Goal: Transaction & Acquisition: Purchase product/service

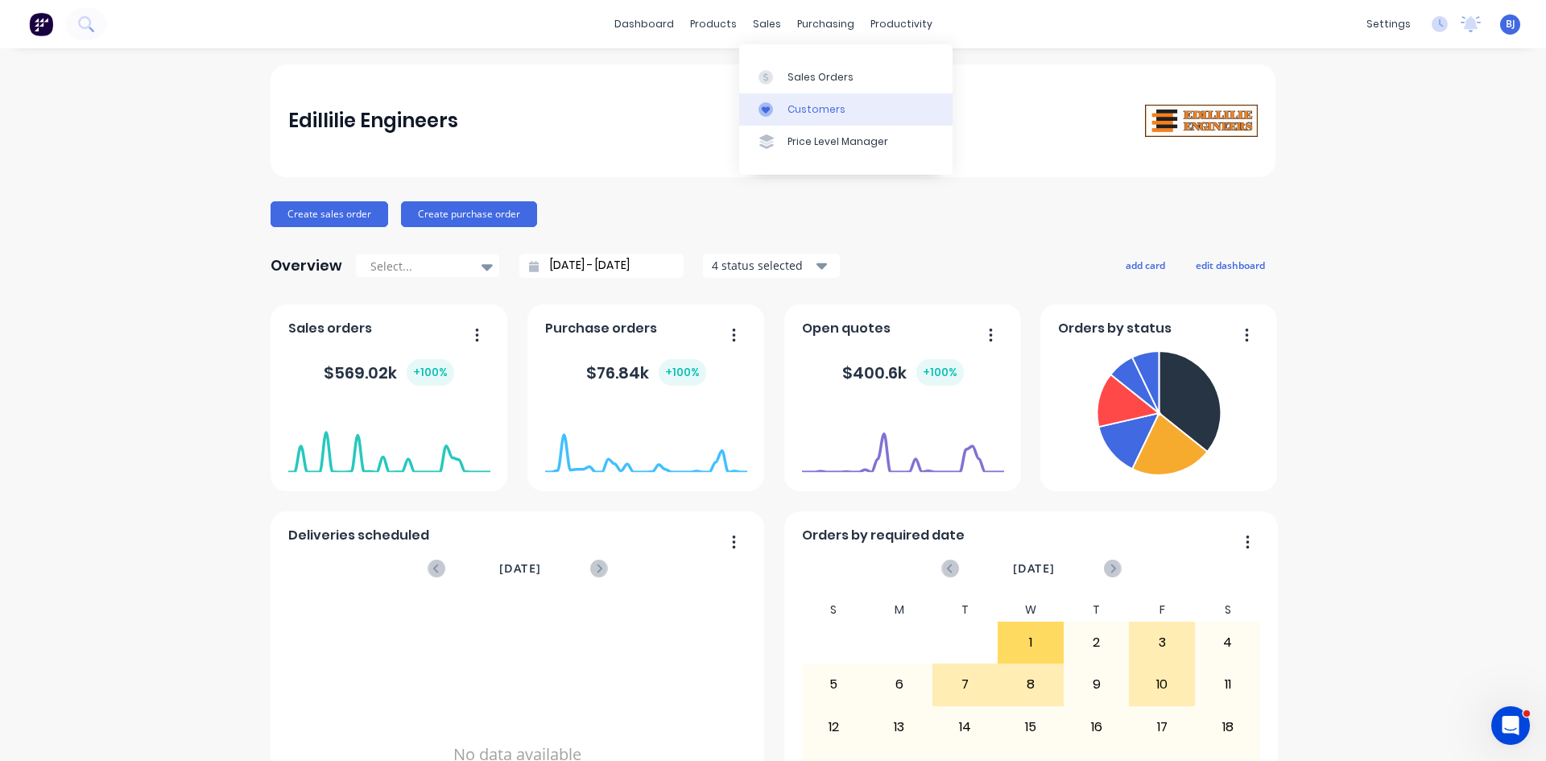
click at [764, 106] on icon at bounding box center [766, 109] width 14 height 14
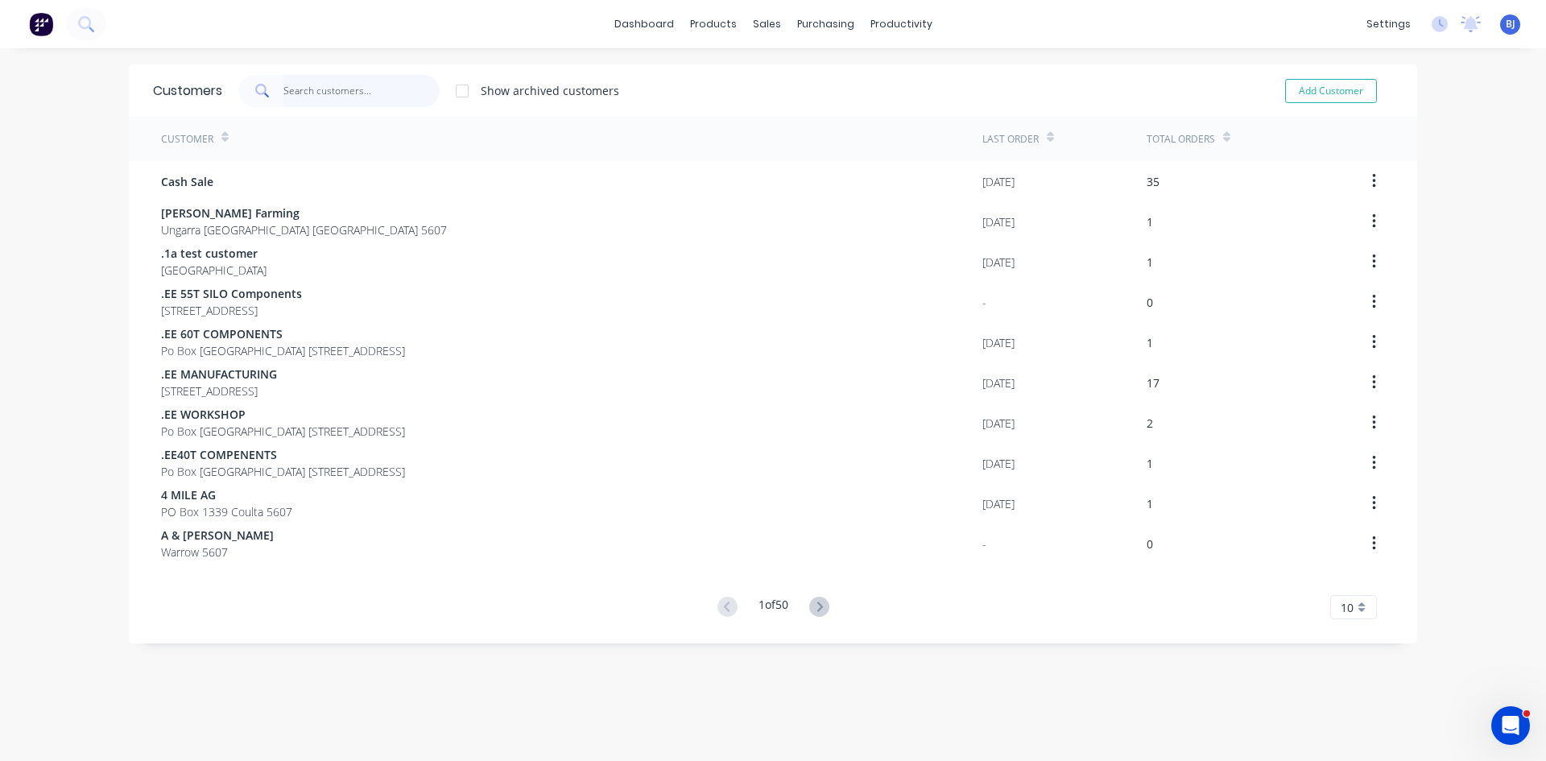
drag, startPoint x: 287, startPoint y: 86, endPoint x: 302, endPoint y: 86, distance: 14.5
click at [288, 86] on input "text" at bounding box center [361, 91] width 157 height 32
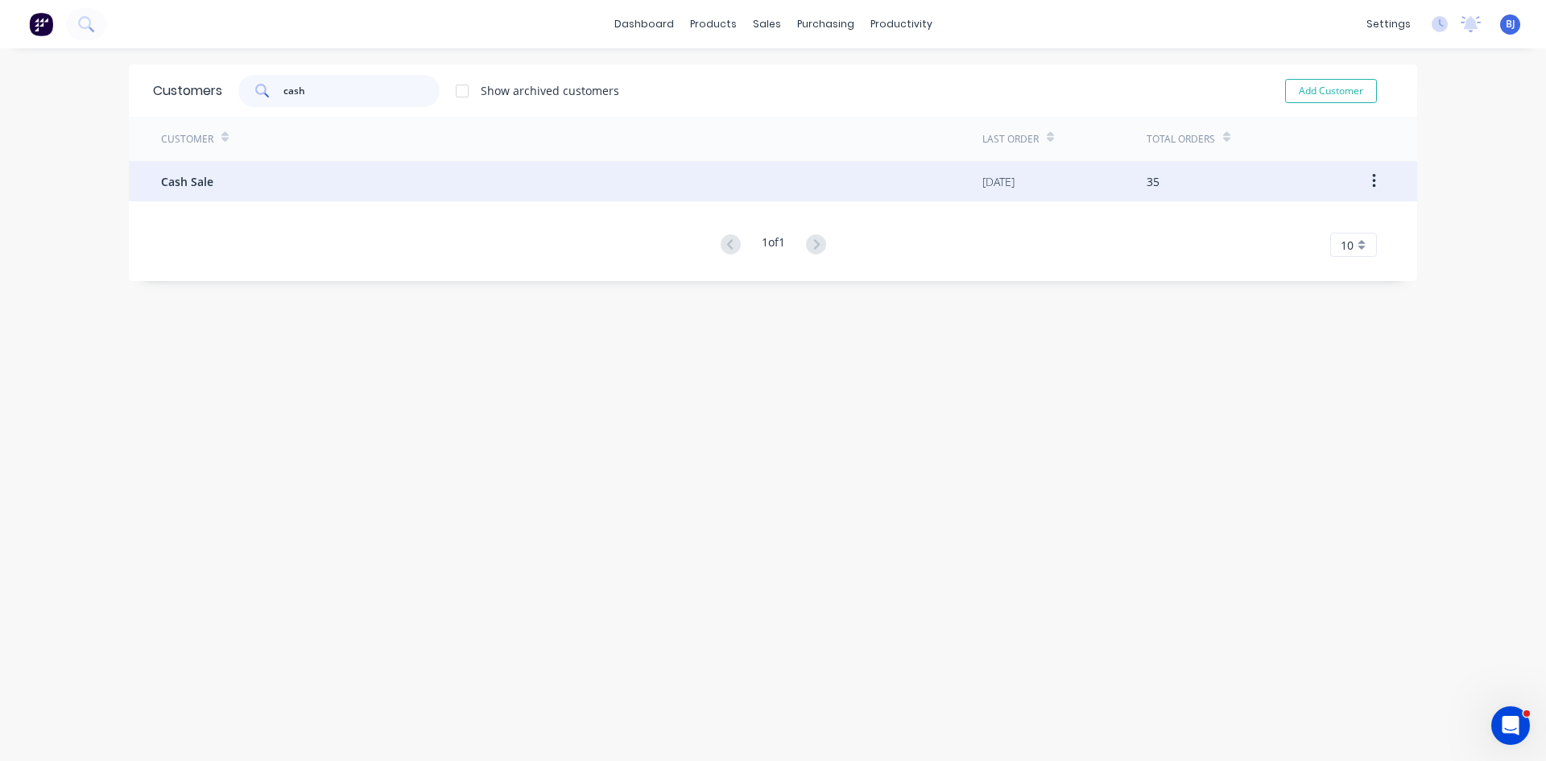
type input "cash"
click at [448, 169] on div "Cash Sale" at bounding box center [571, 181] width 821 height 40
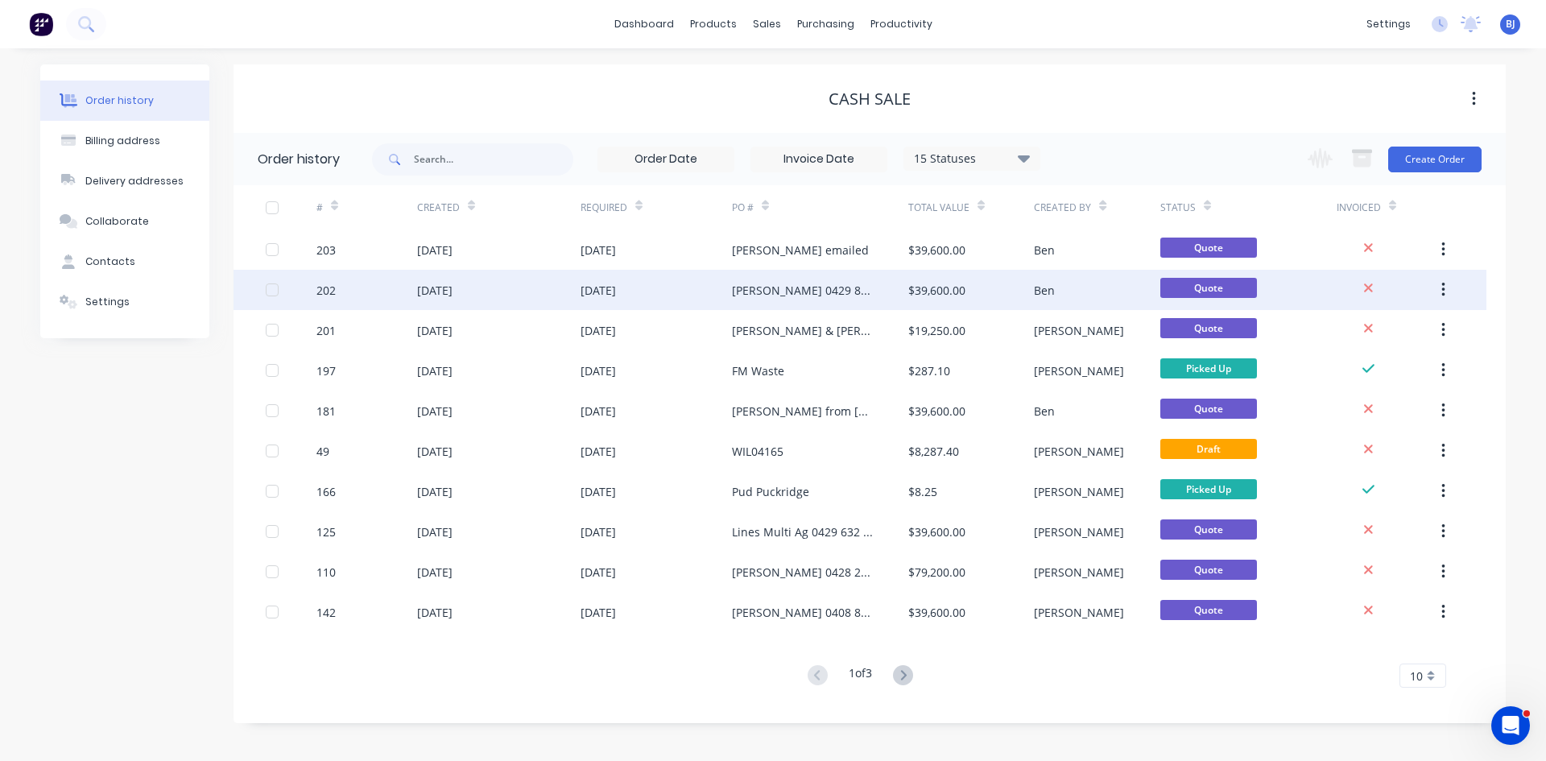
click at [453, 289] on div "[DATE]" at bounding box center [434, 290] width 35 height 17
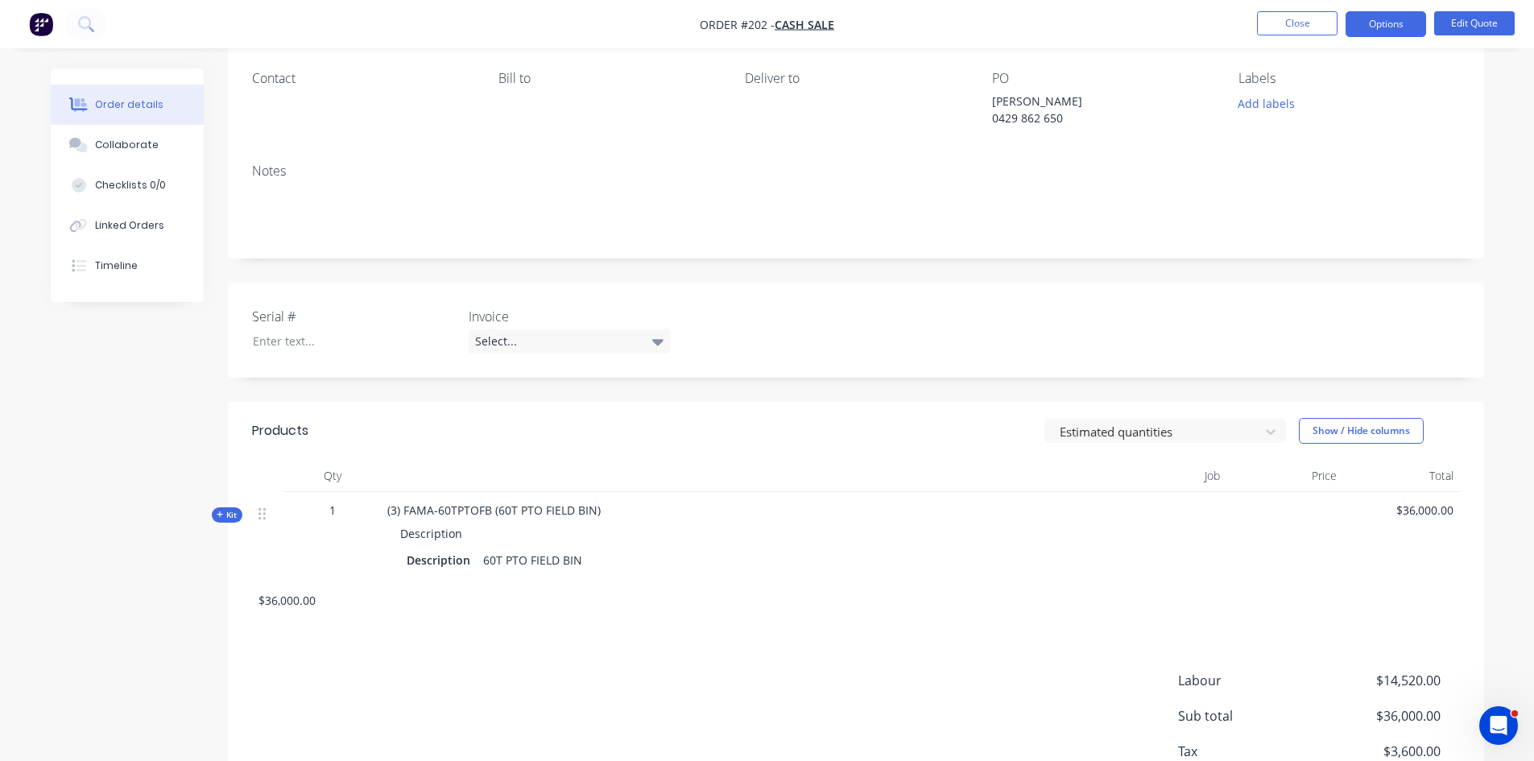
scroll to position [80, 0]
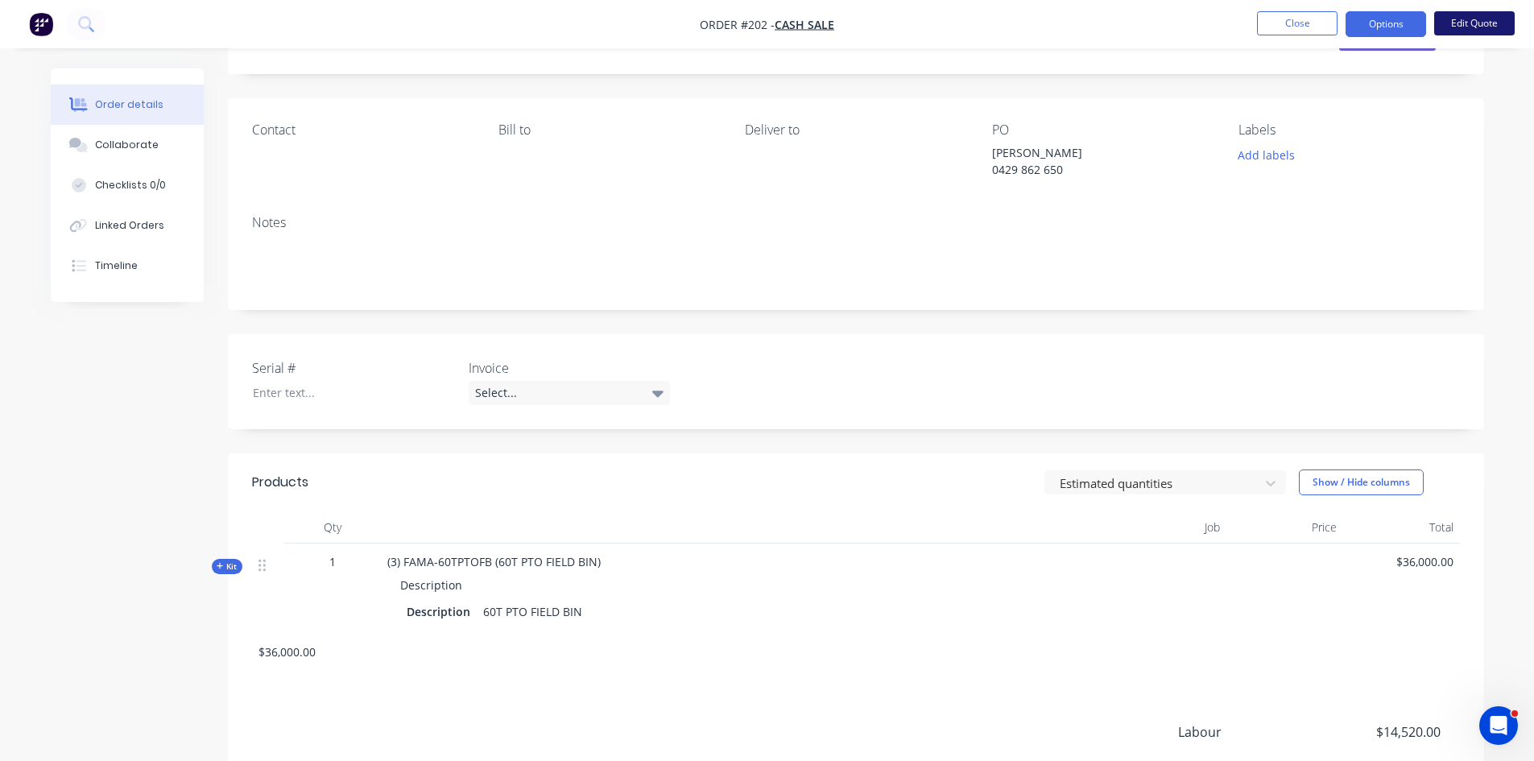
click at [1485, 22] on button "Edit Quote" at bounding box center [1474, 23] width 81 height 24
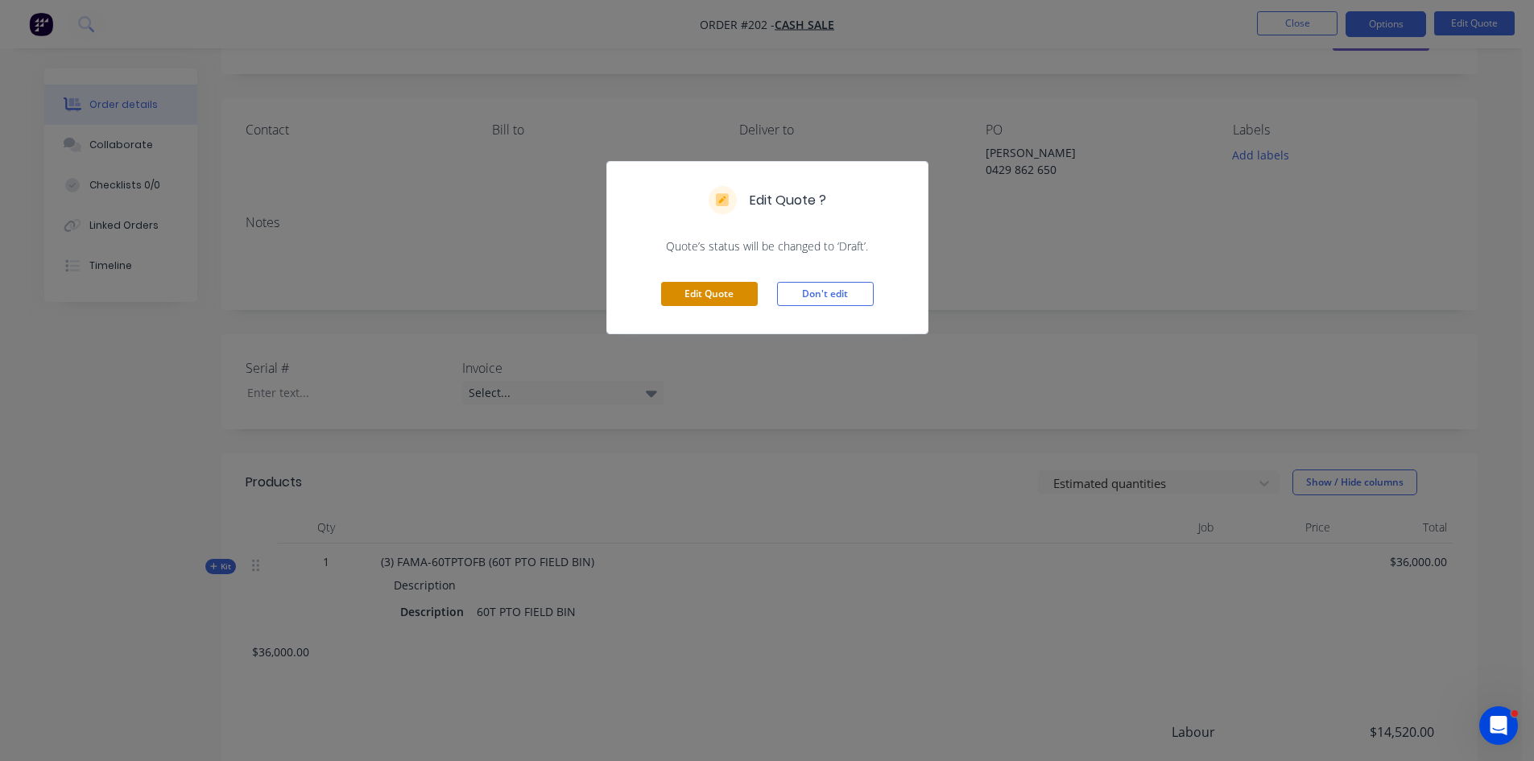
click at [710, 293] on button "Edit Quote" at bounding box center [709, 294] width 97 height 24
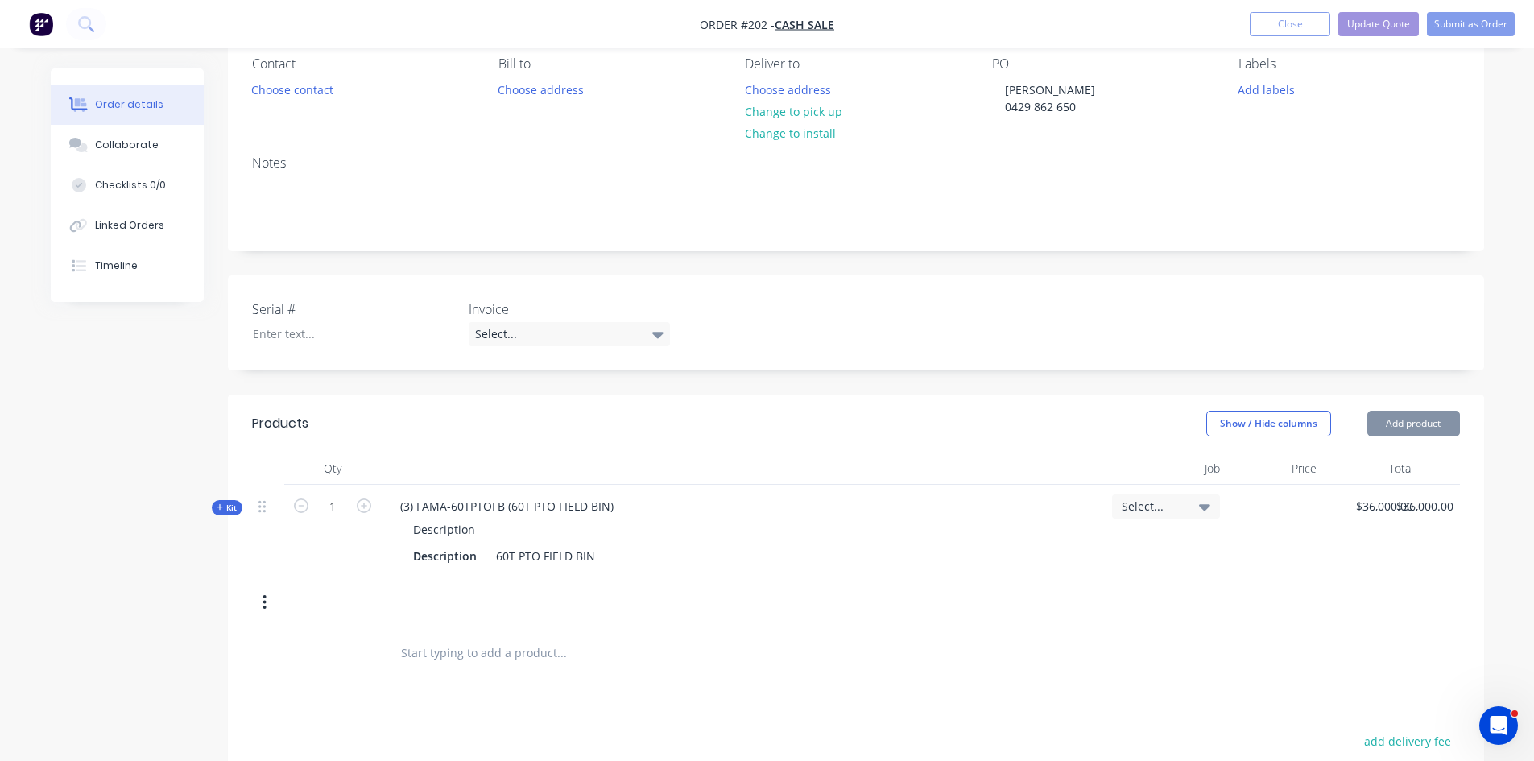
scroll to position [161, 0]
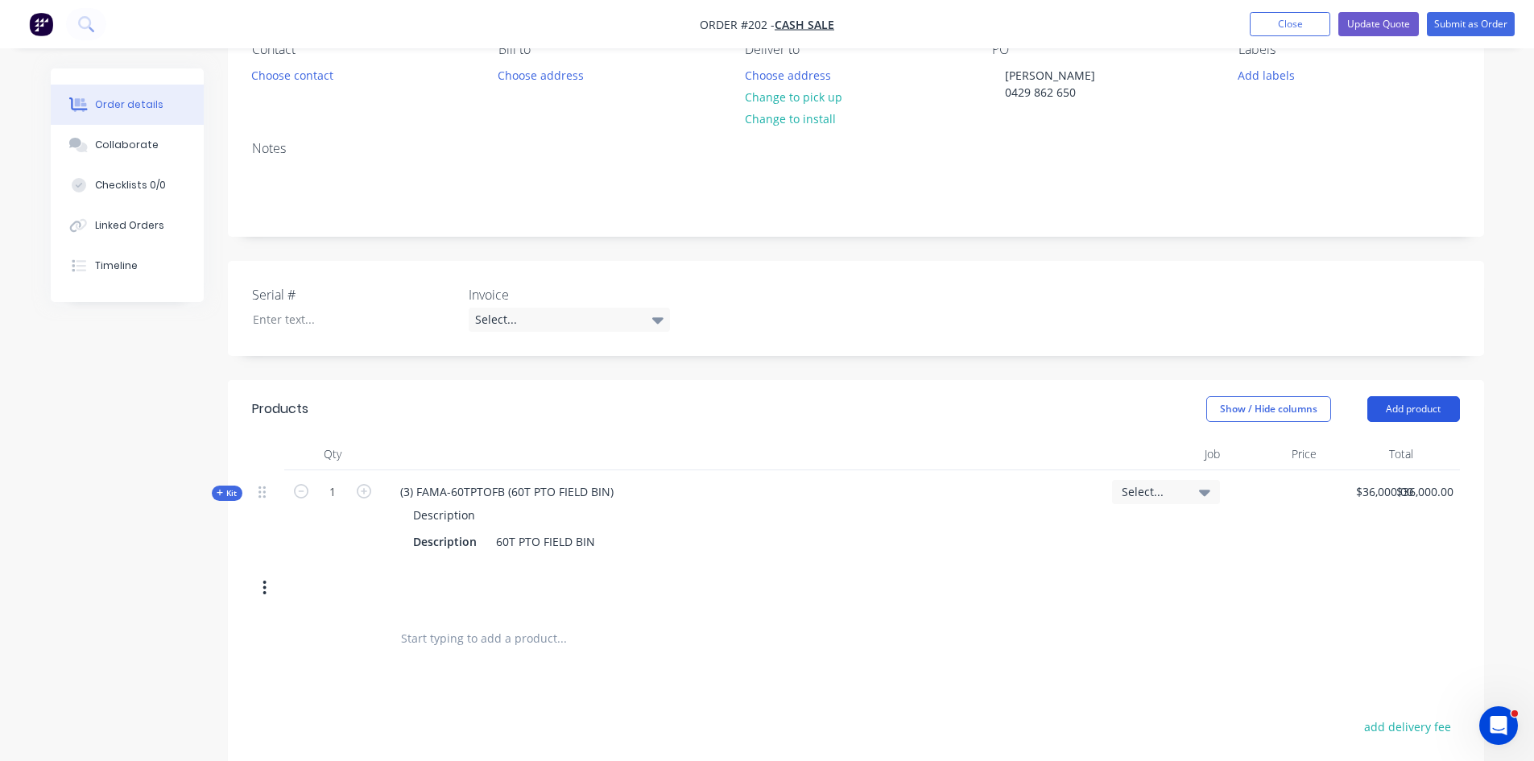
click at [1394, 407] on button "Add product" at bounding box center [1413, 409] width 93 height 26
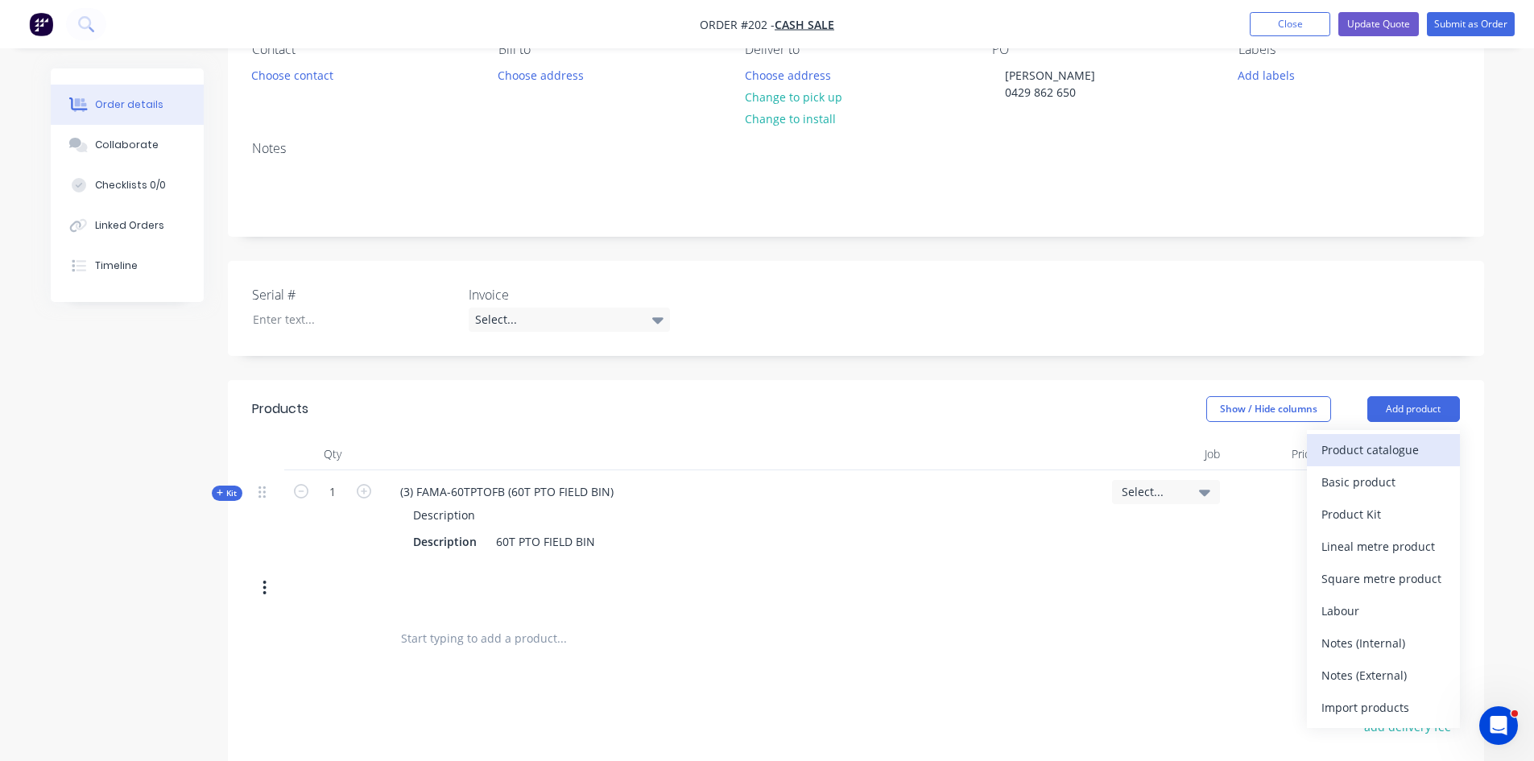
click at [1361, 452] on div "Product catalogue" at bounding box center [1383, 449] width 124 height 23
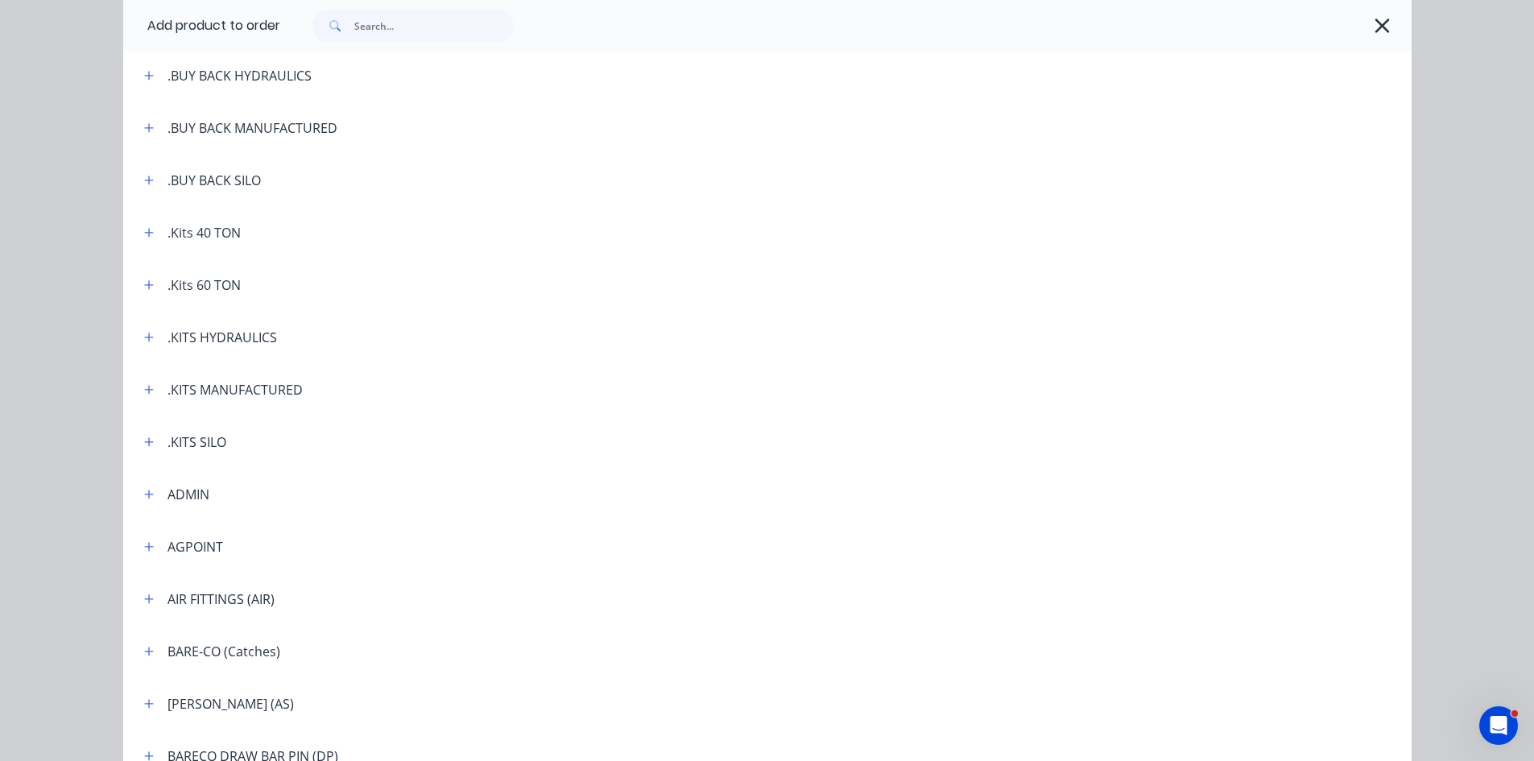
scroll to position [322, 0]
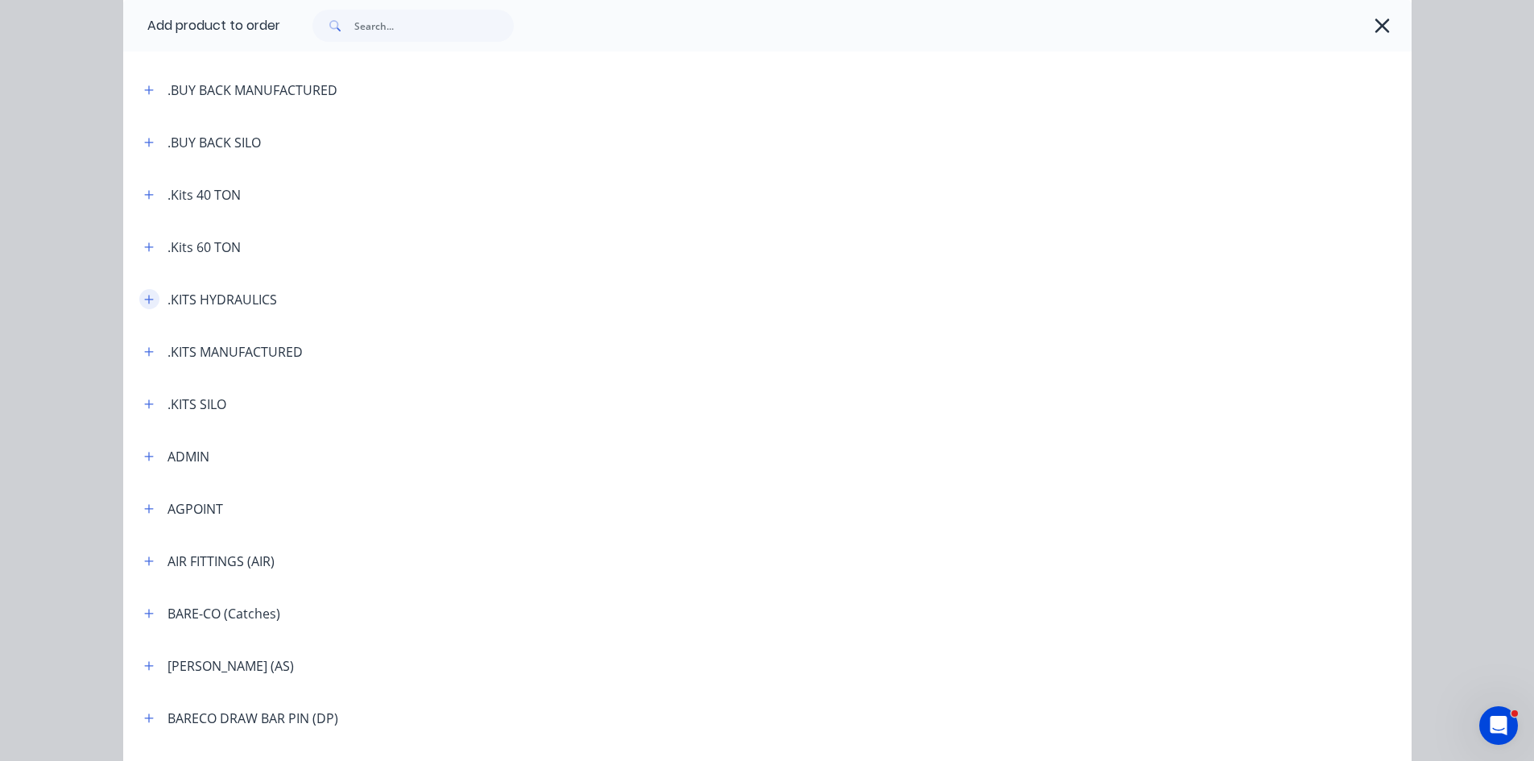
click at [144, 297] on icon "button" at bounding box center [148, 299] width 9 height 9
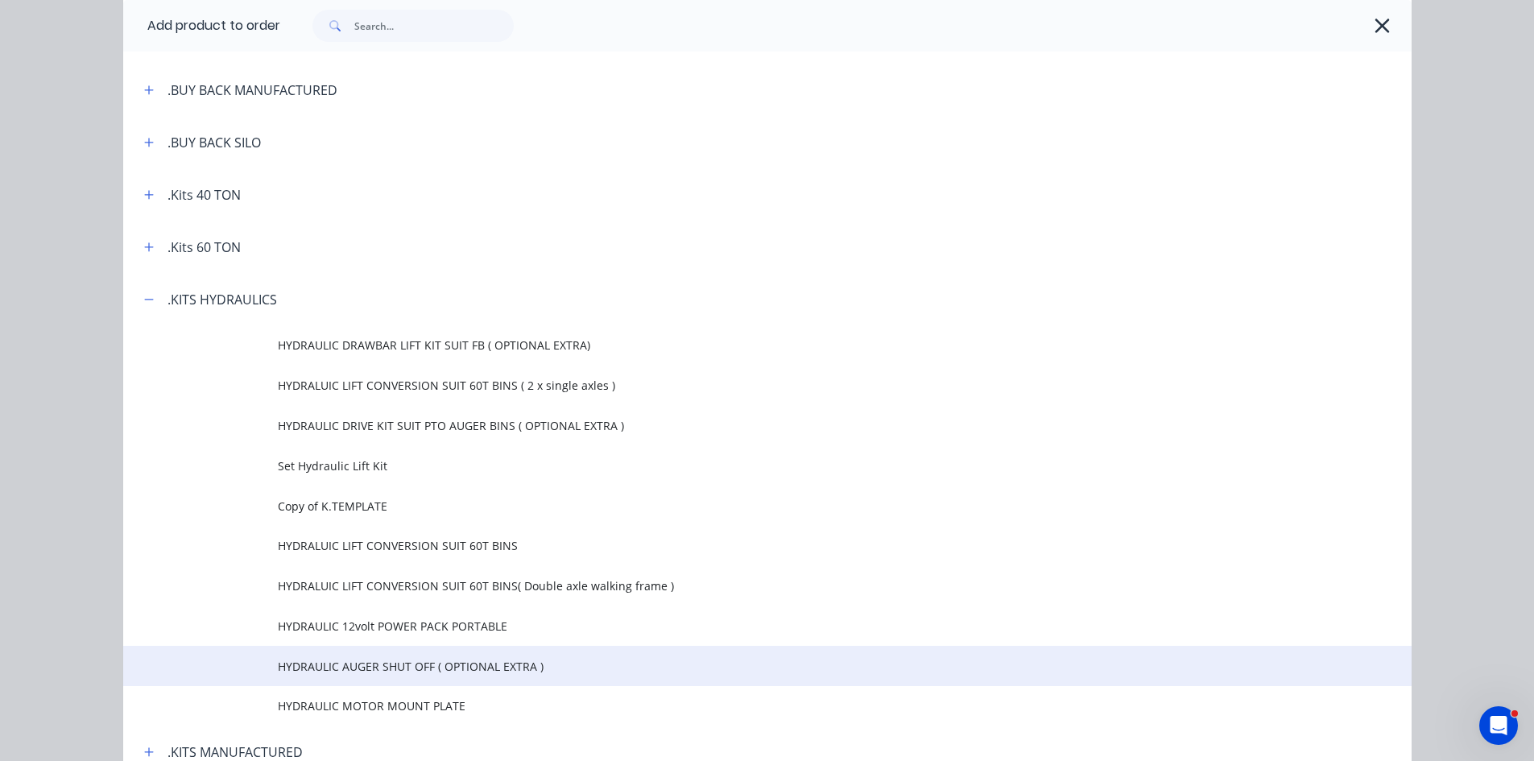
click at [377, 661] on span "HYDRAULIC AUGER SHUT OFF ( OPTIONAL EXTRA )" at bounding box center [731, 666] width 907 height 17
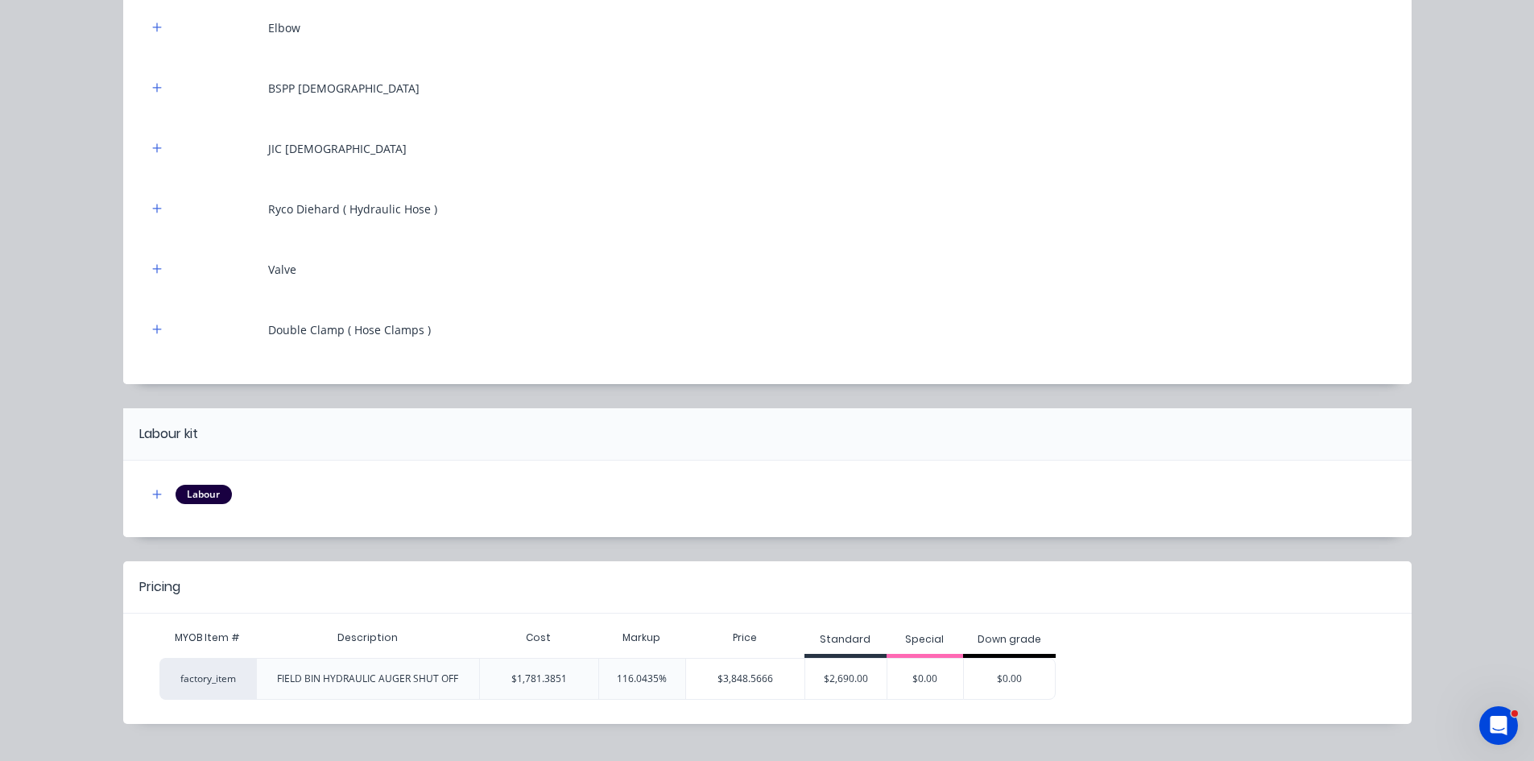
scroll to position [800, 0]
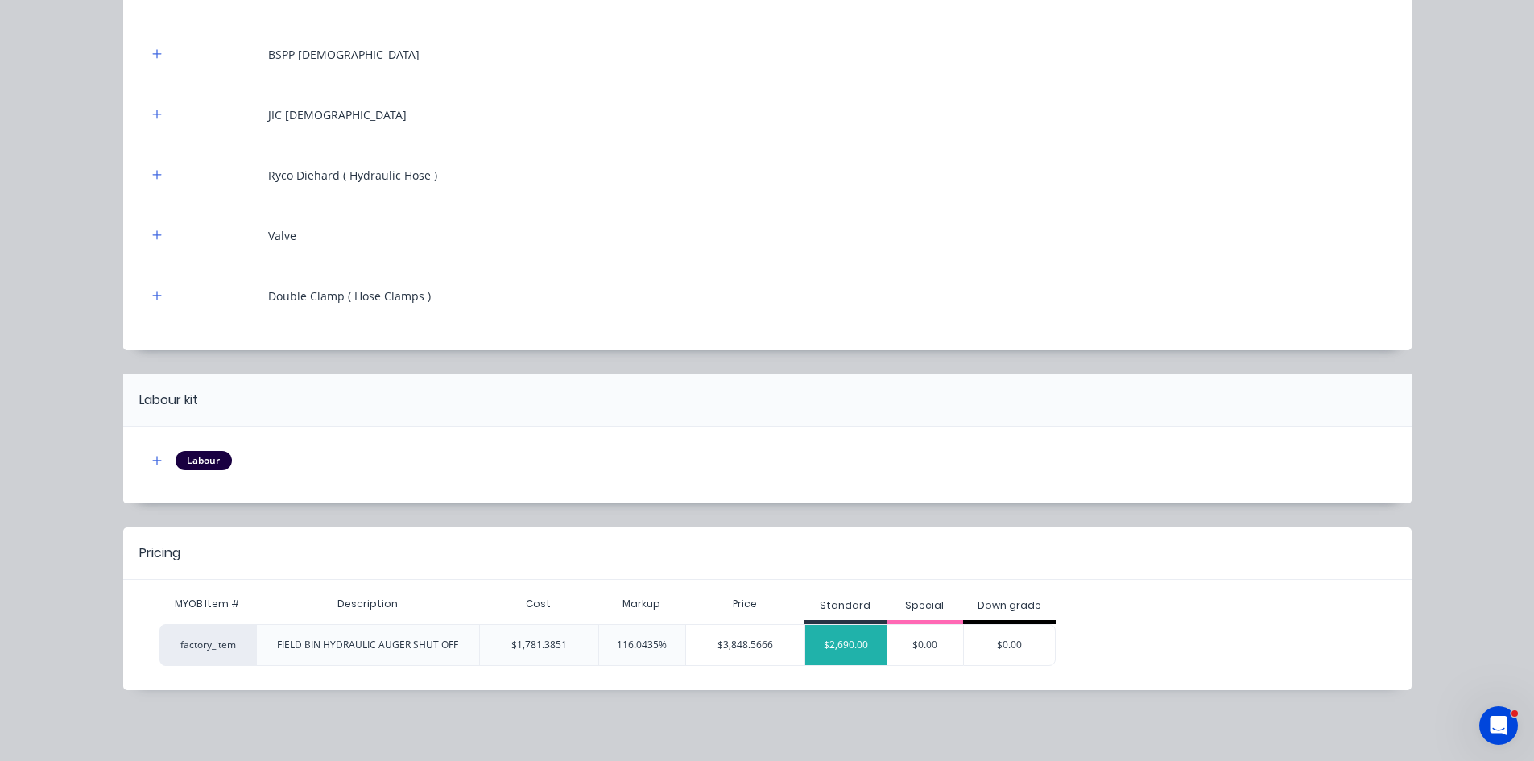
click at [842, 647] on div "$2,690.00" at bounding box center [845, 645] width 81 height 40
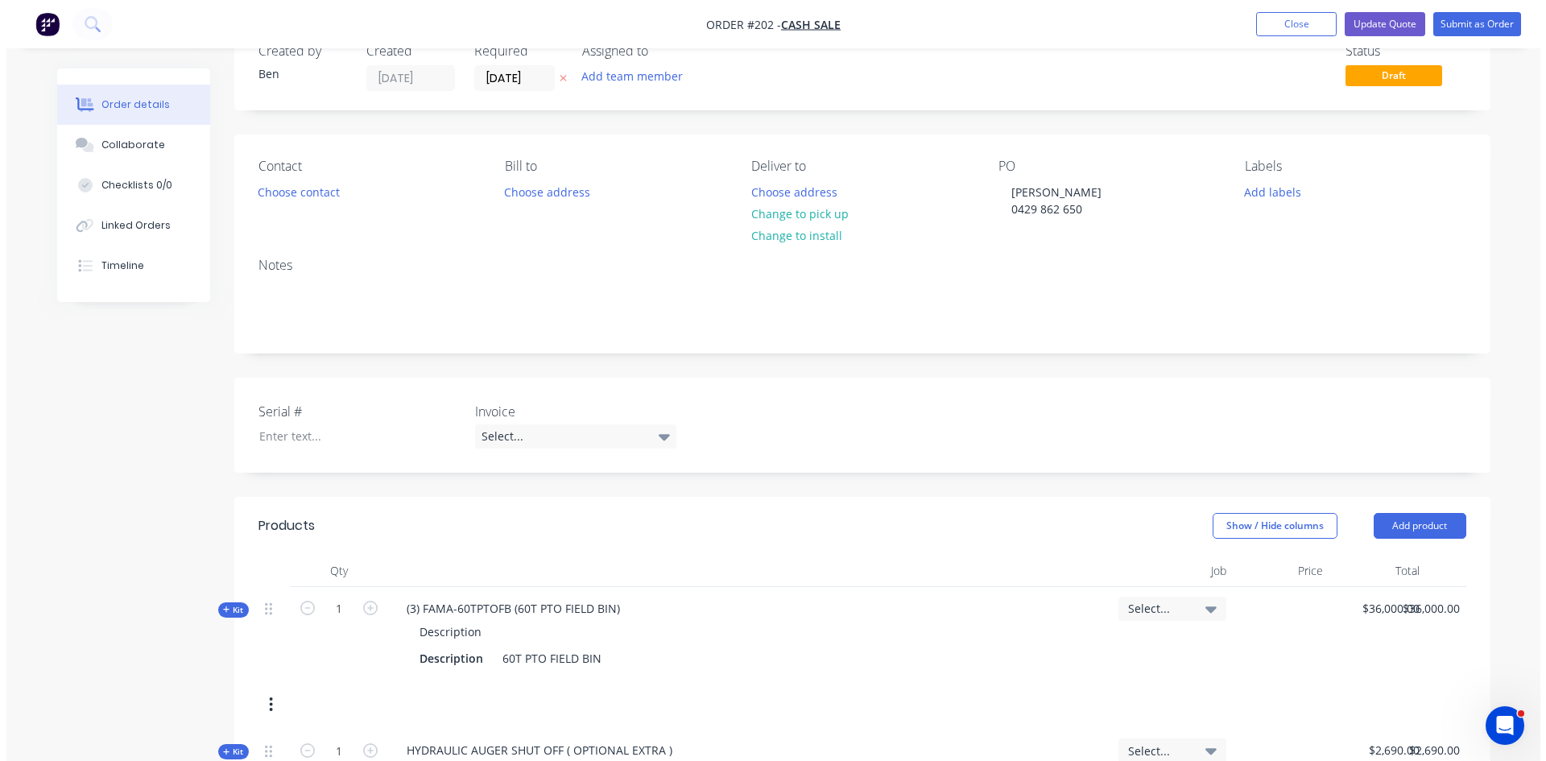
scroll to position [0, 0]
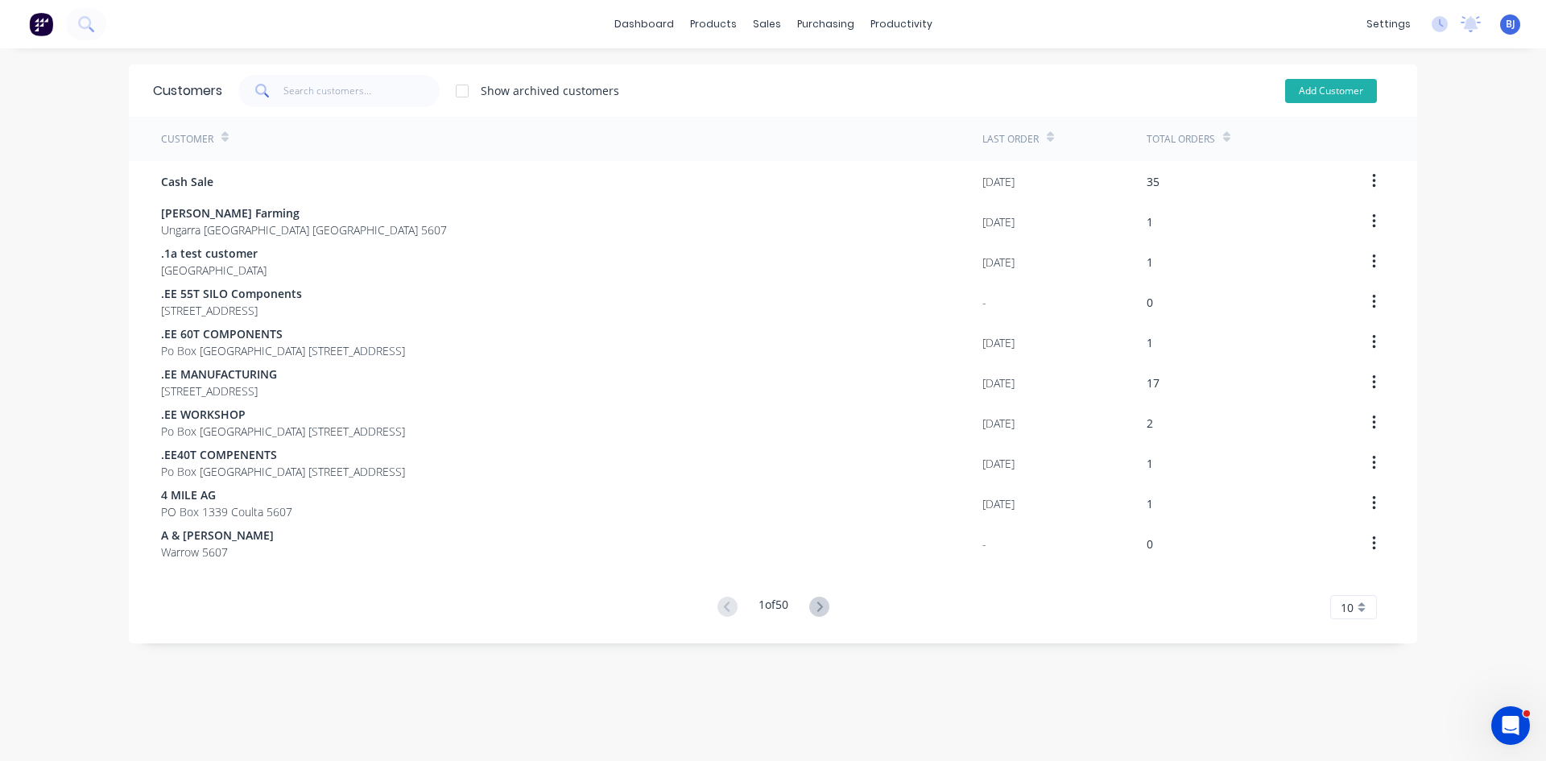
click at [1307, 92] on button "Add Customer" at bounding box center [1331, 91] width 92 height 24
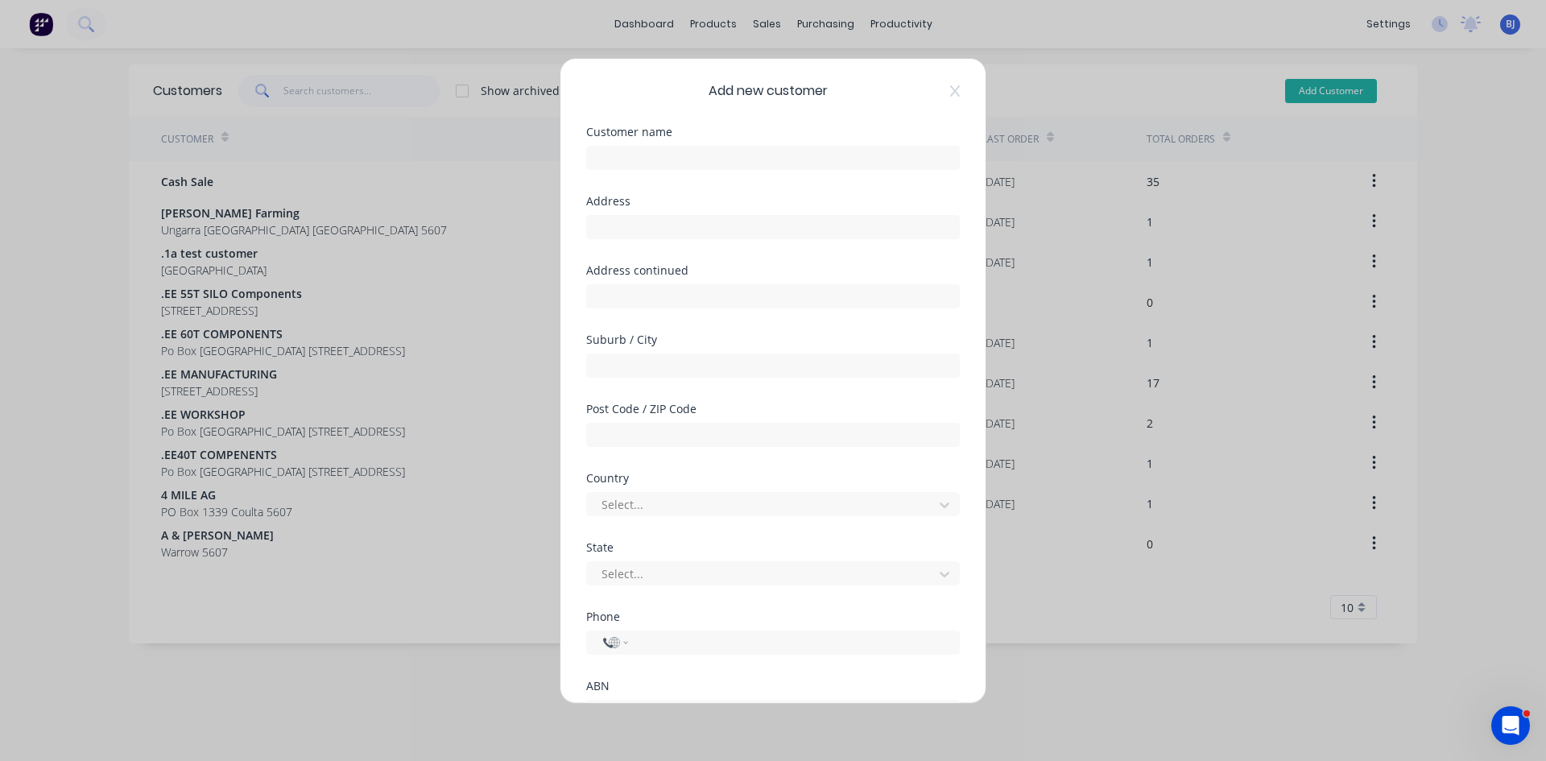
select select "AU"
drag, startPoint x: 606, startPoint y: 152, endPoint x: 627, endPoint y: 159, distance: 22.2
click at [606, 152] on input "text" at bounding box center [773, 158] width 374 height 24
type input "c"
type input "CALCA PASTORAL COMPANY PVT LTD"
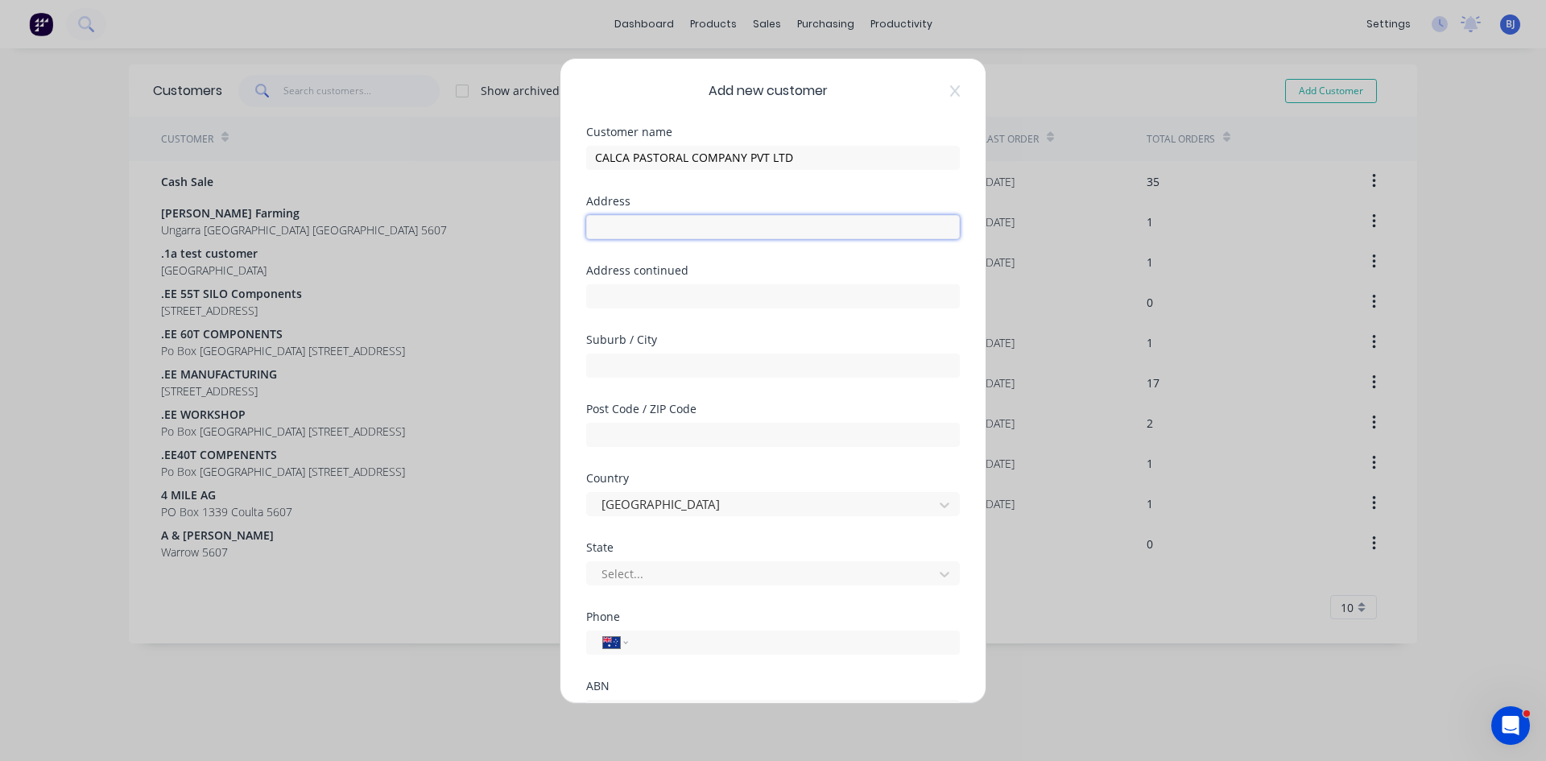
click at [618, 230] on input "text" at bounding box center [773, 227] width 374 height 24
type input "349 BENBARBER ROAD MORTANNA"
click at [614, 286] on input "text" at bounding box center [773, 296] width 374 height 24
type input "PO BOX 51 STREAKY BAY"
drag, startPoint x: 607, startPoint y: 362, endPoint x: 623, endPoint y: 367, distance: 17.1
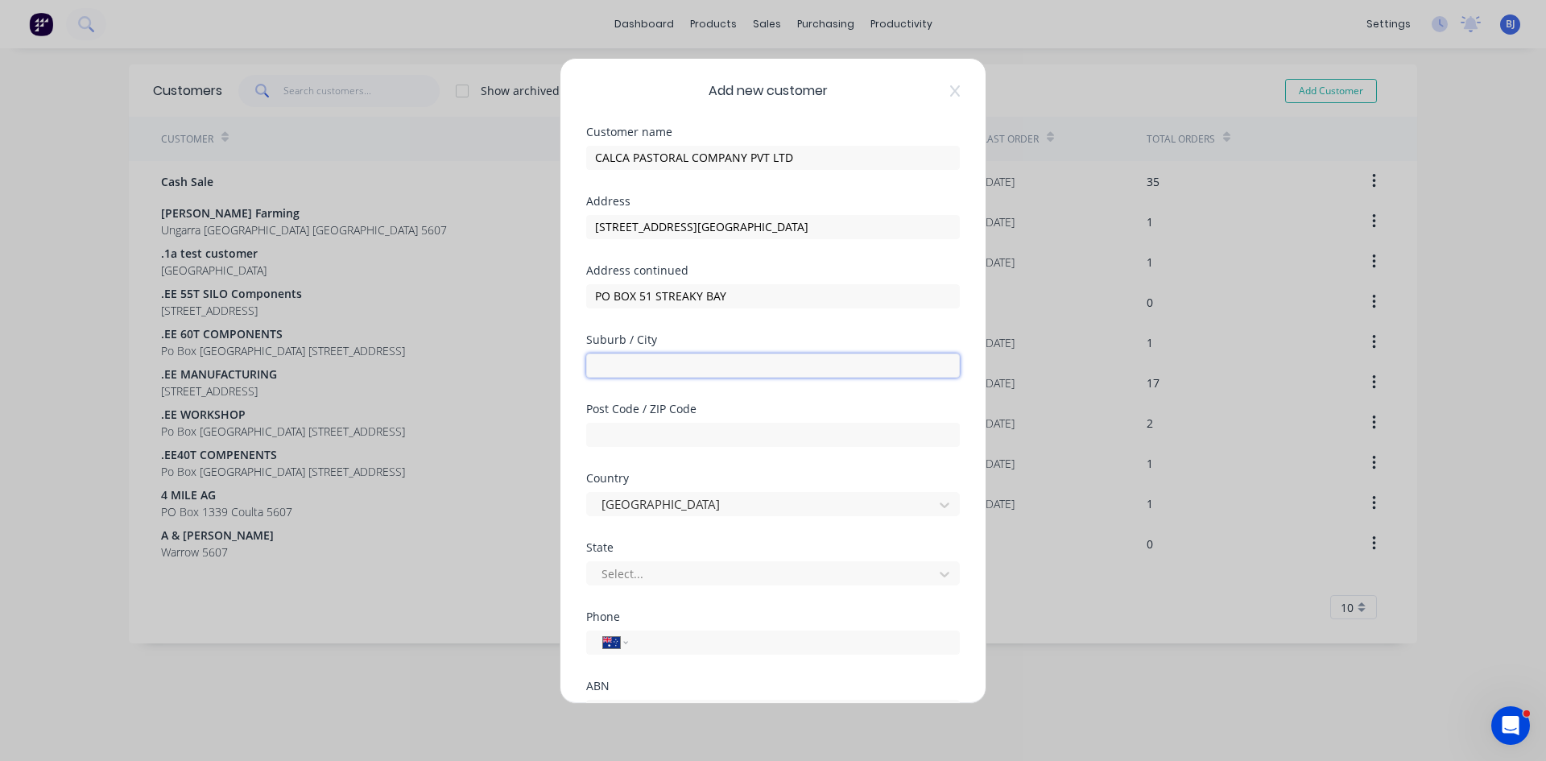
click at [609, 362] on input "text" at bounding box center [773, 366] width 374 height 24
type input "STREAKY BAY"
drag, startPoint x: 726, startPoint y: 295, endPoint x: 770, endPoint y: 326, distance: 54.3
click at [726, 295] on input "PO BOX 51 STREAKY BAY" at bounding box center [773, 296] width 374 height 24
type input "PO BOX 51"
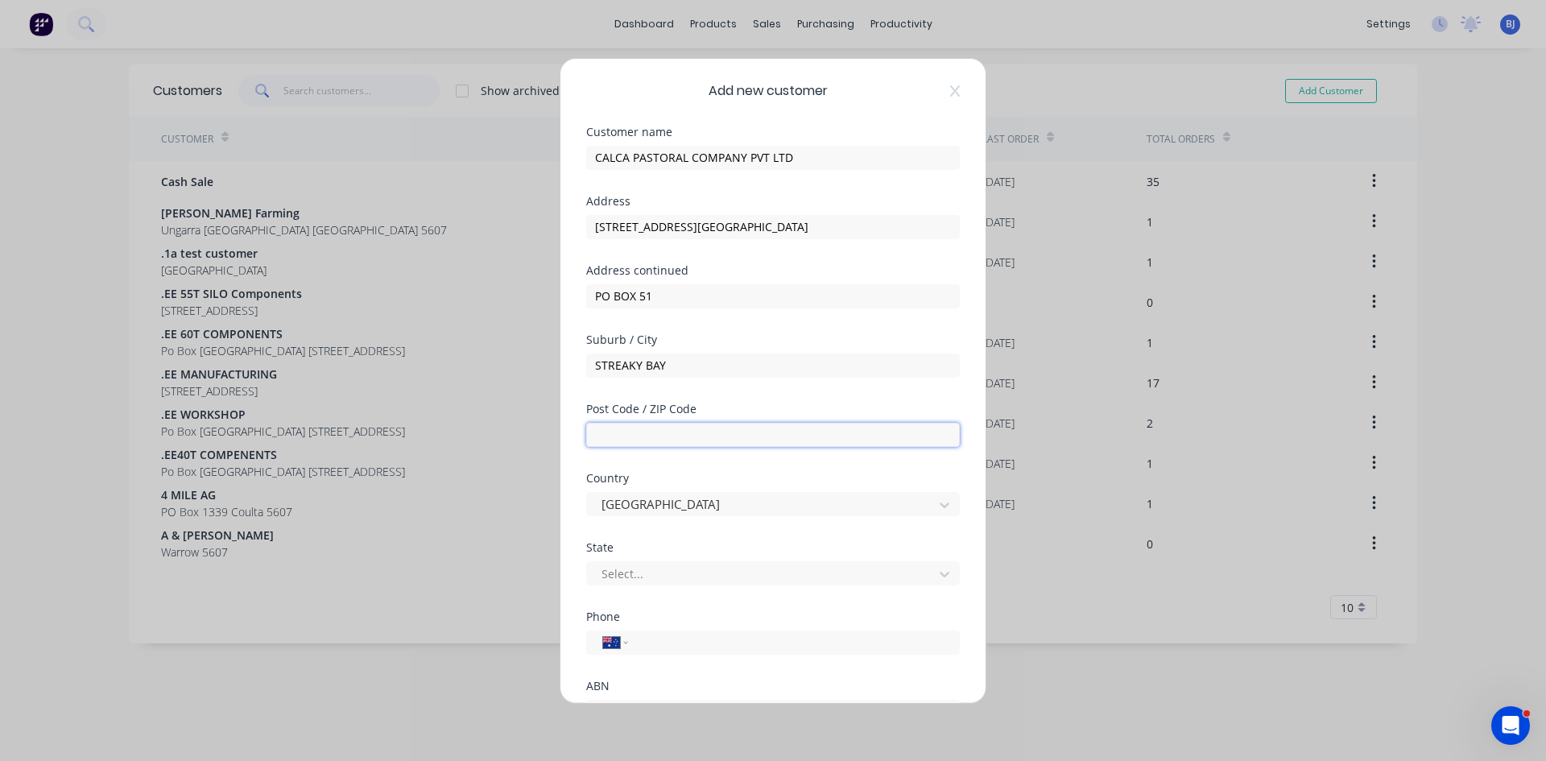
click at [610, 435] on input "text" at bounding box center [773, 435] width 374 height 24
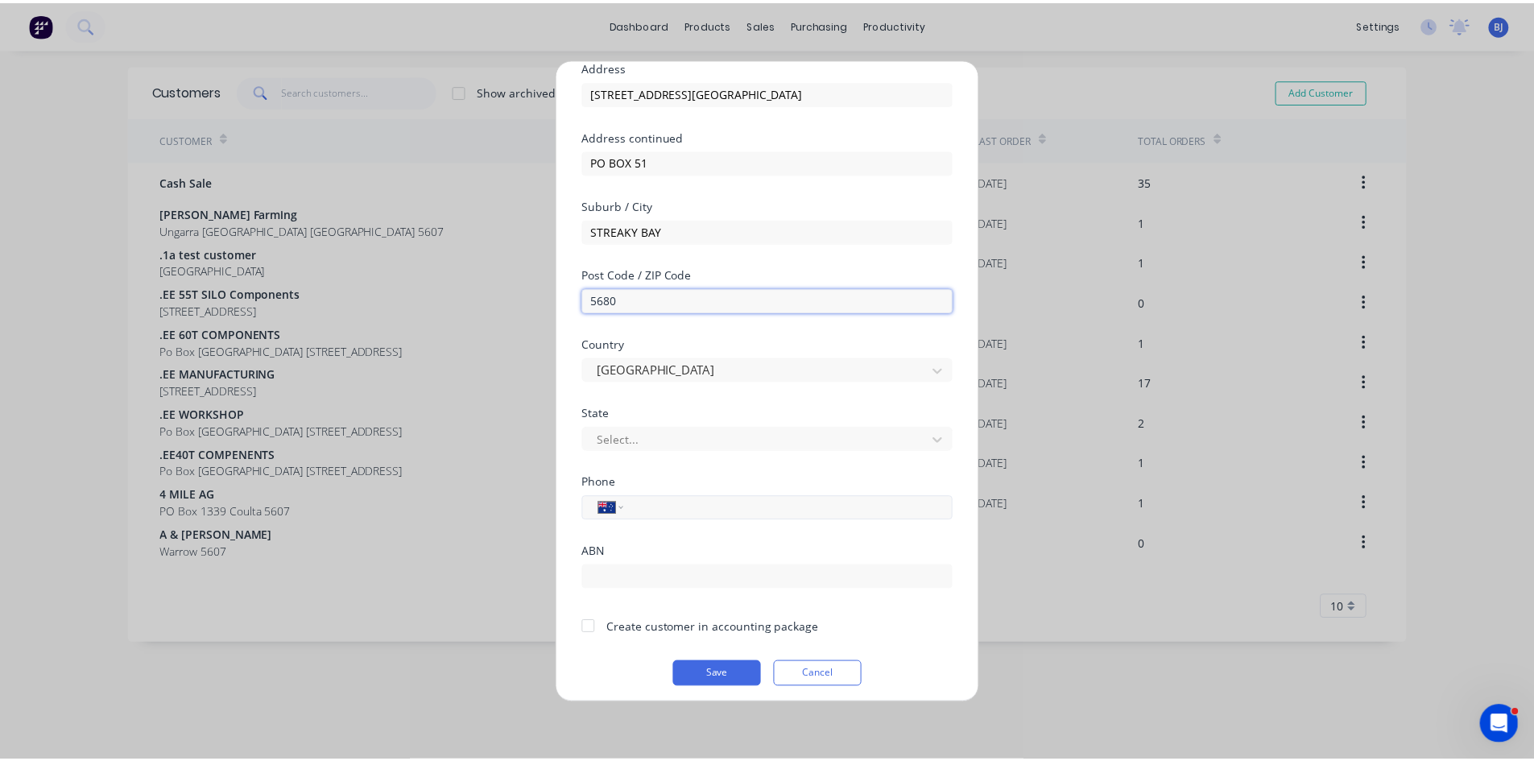
scroll to position [142, 0]
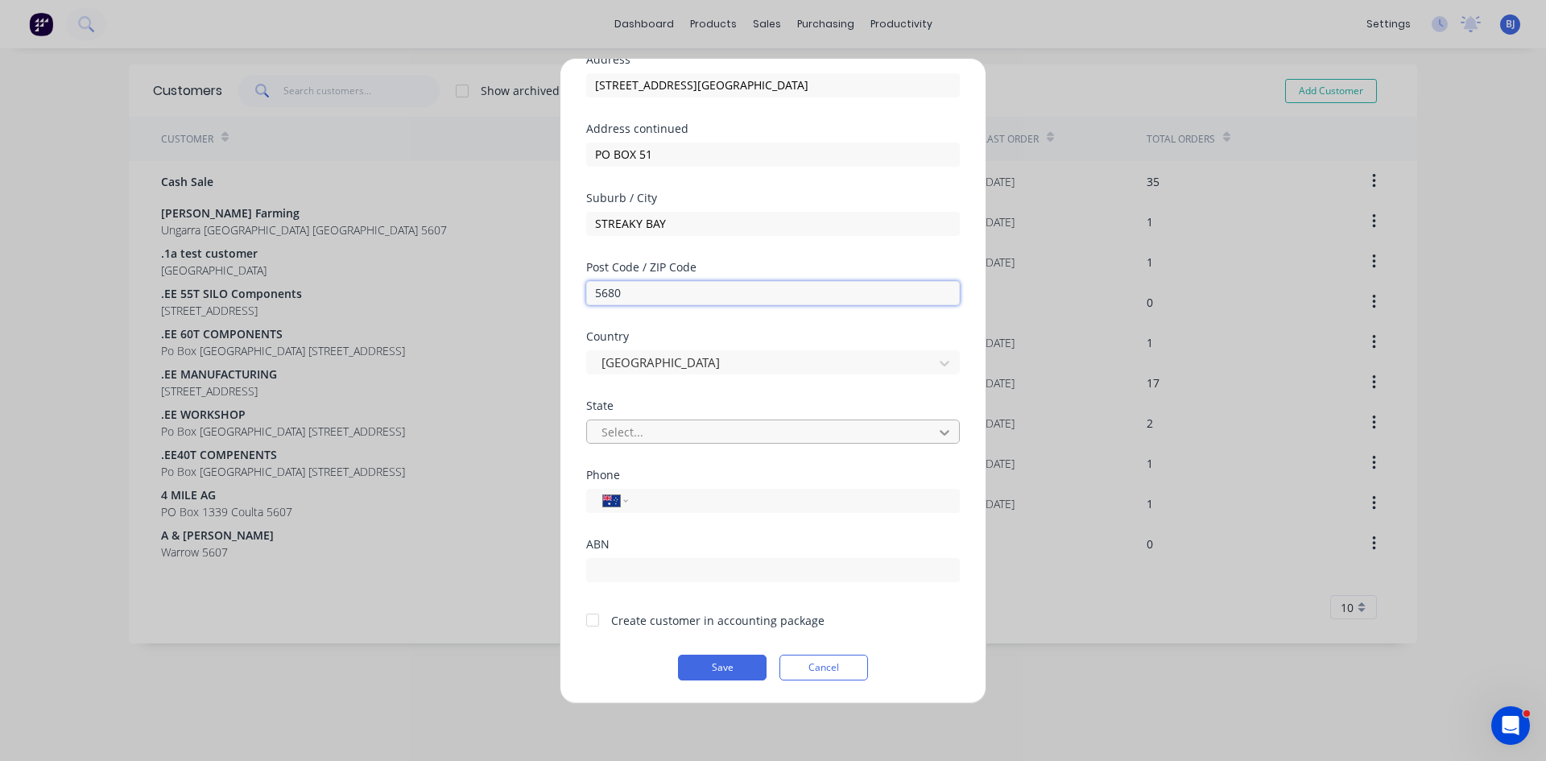
type input "5680"
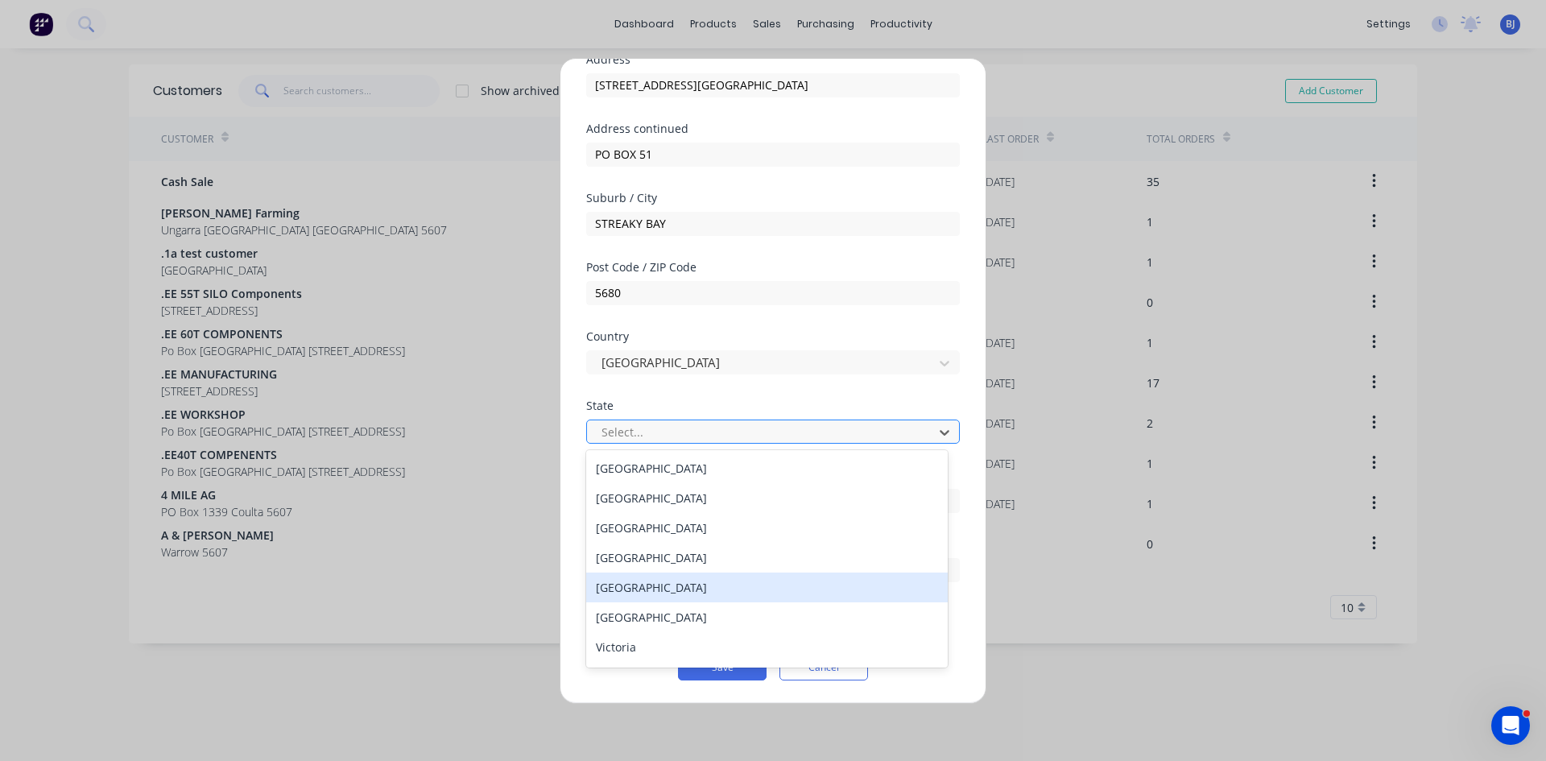
click at [663, 586] on div "South Australia" at bounding box center [767, 588] width 362 height 30
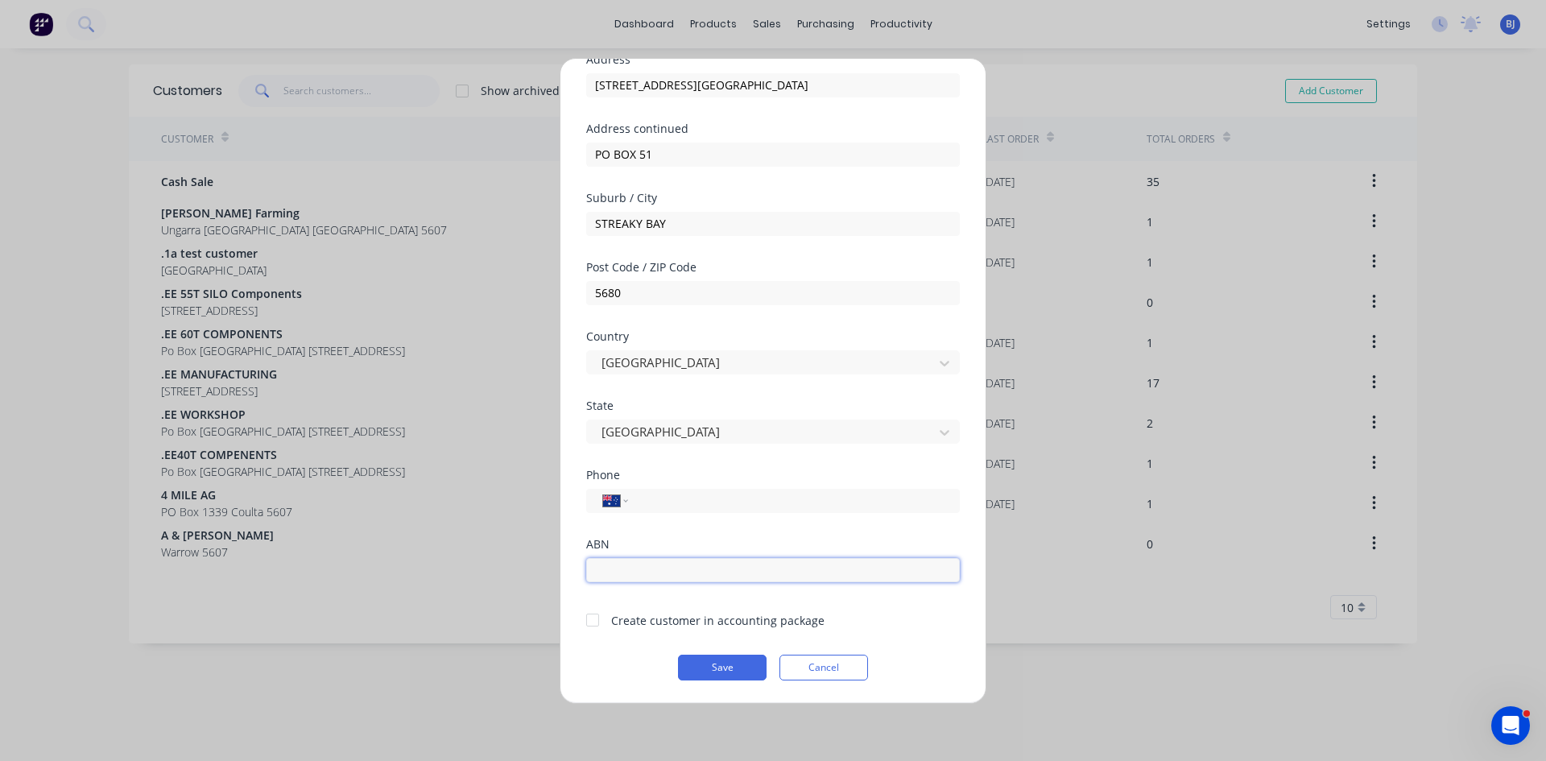
click at [598, 571] on input "text" at bounding box center [773, 570] width 374 height 24
type input "638 016 323"
click at [595, 622] on div at bounding box center [593, 620] width 32 height 32
click at [723, 668] on button "Save" at bounding box center [722, 668] width 89 height 26
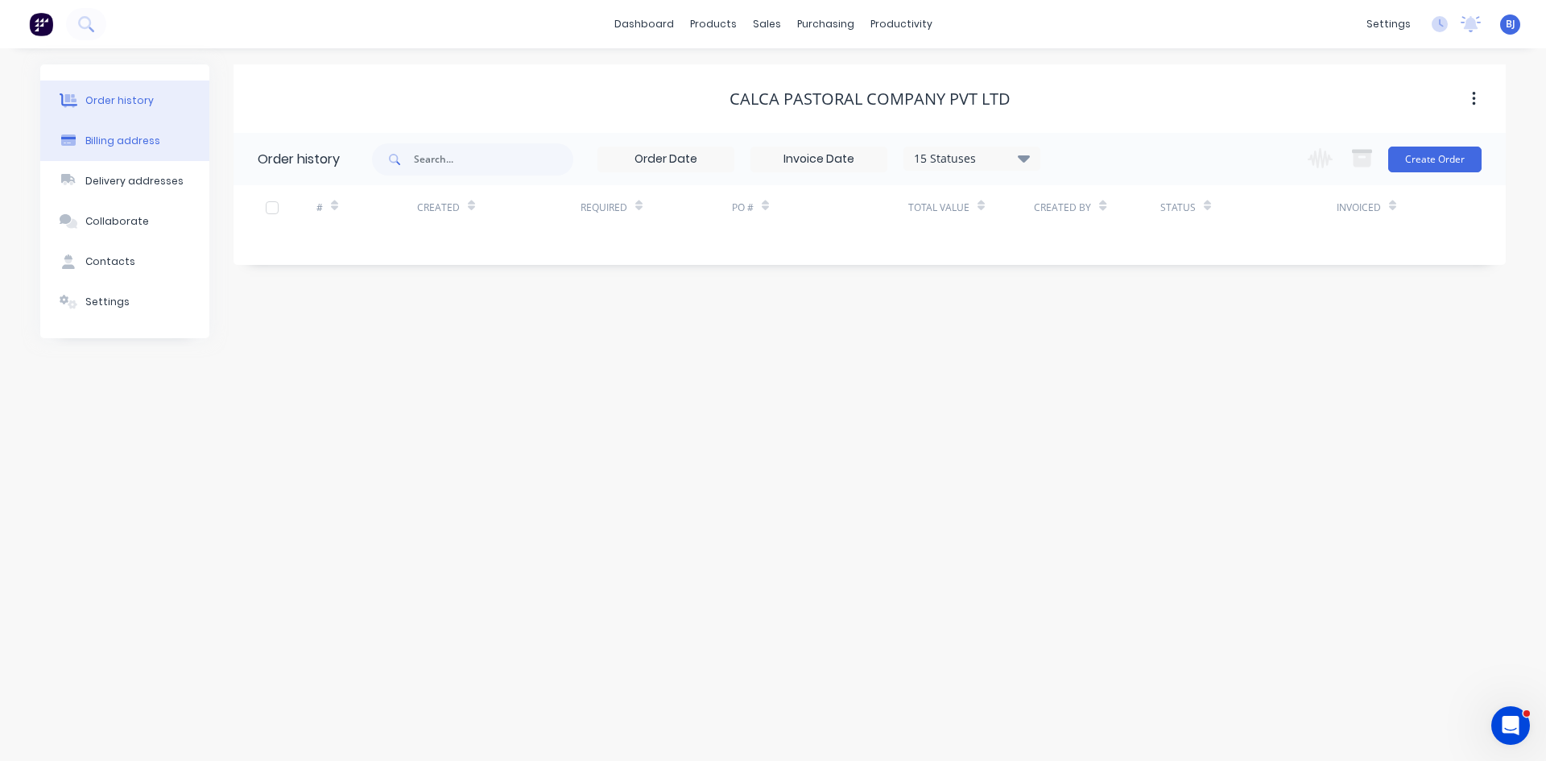
click at [131, 143] on div "Billing address" at bounding box center [122, 141] width 75 height 14
select select "AU"
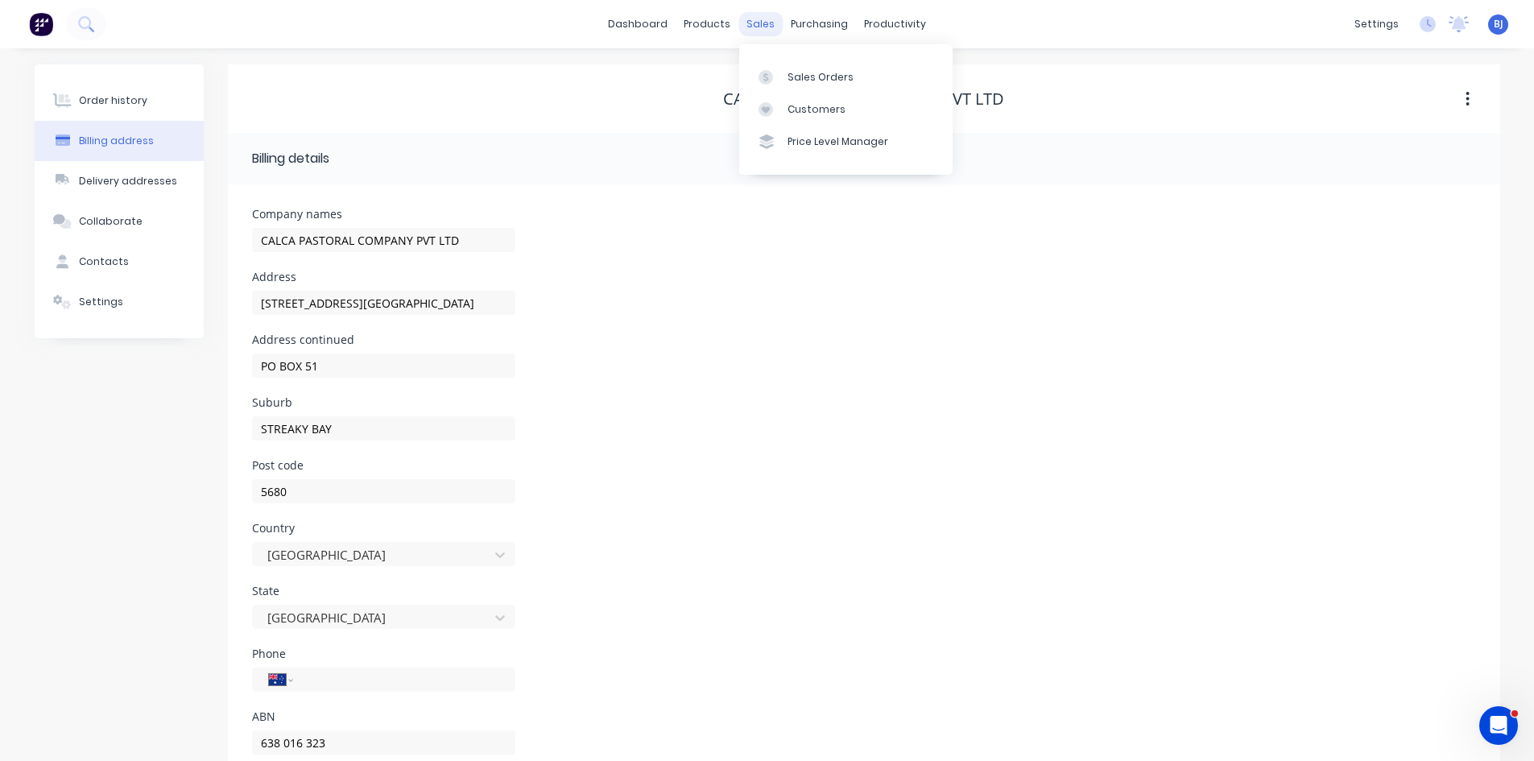
click at [763, 30] on div "sales" at bounding box center [760, 24] width 44 height 24
click at [780, 75] on div at bounding box center [771, 77] width 24 height 14
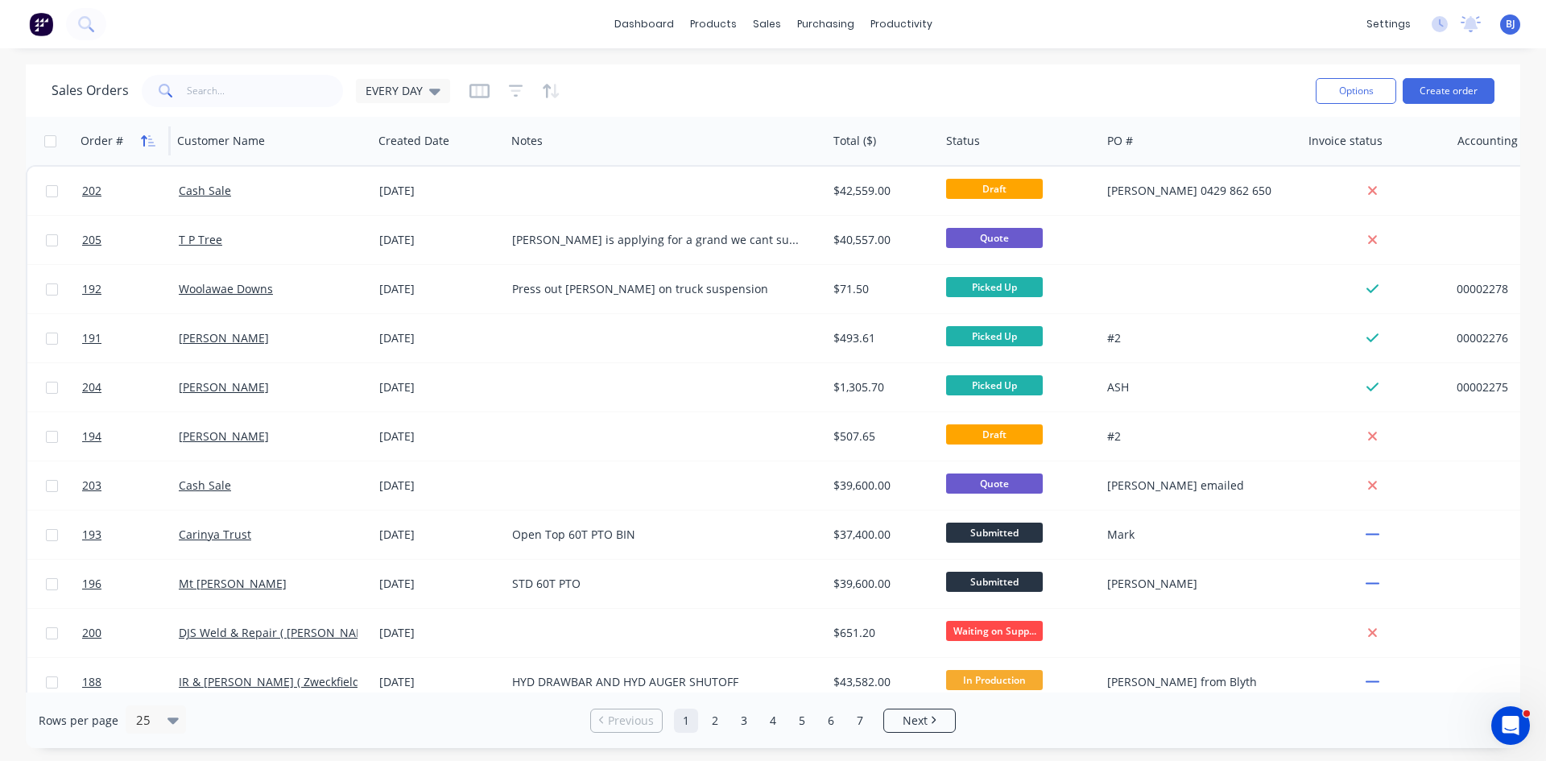
click at [150, 140] on icon "button" at bounding box center [148, 140] width 14 height 13
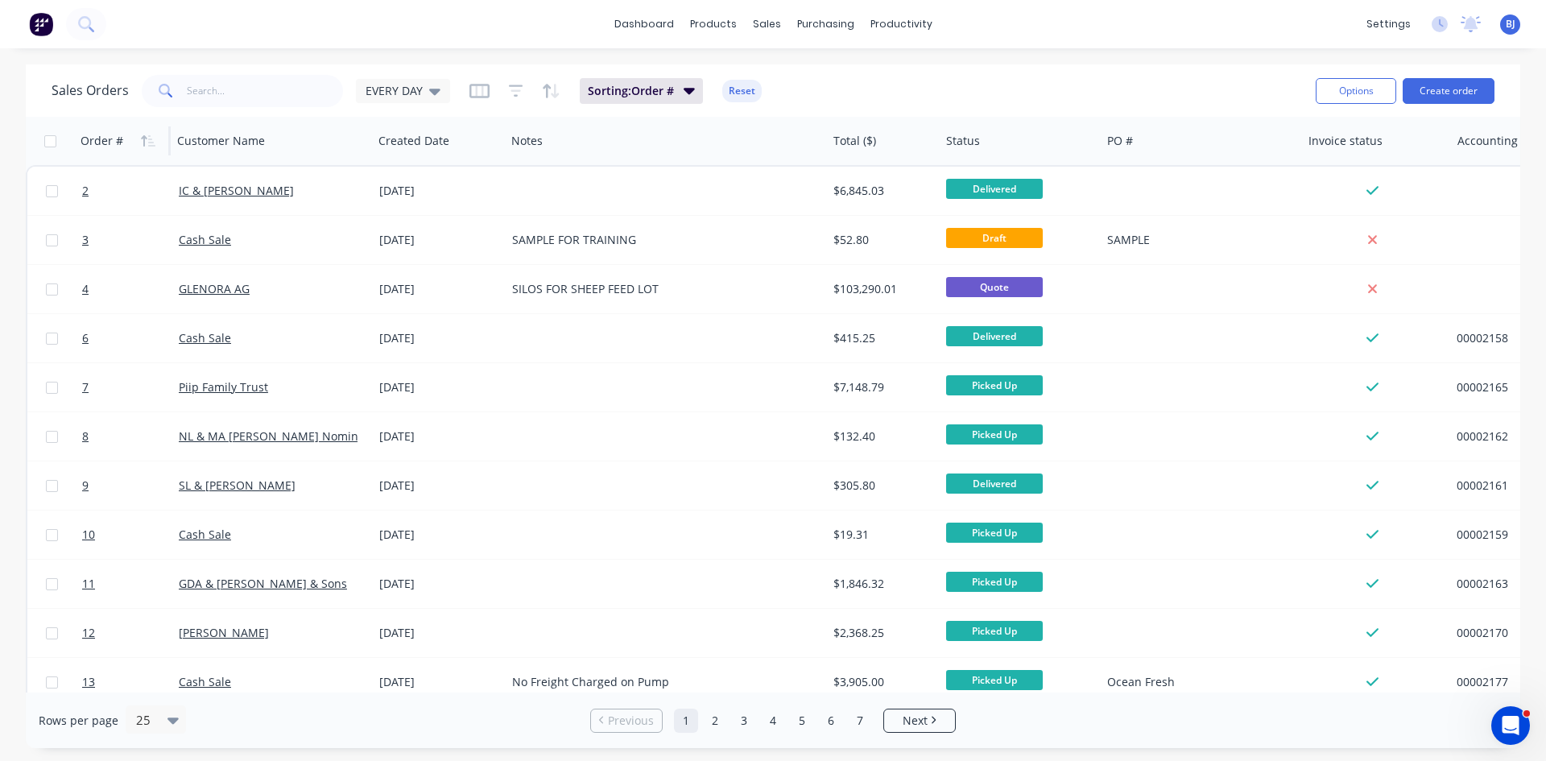
click at [150, 141] on icon "button" at bounding box center [148, 140] width 14 height 13
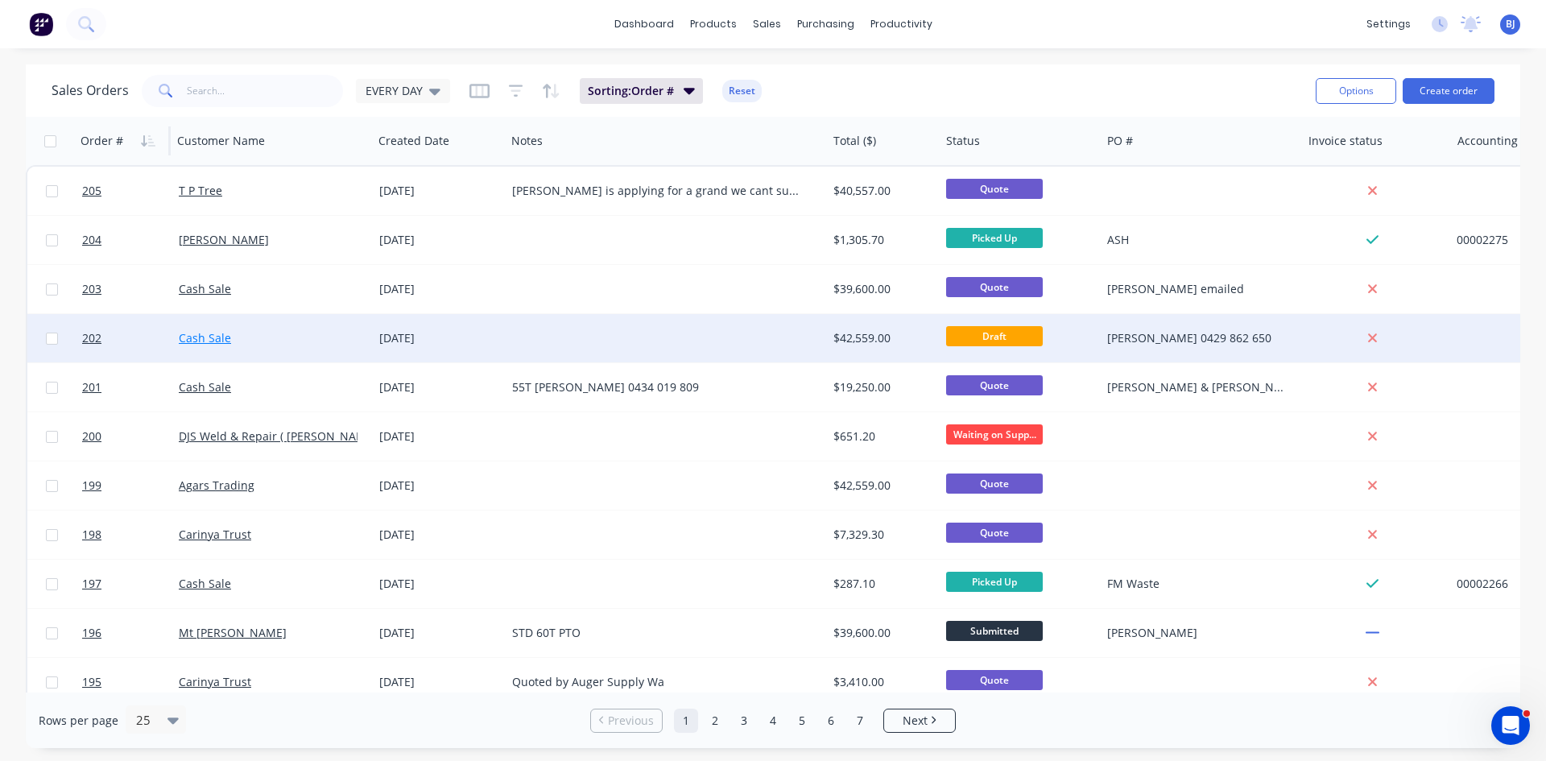
click at [188, 334] on link "Cash Sale" at bounding box center [205, 337] width 52 height 15
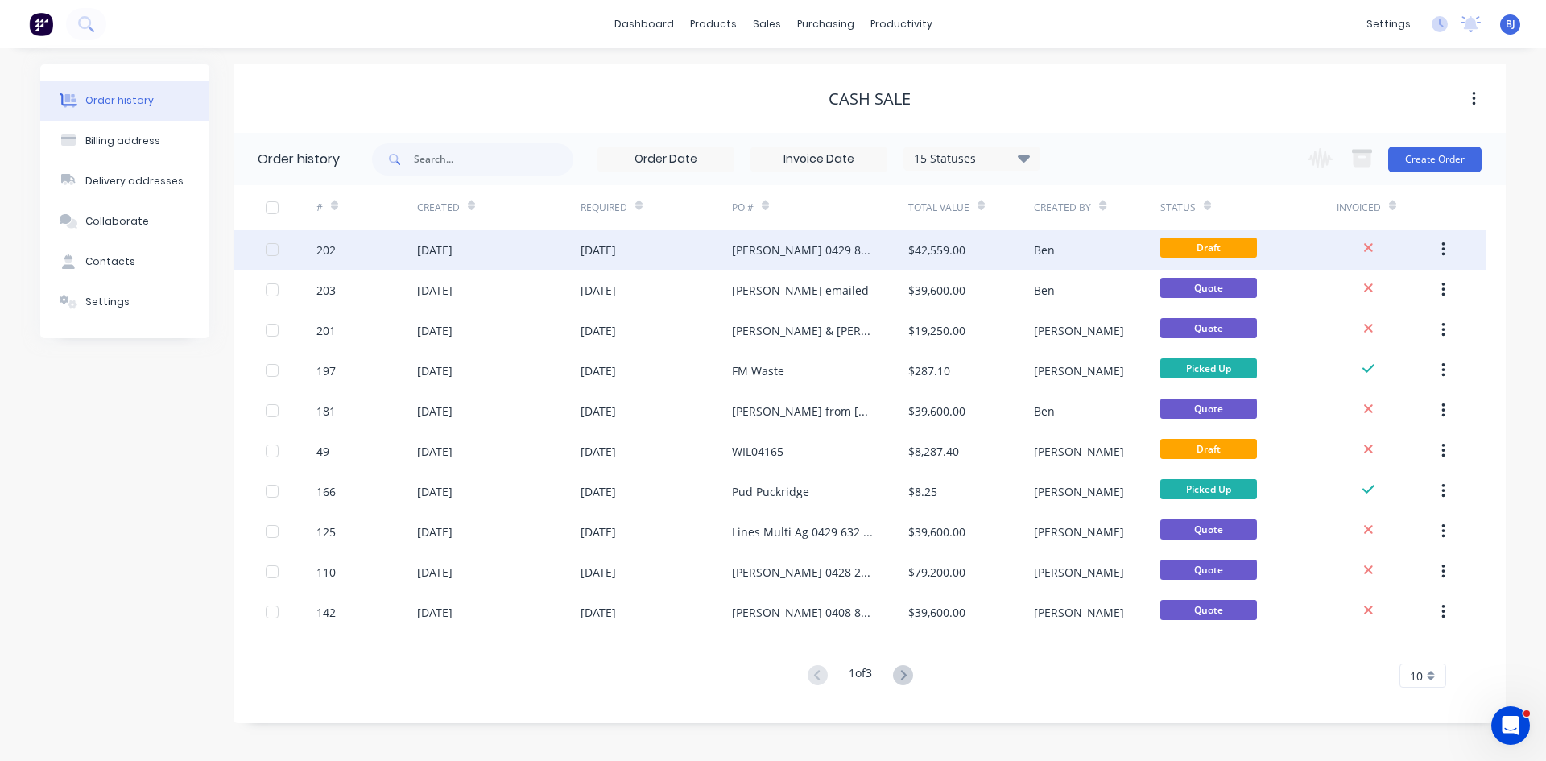
click at [445, 251] on div "[DATE]" at bounding box center [434, 250] width 35 height 17
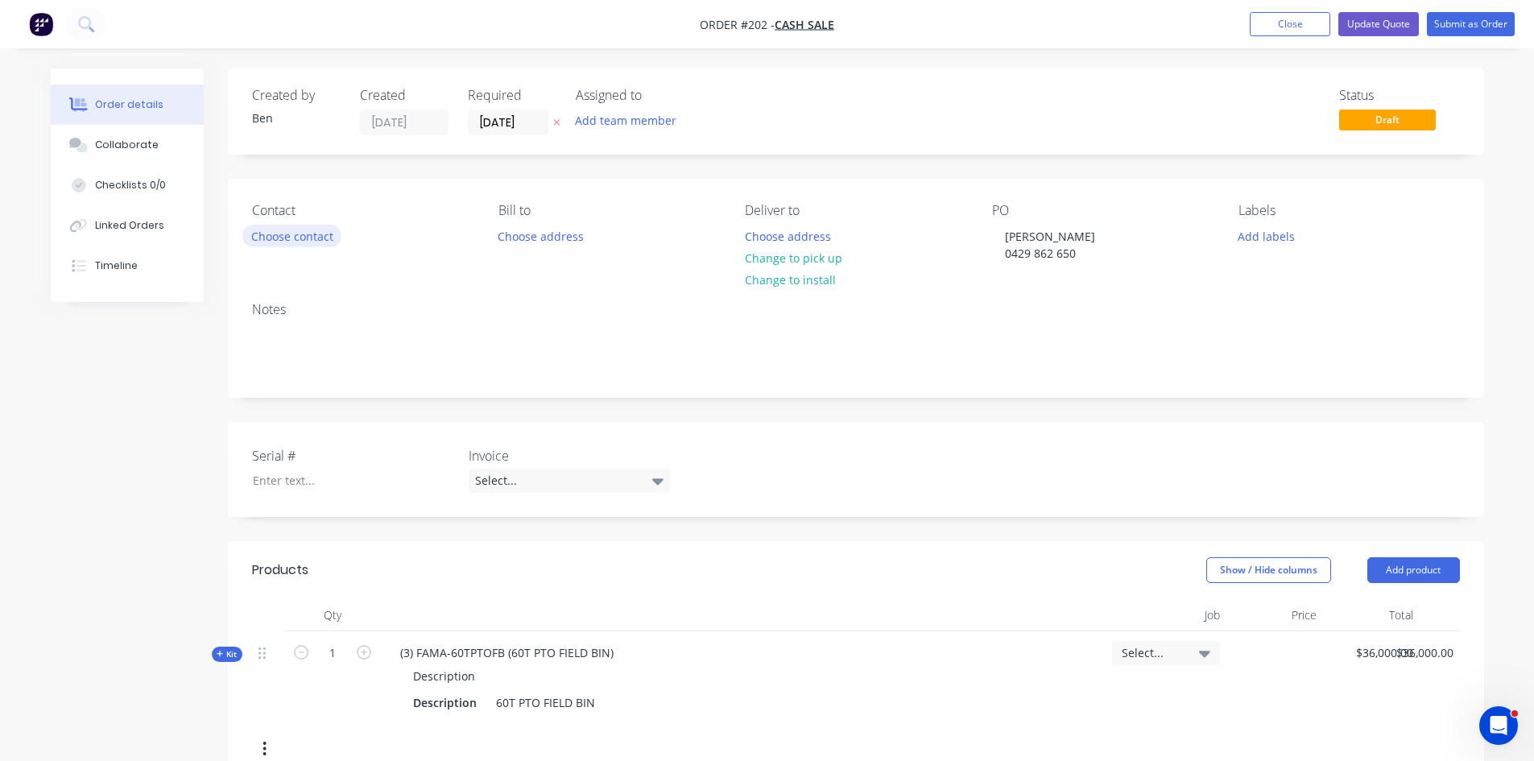
click at [316, 240] on button "Choose contact" at bounding box center [291, 236] width 99 height 22
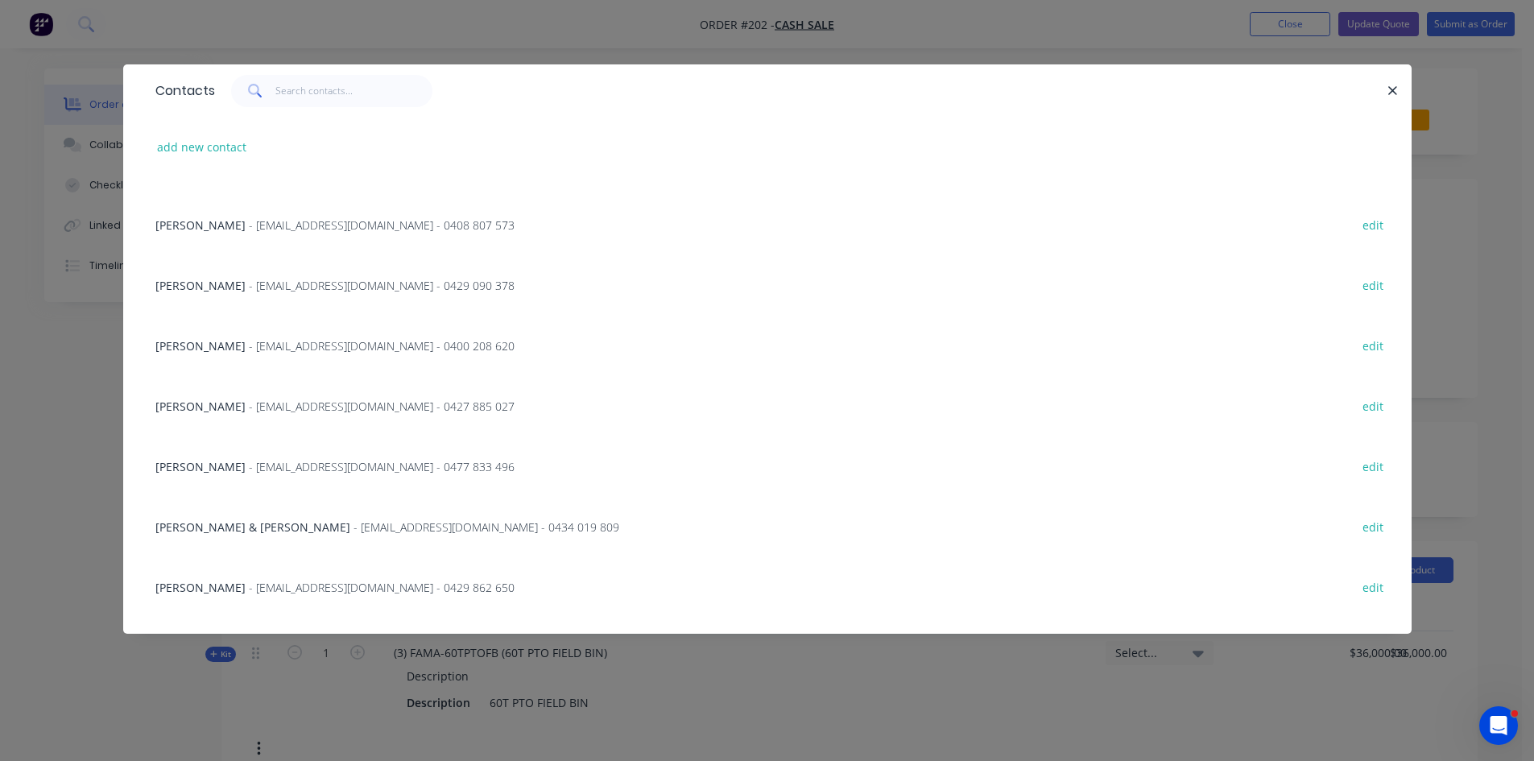
scroll to position [1355, 0]
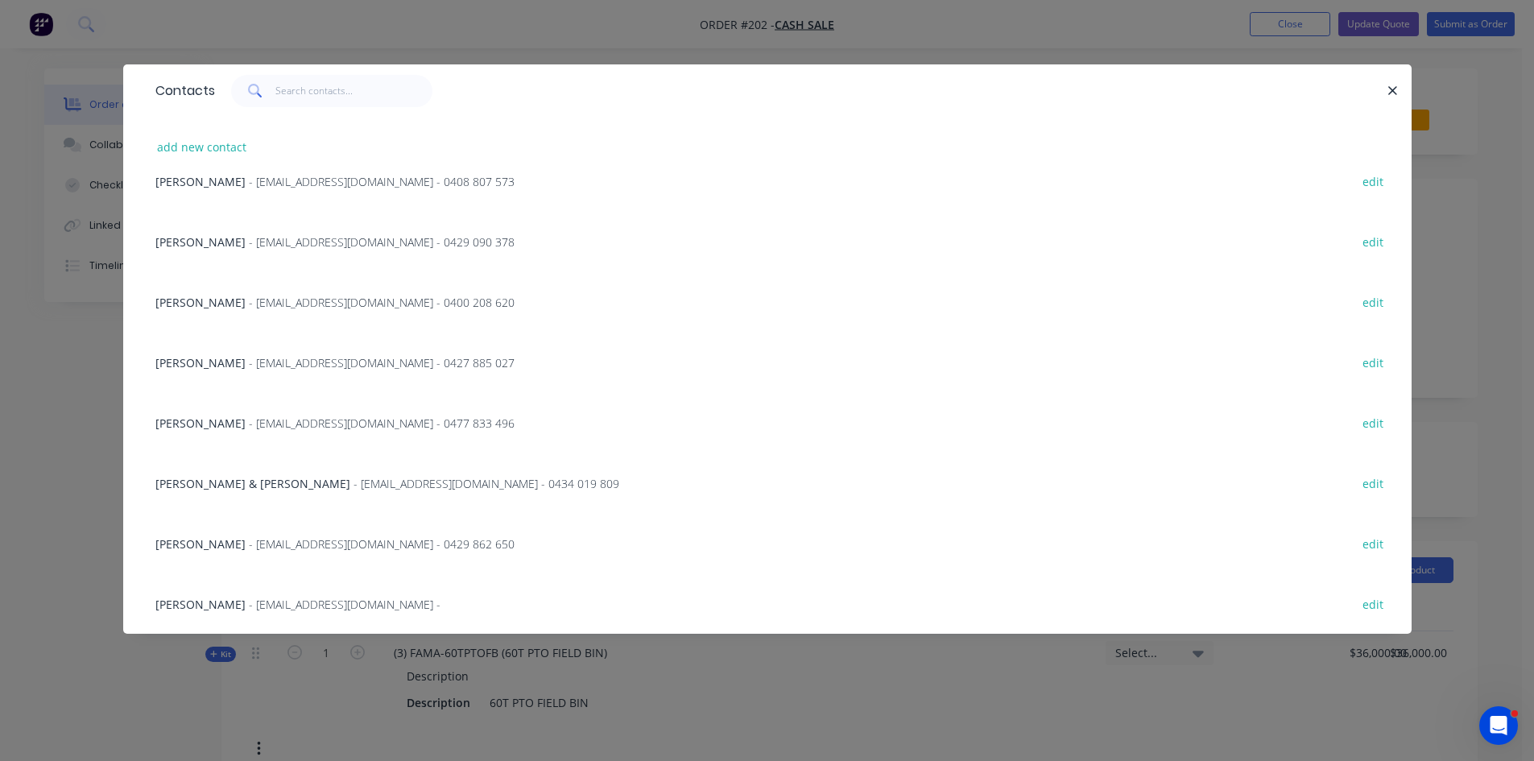
click at [249, 547] on span "- shaneinstreaky@gmail.com - 0429 862 650" at bounding box center [382, 543] width 266 height 15
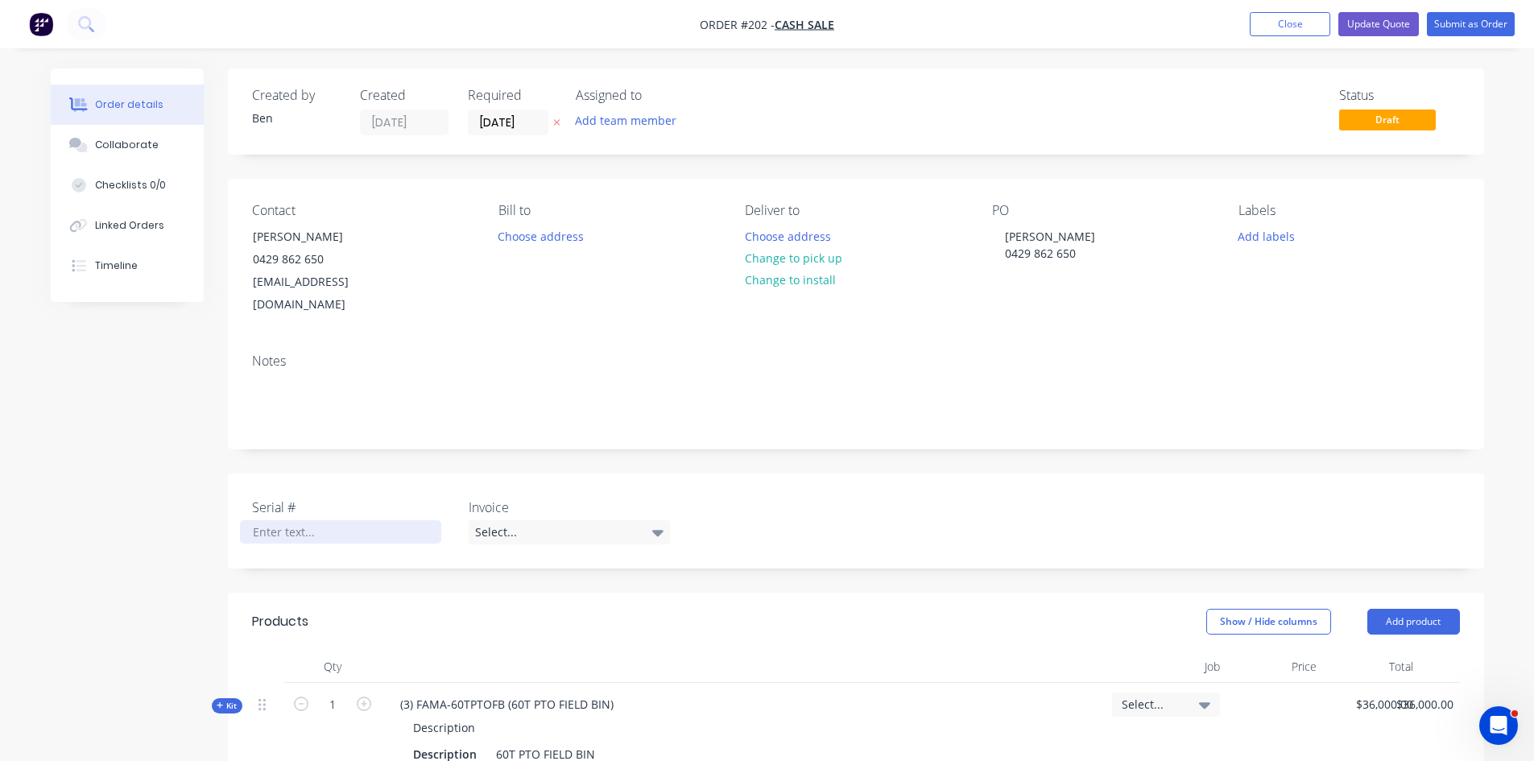
click at [263, 520] on div at bounding box center [340, 531] width 201 height 23
click at [655, 523] on icon at bounding box center [657, 532] width 11 height 18
click at [757, 489] on div "Serial # 25-600-26 Invoice Select..." at bounding box center [856, 521] width 1256 height 95
click at [658, 523] on icon at bounding box center [657, 532] width 11 height 18
click at [734, 507] on div "Serial # 25-600-26 Invoice Select..." at bounding box center [856, 521] width 1256 height 95
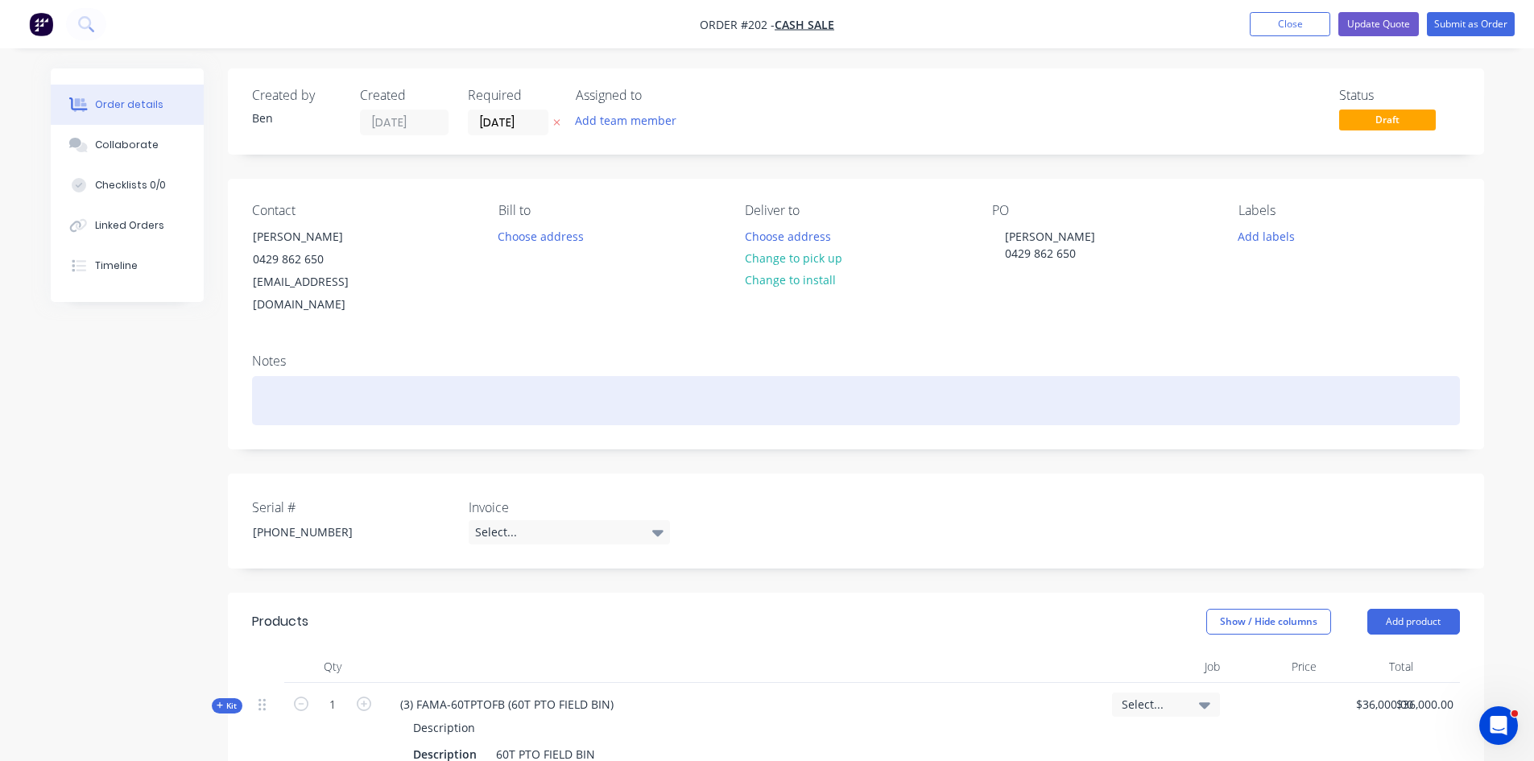
click at [263, 383] on div at bounding box center [856, 400] width 1208 height 49
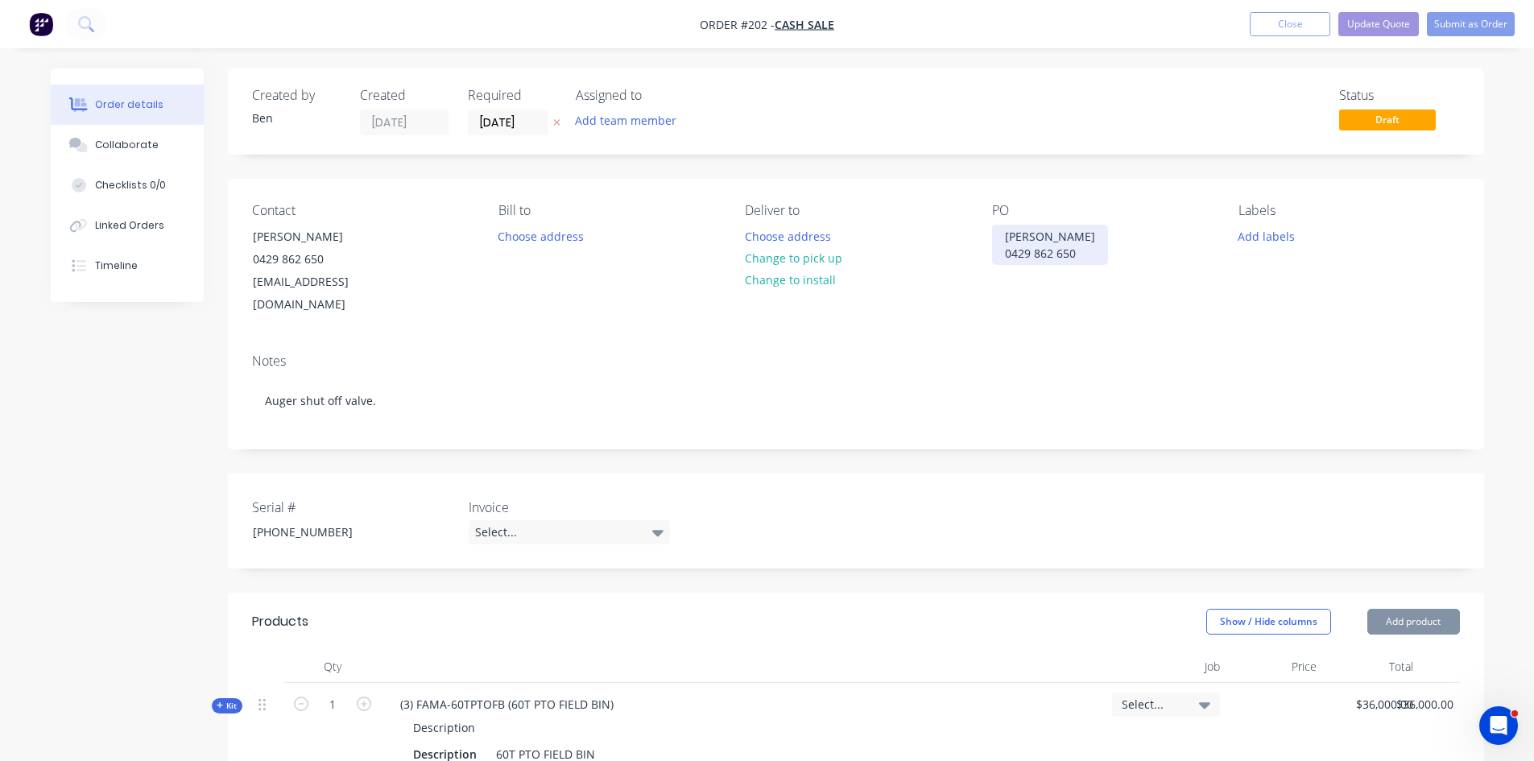
drag, startPoint x: 1077, startPoint y: 250, endPoint x: 1092, endPoint y: 334, distance: 85.0
click at [1078, 256] on div "[PERSON_NAME] 0429 862 650" at bounding box center [1050, 245] width 116 height 40
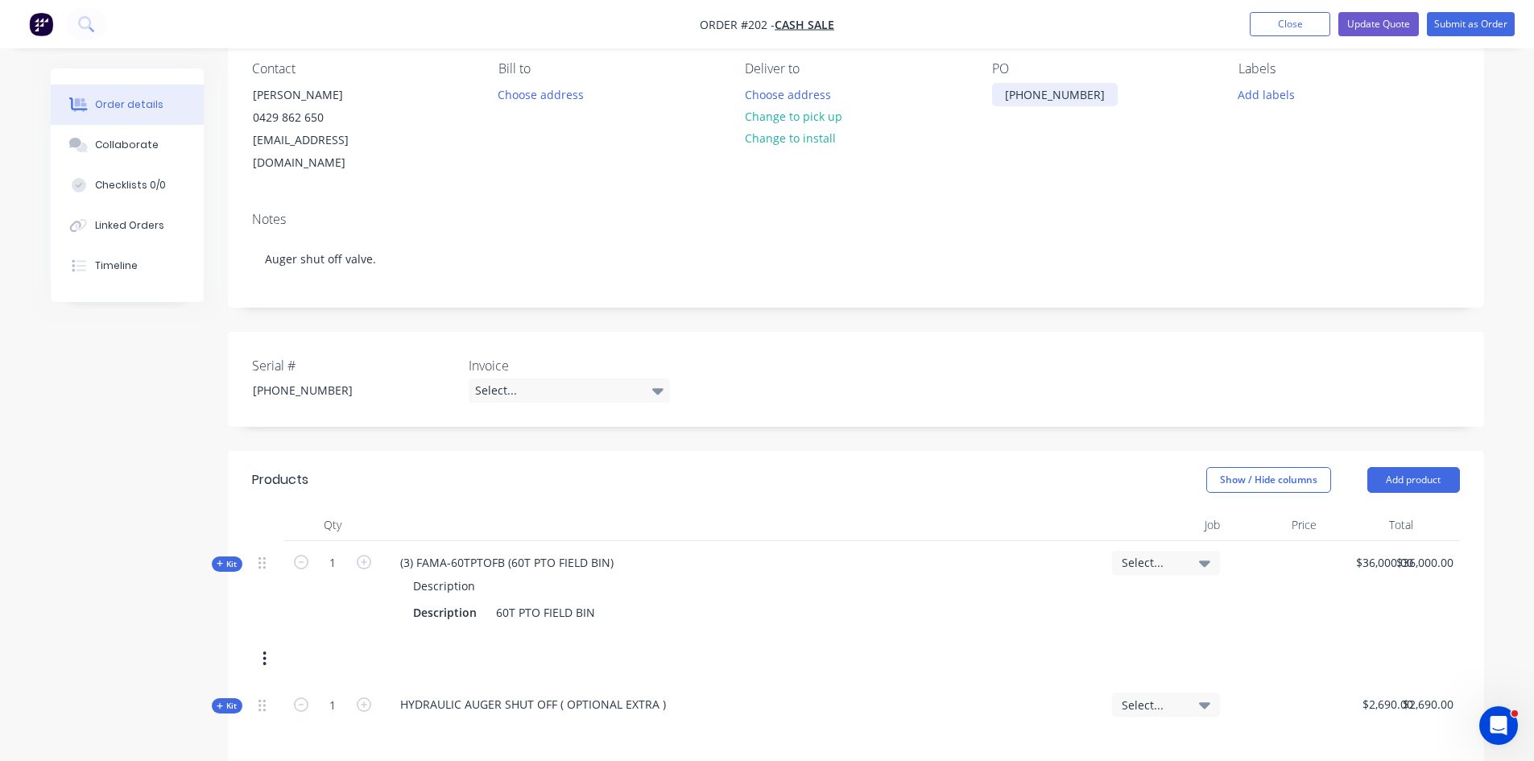
scroll to position [0, 0]
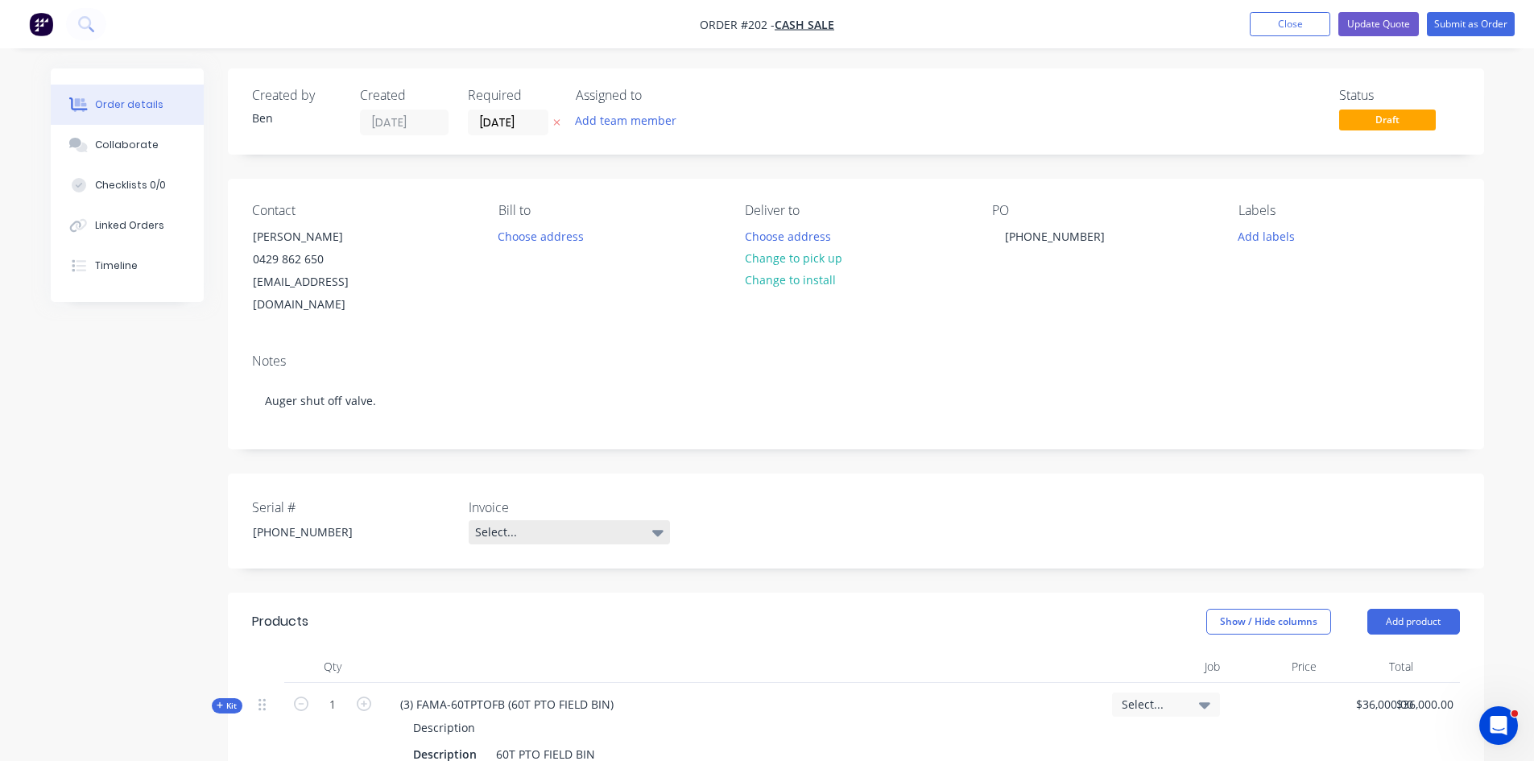
click at [658, 523] on icon at bounding box center [657, 532] width 11 height 18
drag, startPoint x: 522, startPoint y: 577, endPoint x: 527, endPoint y: 562, distance: 15.6
click at [522, 573] on div "Deposit only" at bounding box center [515, 575] width 68 height 21
click at [1470, 26] on button "Submit as Order" at bounding box center [1471, 24] width 88 height 24
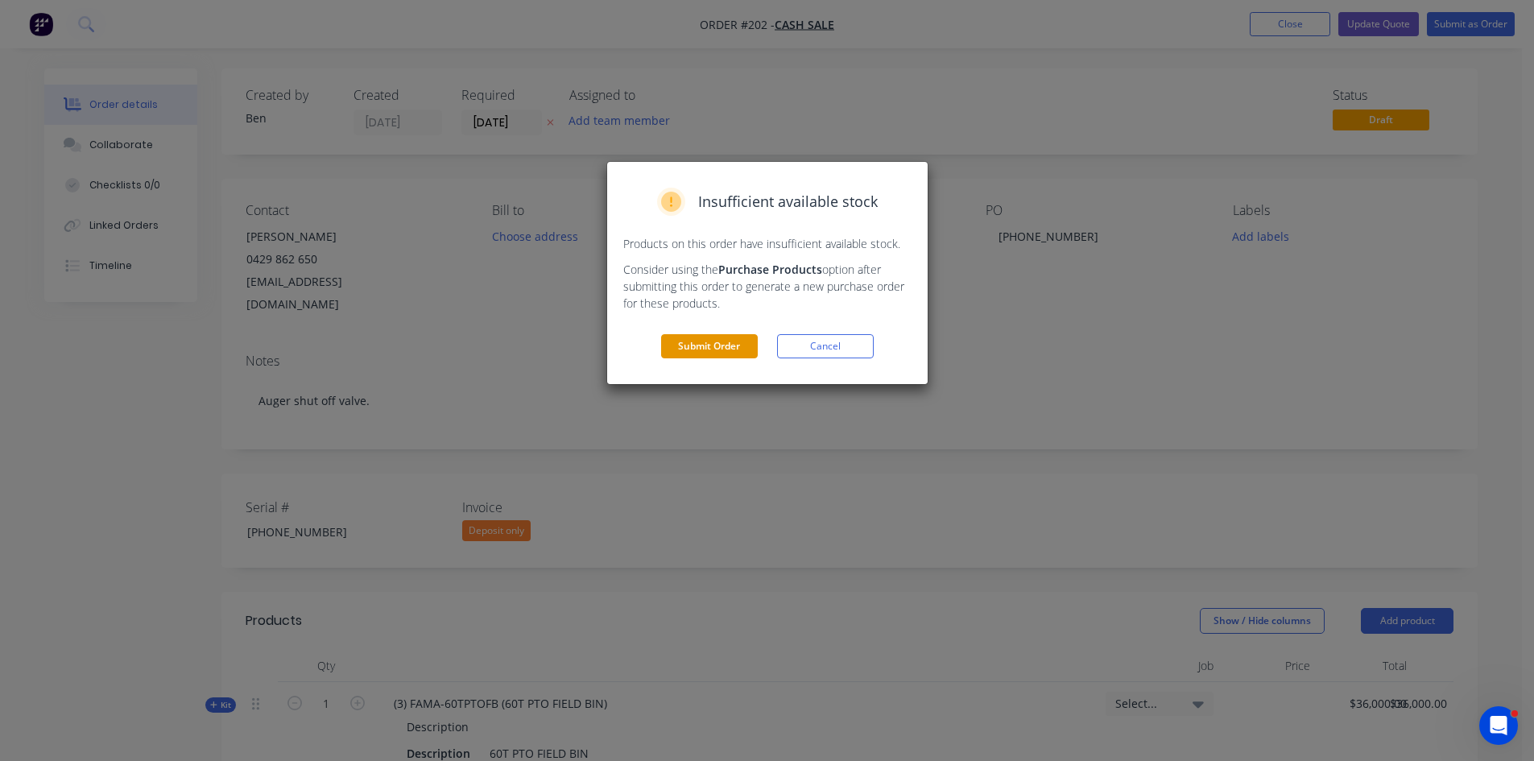
click at [695, 348] on button "Submit Order" at bounding box center [709, 346] width 97 height 24
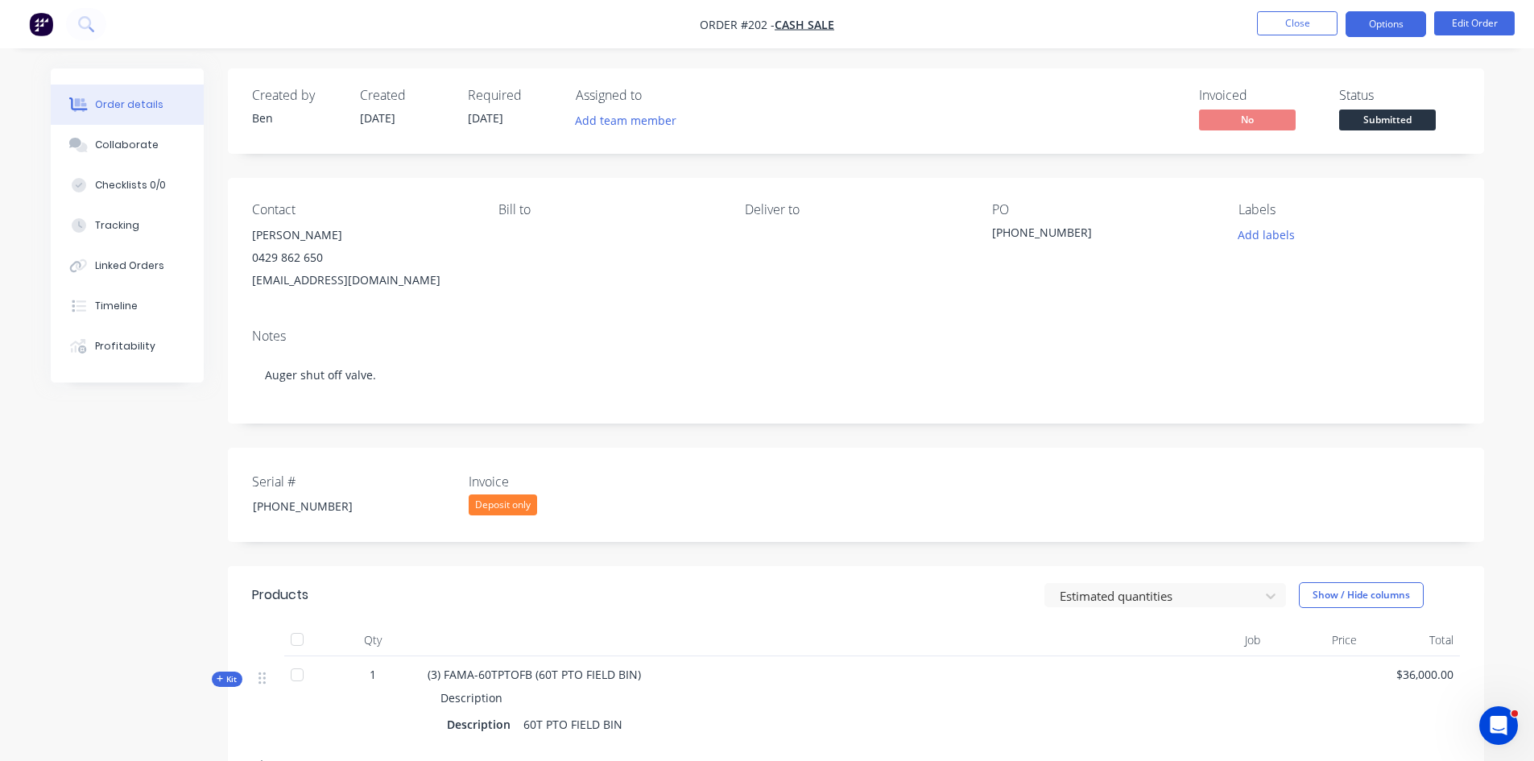
click at [1414, 31] on button "Options" at bounding box center [1386, 24] width 81 height 26
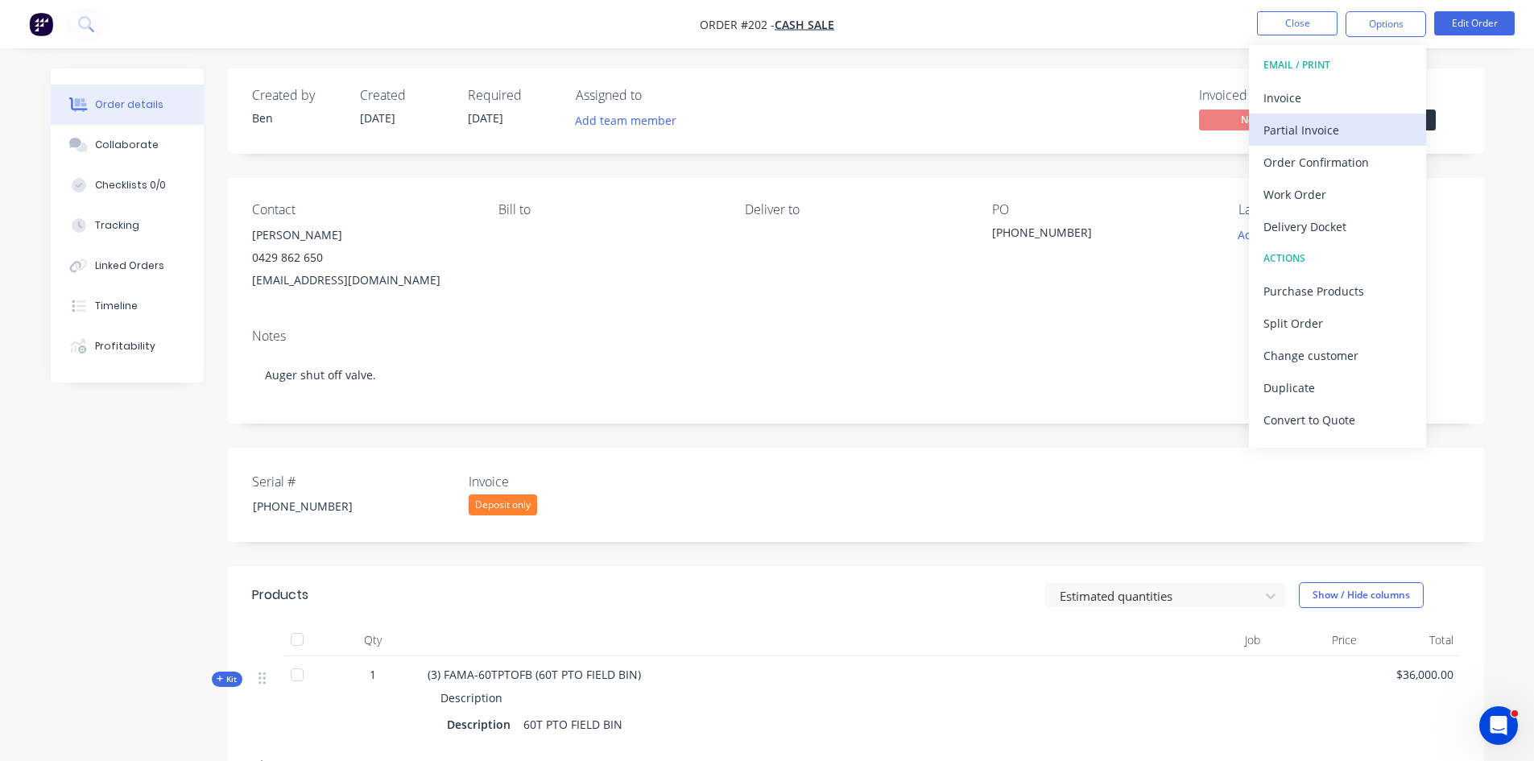
click at [1305, 126] on div "Partial Invoice" at bounding box center [1337, 129] width 148 height 23
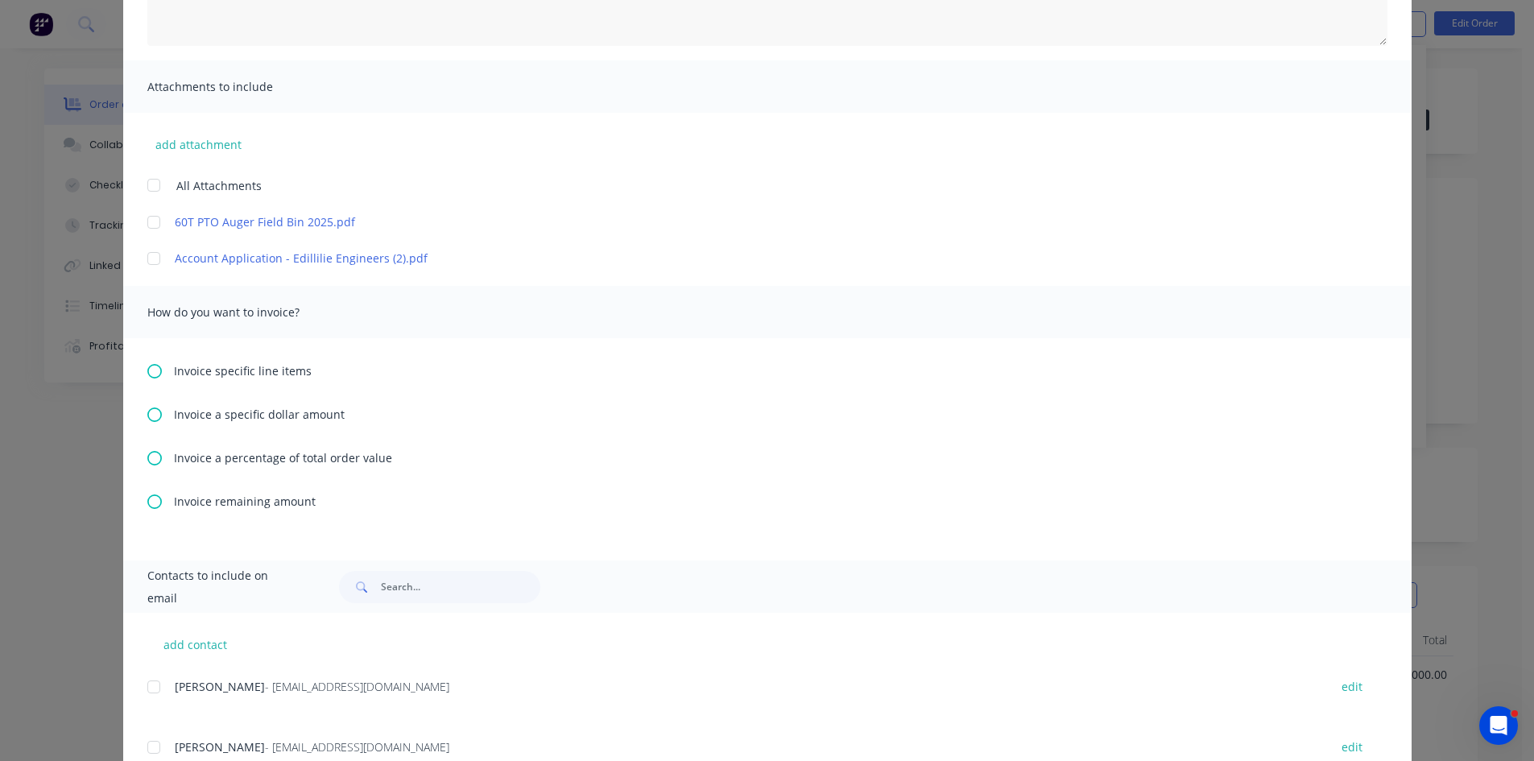
scroll to position [322, 0]
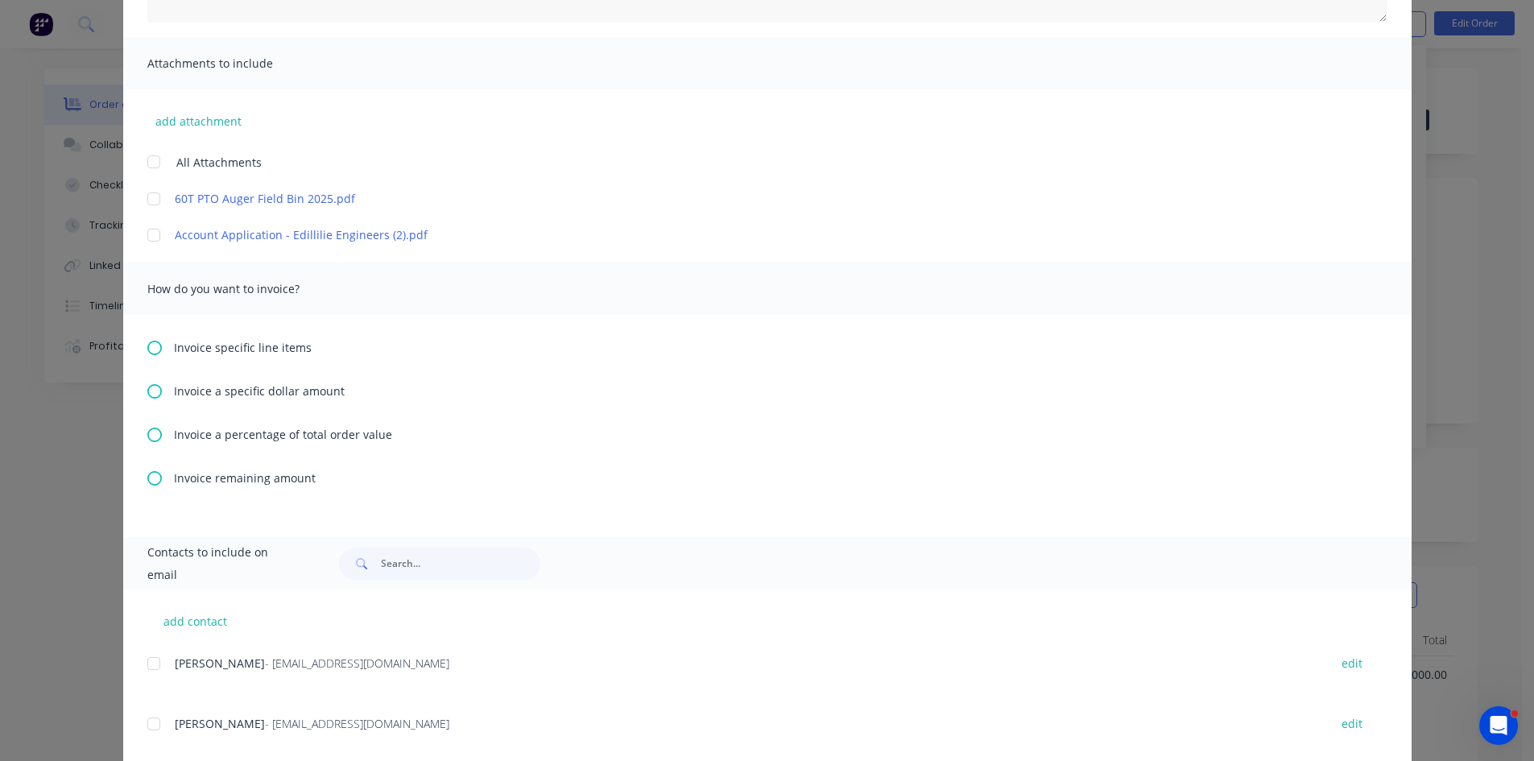
click at [147, 433] on icon at bounding box center [154, 435] width 14 height 14
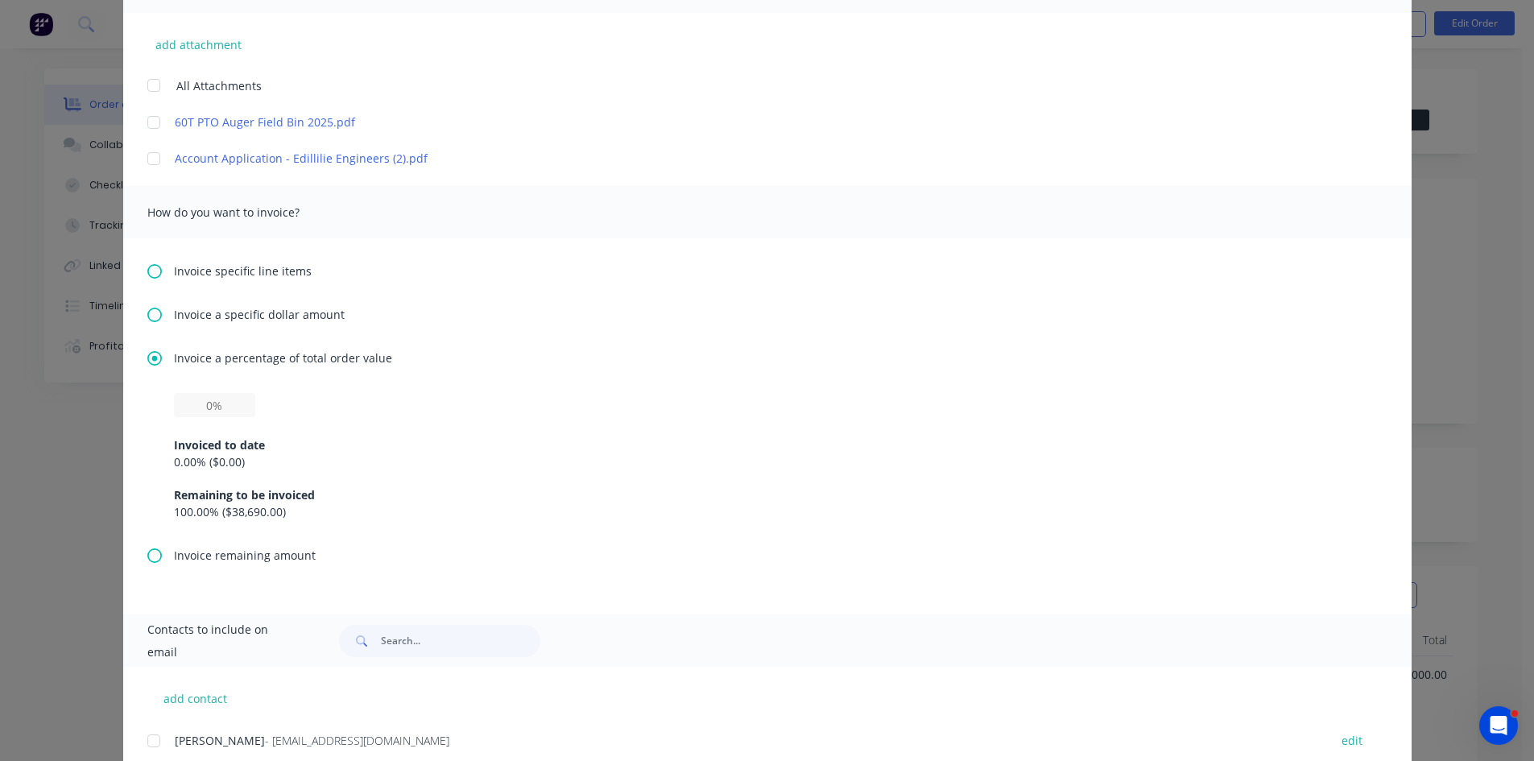
scroll to position [403, 0]
click at [213, 408] on input "text" at bounding box center [214, 401] width 81 height 24
type input "30%"
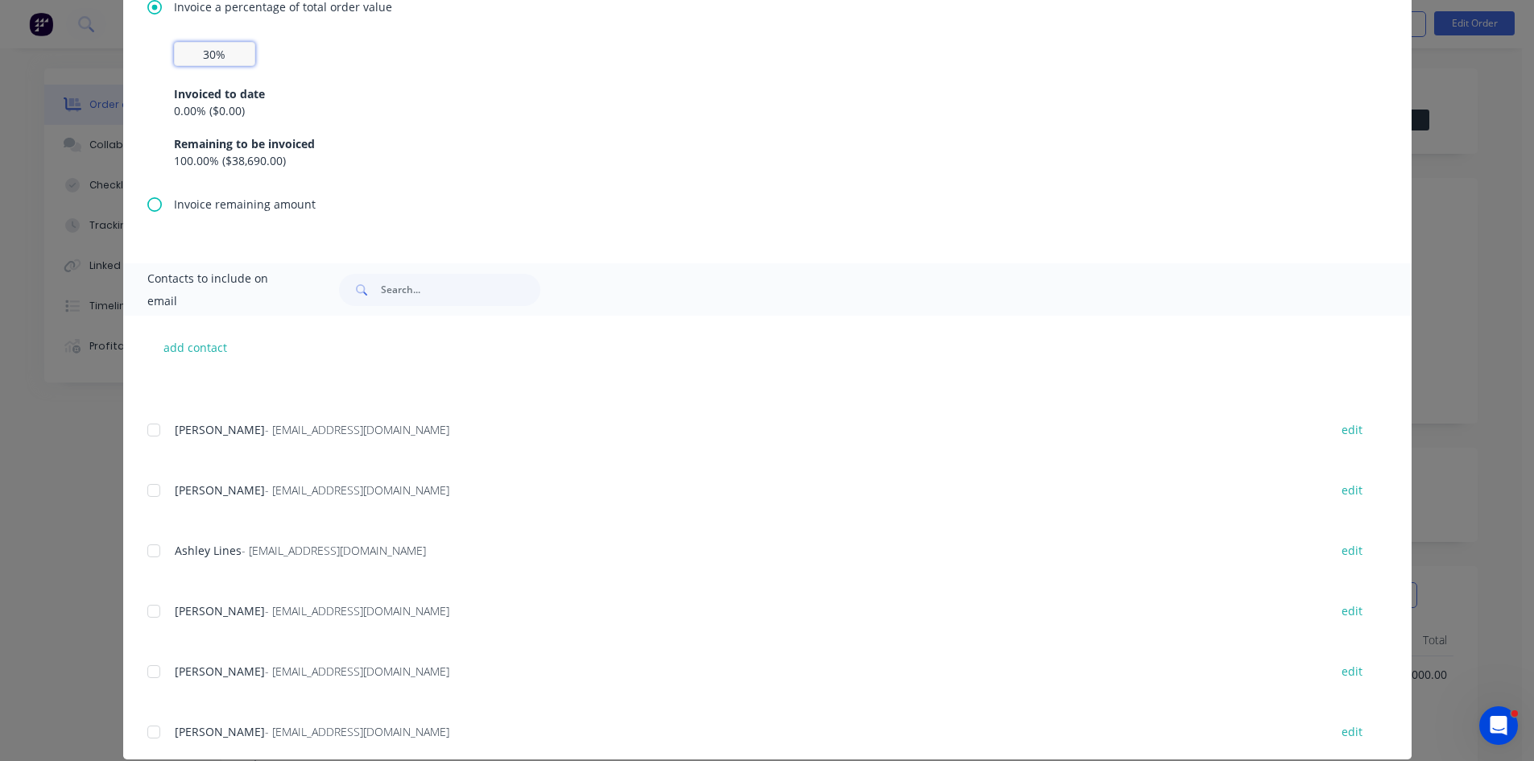
scroll to position [771, 0]
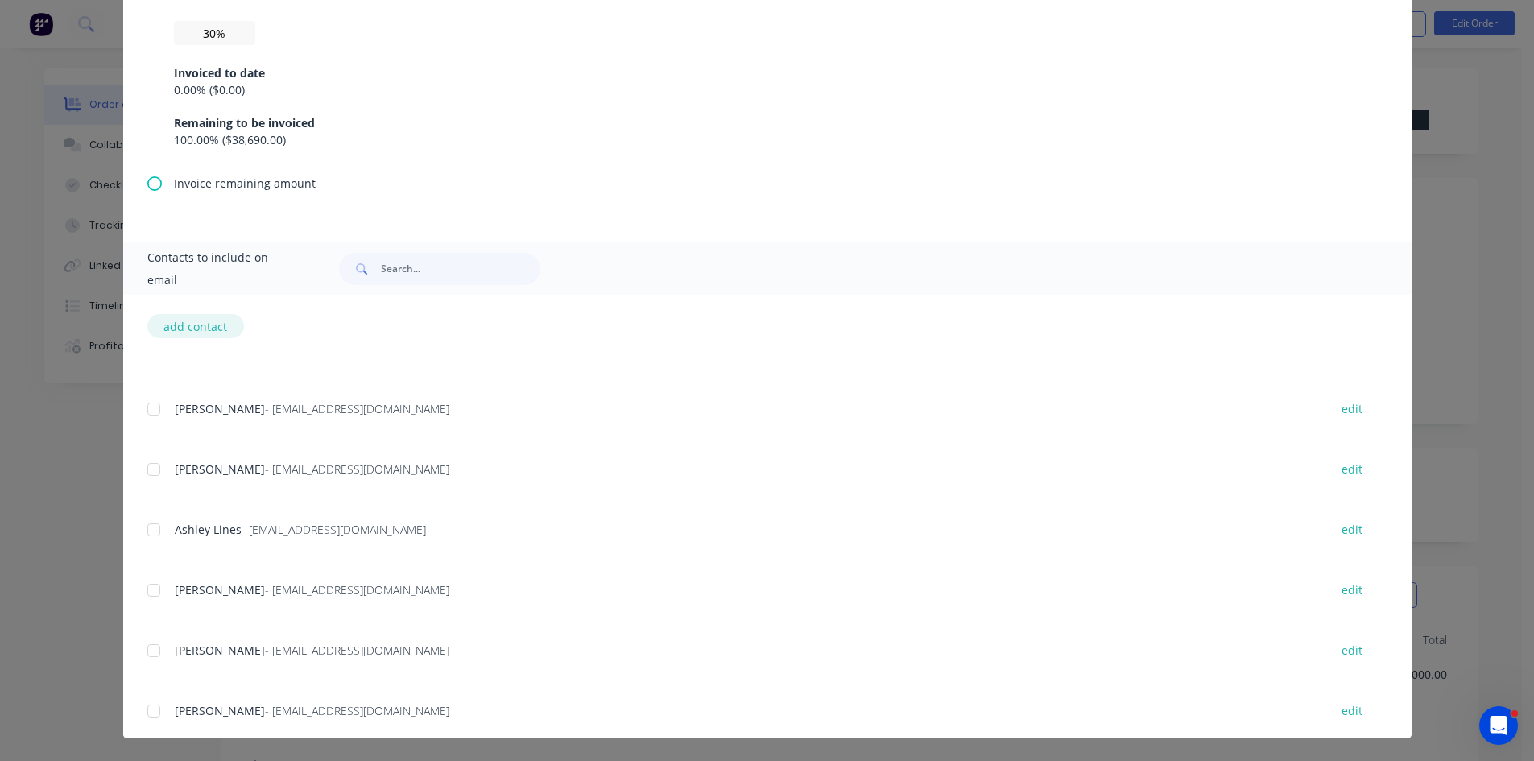
click at [212, 327] on button "add contact" at bounding box center [195, 326] width 97 height 24
select select "AU"
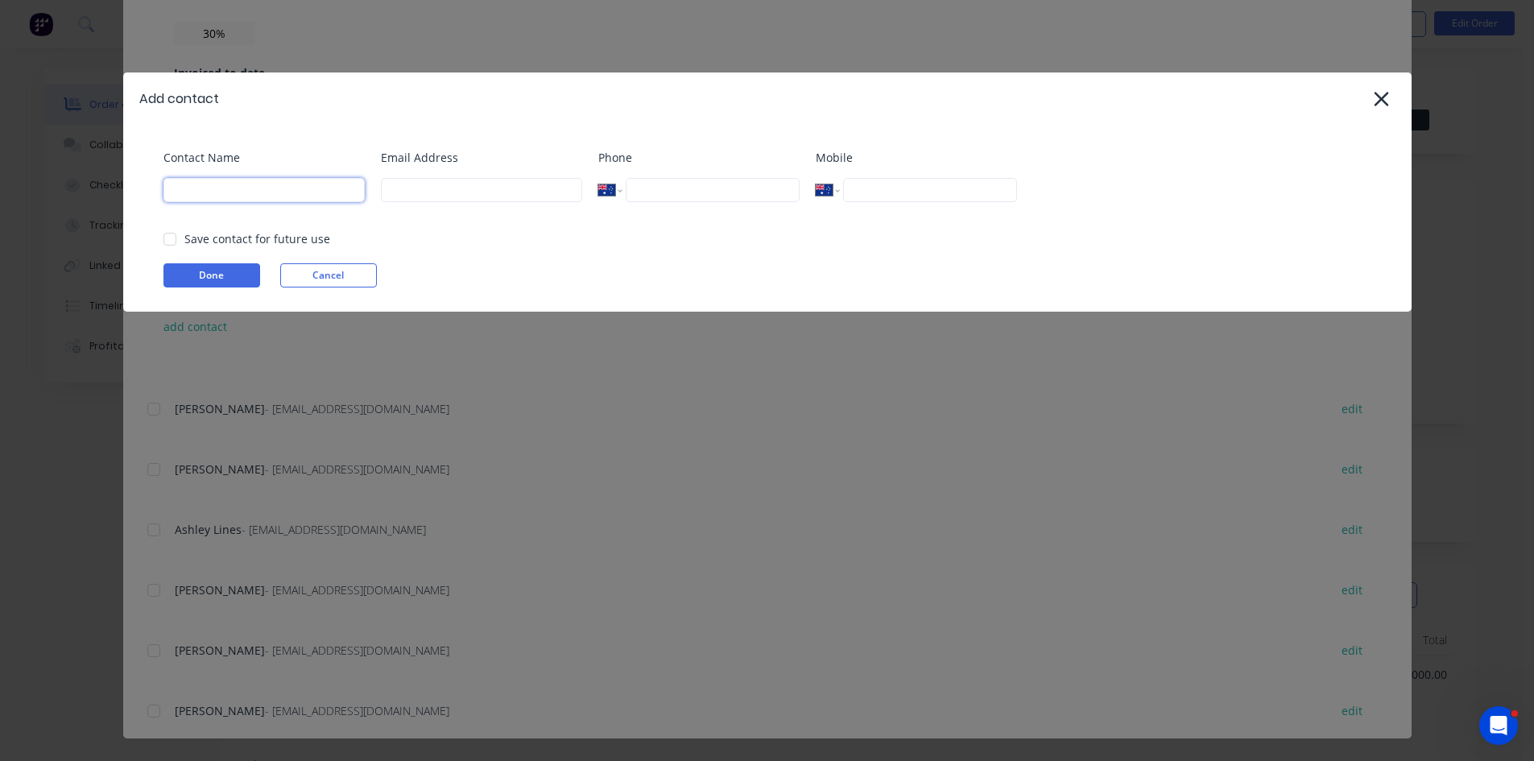
click at [201, 190] on input at bounding box center [263, 190] width 201 height 24
drag, startPoint x: 176, startPoint y: 190, endPoint x: 176, endPoint y: 277, distance: 87.0
click at [176, 191] on input "shane & Emma" at bounding box center [263, 190] width 201 height 24
click at [267, 191] on input "Shane & Emma" at bounding box center [263, 190] width 201 height 24
type input "Shane & Emma Kelsh"
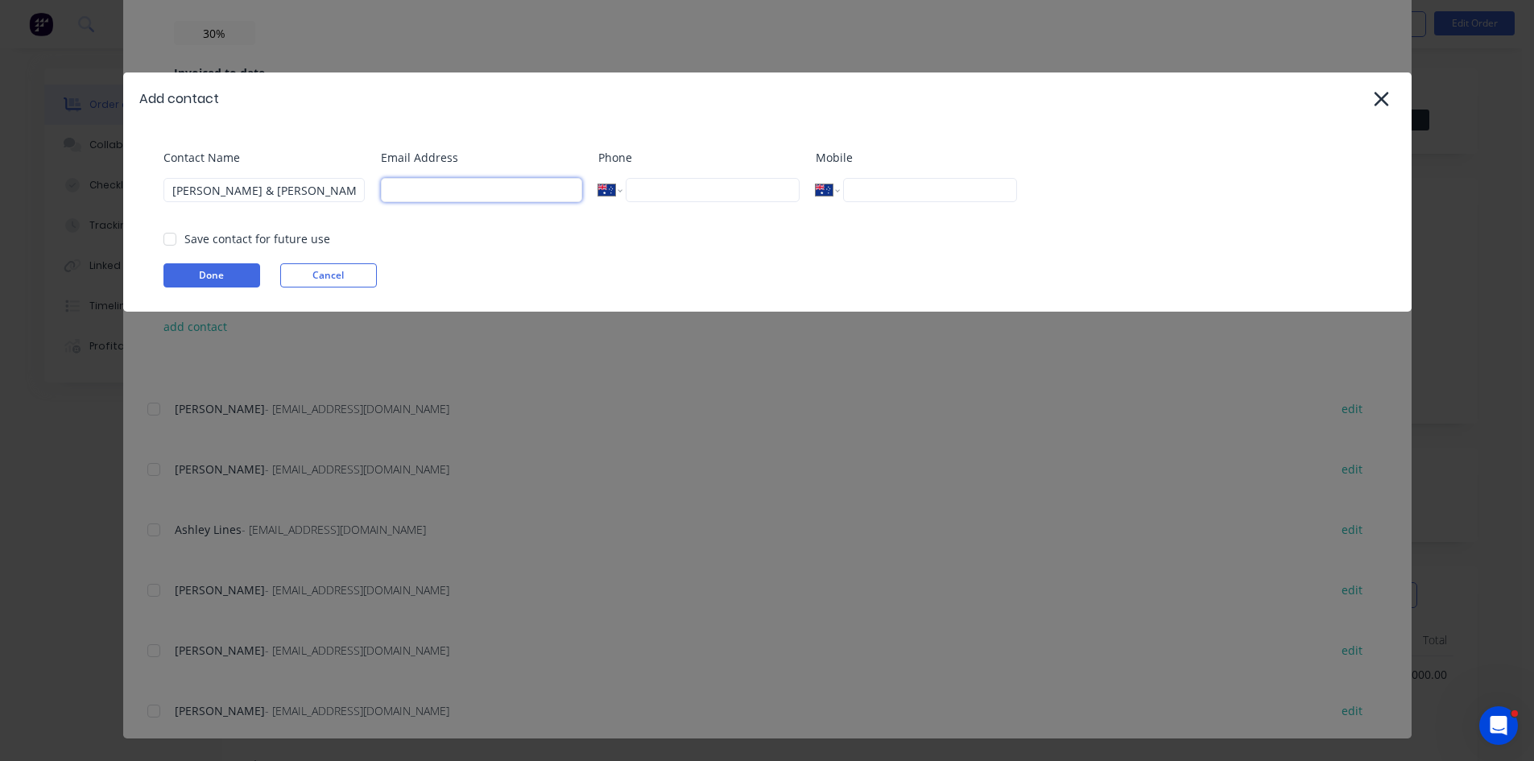
drag, startPoint x: 399, startPoint y: 193, endPoint x: 427, endPoint y: 237, distance: 51.8
click at [399, 193] on input at bounding box center [481, 190] width 201 height 24
type input "shaneinstreaky@gmail.com"
click at [649, 190] on input "tel" at bounding box center [712, 190] width 173 height 24
click at [878, 194] on input "tel" at bounding box center [929, 190] width 173 height 24
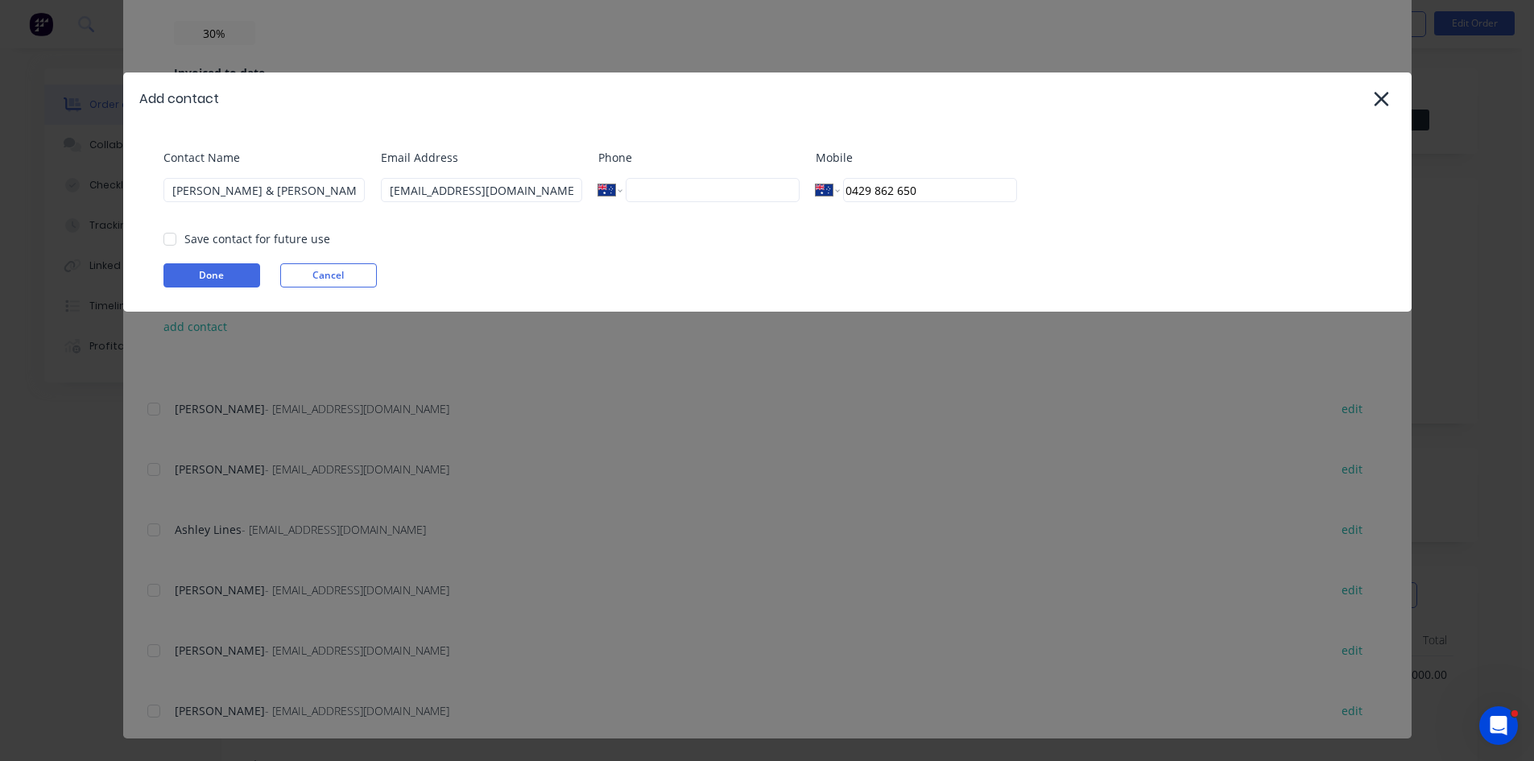
click at [175, 239] on div at bounding box center [170, 239] width 32 height 32
type input "0429 862 650"
click at [196, 271] on button "Done" at bounding box center [211, 275] width 97 height 24
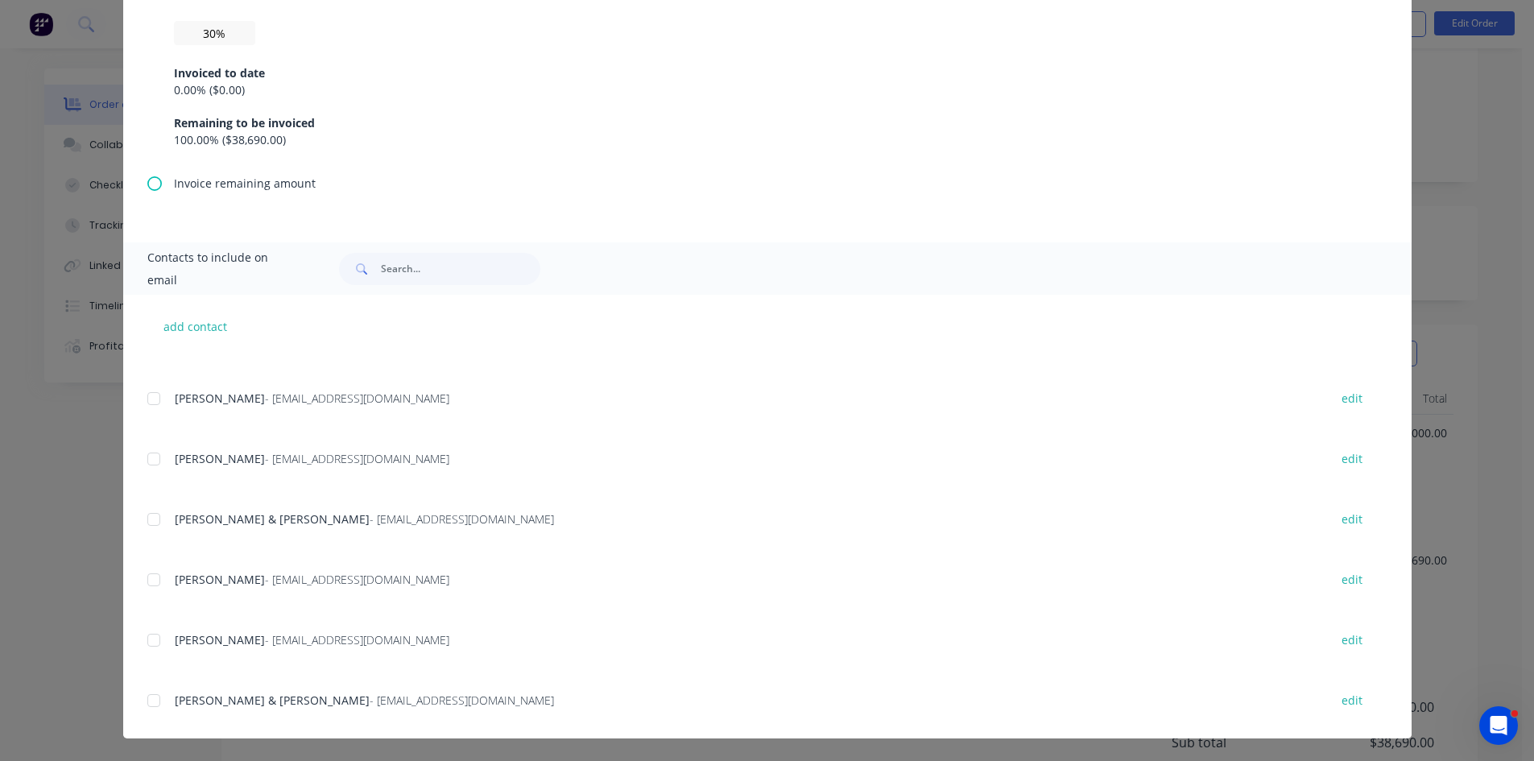
scroll to position [1491, 0]
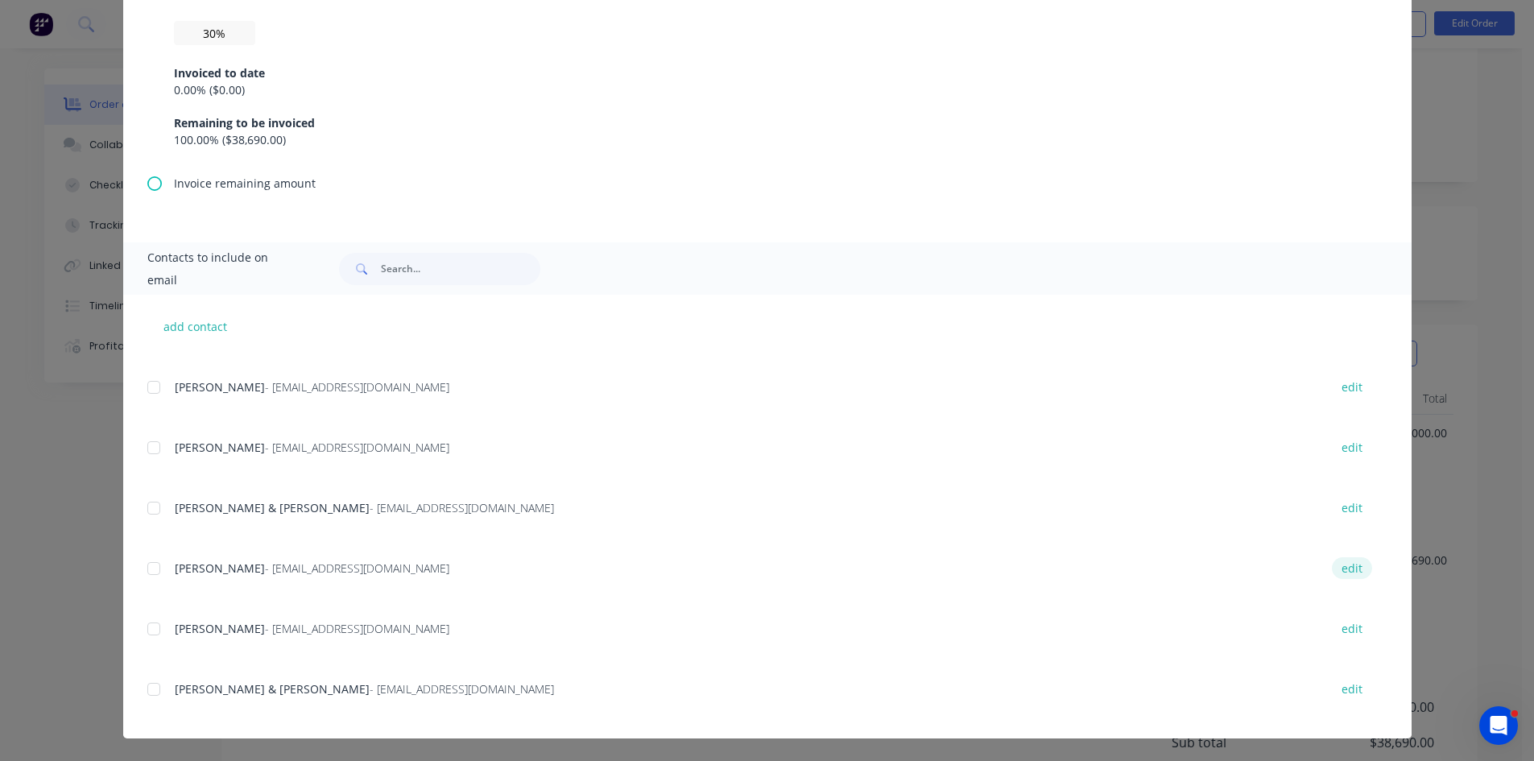
click at [1332, 567] on button "edit" at bounding box center [1352, 568] width 40 height 22
select select "AU"
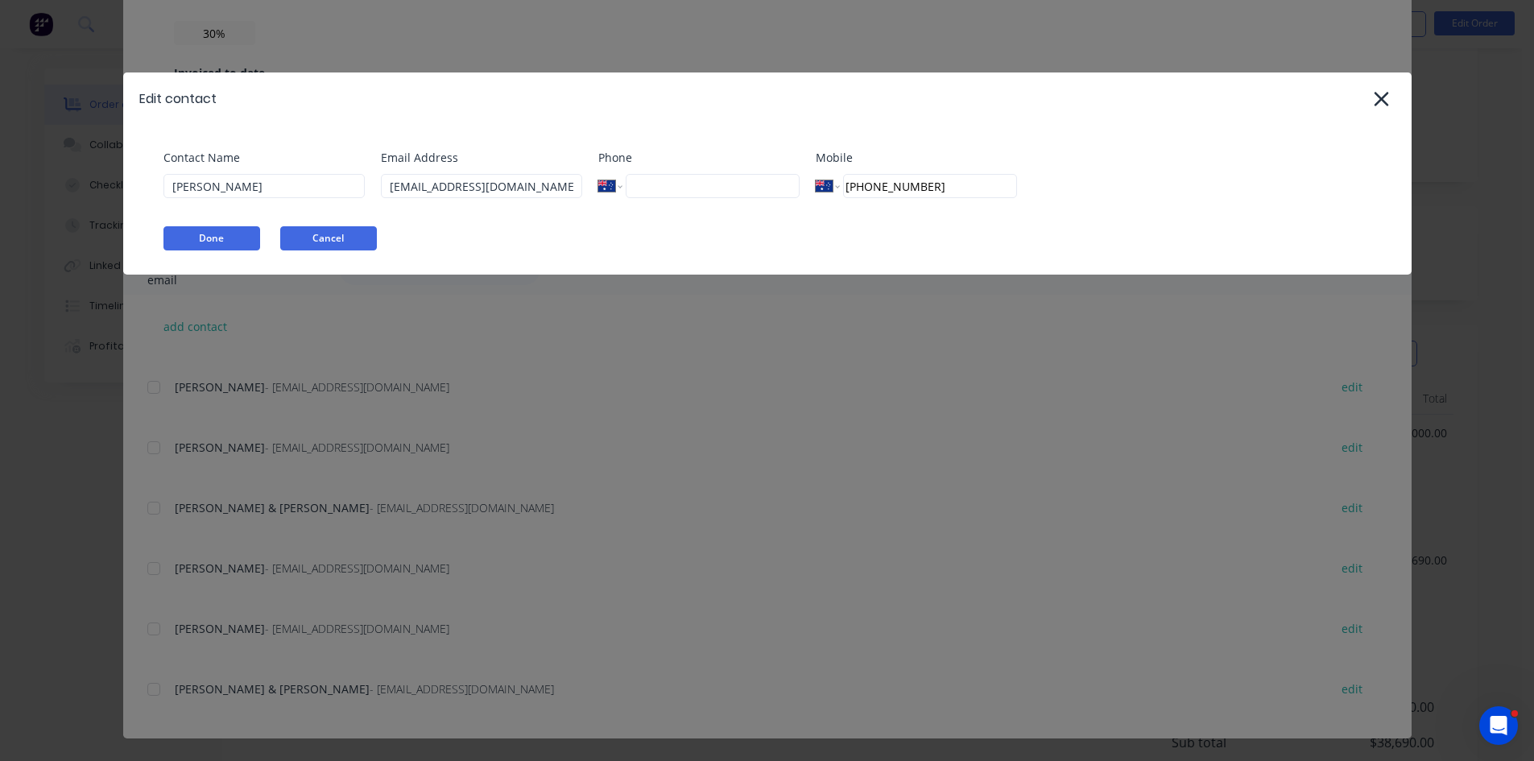
click at [358, 236] on button "Cancel" at bounding box center [328, 238] width 97 height 24
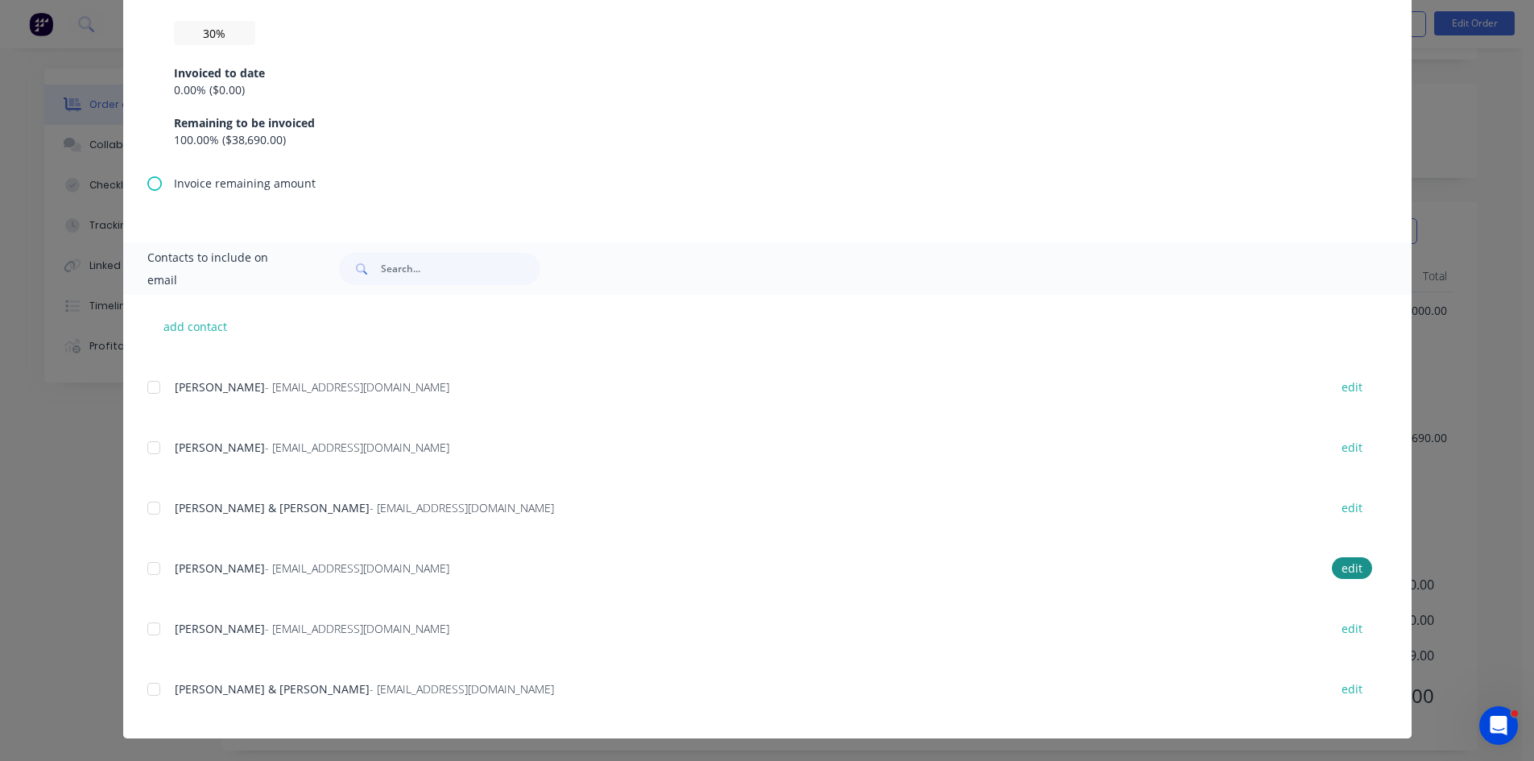
scroll to position [378, 0]
click at [148, 689] on div at bounding box center [154, 689] width 32 height 32
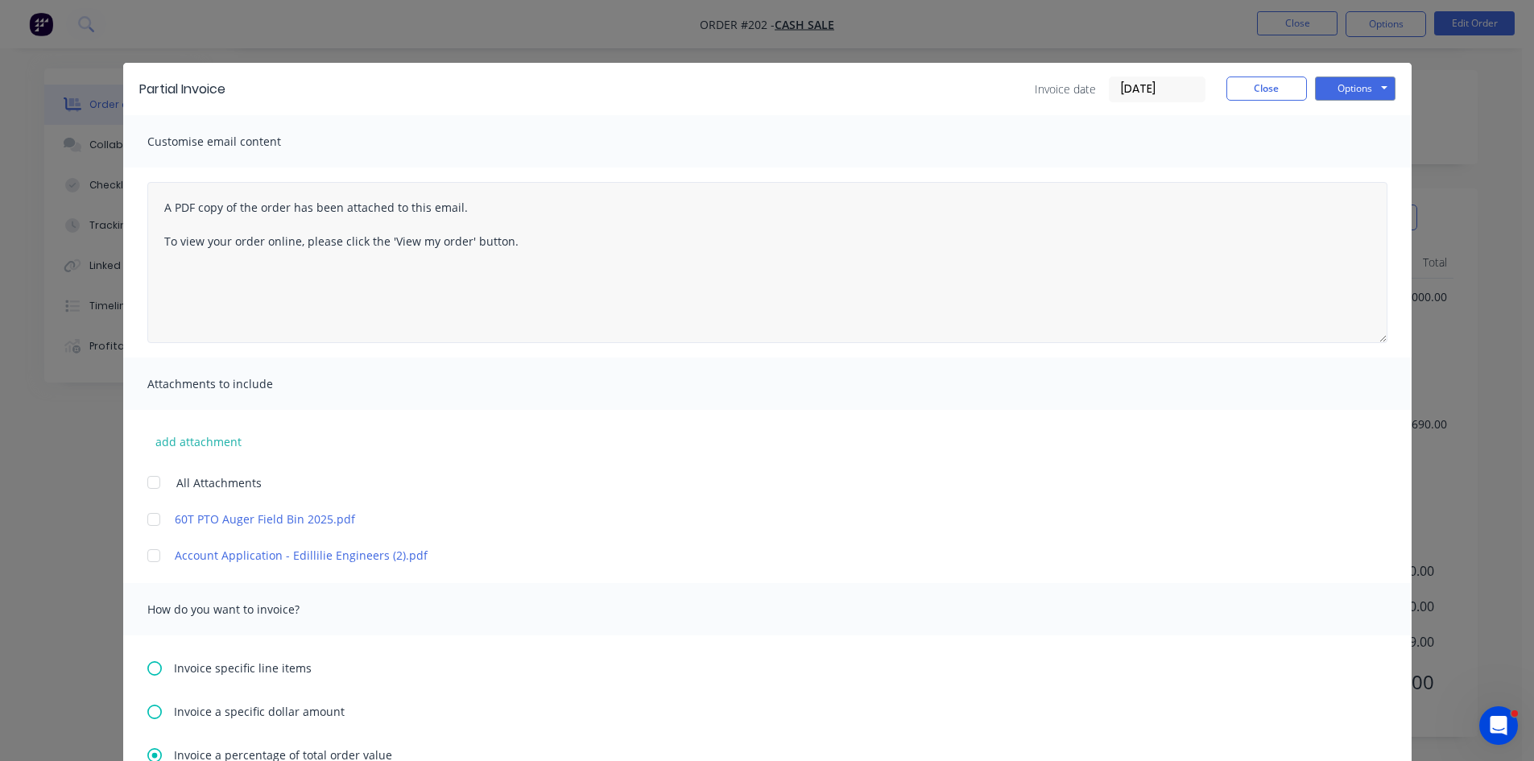
scroll to position [0, 0]
drag, startPoint x: 503, startPoint y: 244, endPoint x: 519, endPoint y: 271, distance: 31.8
click at [504, 244] on textarea "A PDF copy of the order has been attached to this email. To view your order onl…" at bounding box center [767, 264] width 1240 height 161
type textarea "A"
click at [596, 244] on textarea "Hi Shane Morning just thought I would touch base with you we will probably only…" at bounding box center [767, 264] width 1240 height 161
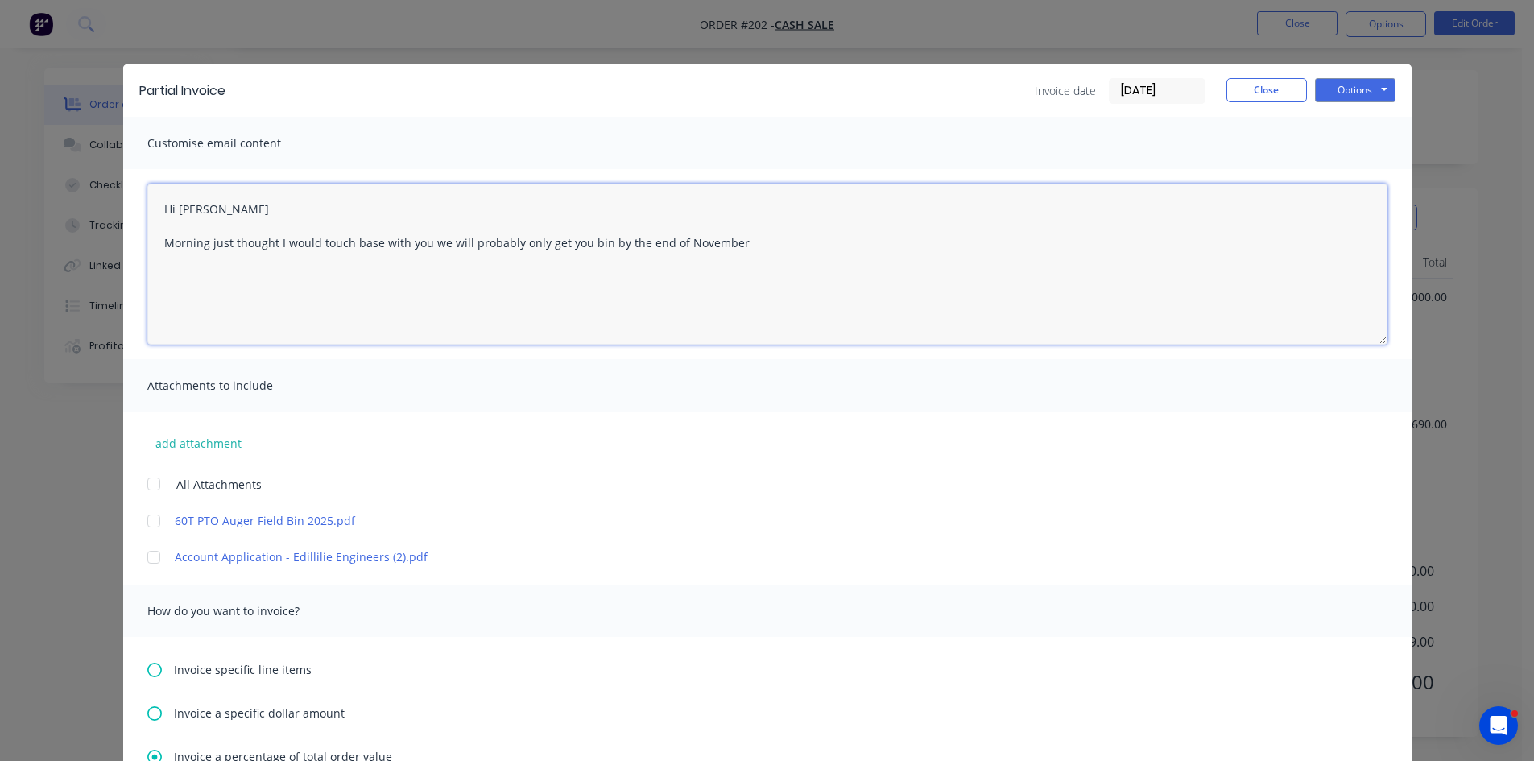
click at [419, 242] on textarea "Hi Shane Morning just thought I would touch base with you we will probably only…" at bounding box center [767, 264] width 1240 height 161
click at [733, 242] on textarea "Hi Shane Morning just thought I would touch base with you, we will probably onl…" at bounding box center [767, 264] width 1240 height 161
click at [598, 242] on textarea "Hi Shane Morning just thought I would touch base with you, we will probably onl…" at bounding box center [767, 264] width 1240 height 161
click at [1073, 241] on textarea "Hi Shane Morning just thought I would touch base with you, we will probably onl…" at bounding box center [767, 264] width 1240 height 161
click at [336, 265] on textarea "Hi Shane Morning just thought I would touch base with you, we will probably onl…" at bounding box center [767, 264] width 1240 height 161
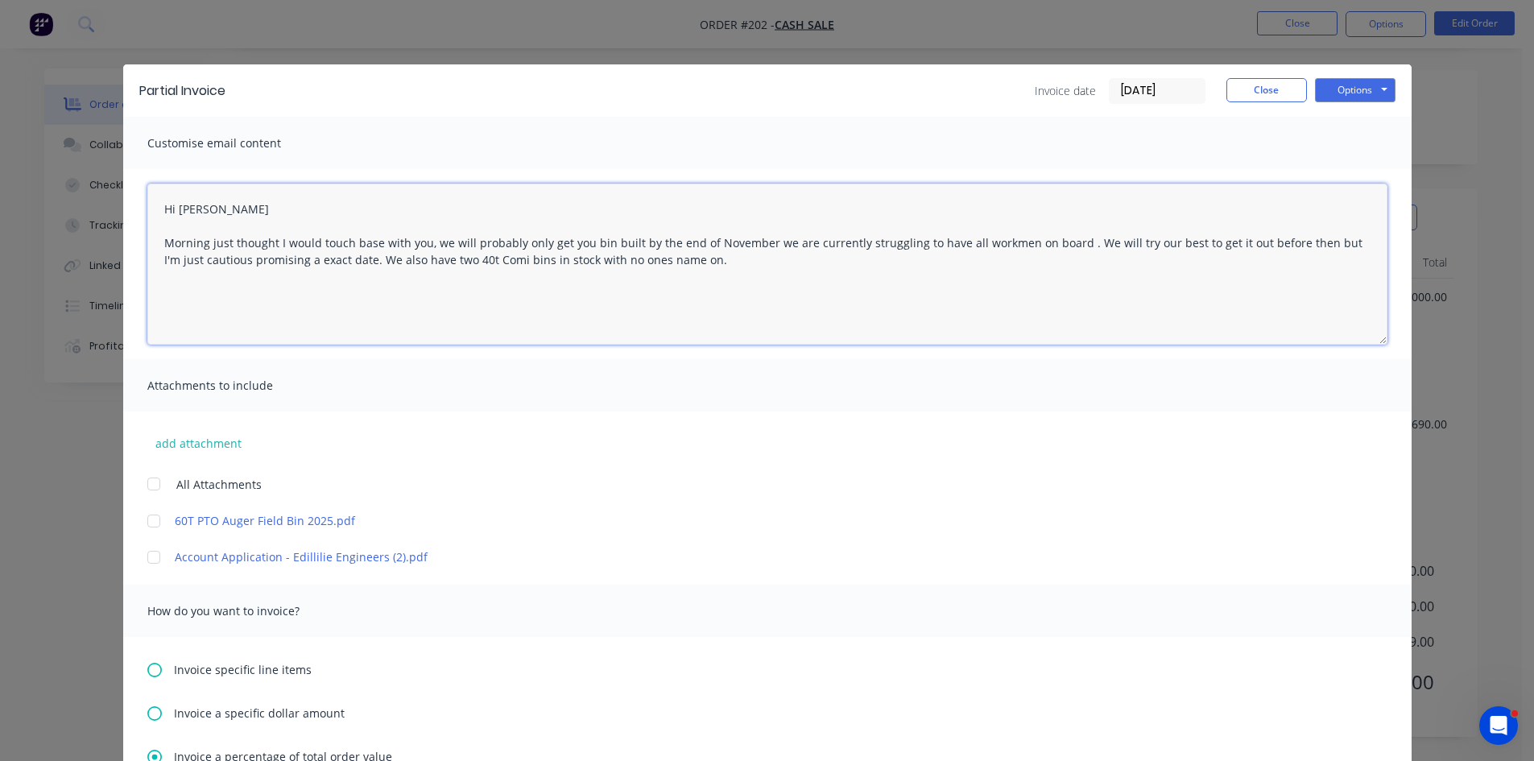
drag, startPoint x: 454, startPoint y: 258, endPoint x: 661, endPoint y: 315, distance: 214.5
click at [661, 315] on textarea "Hi Shane Morning just thought I would touch base with you, we will probably onl…" at bounding box center [767, 264] width 1240 height 161
type textarea "Hi Shane Morning just thought I would touch base with you, we will probably onl…"
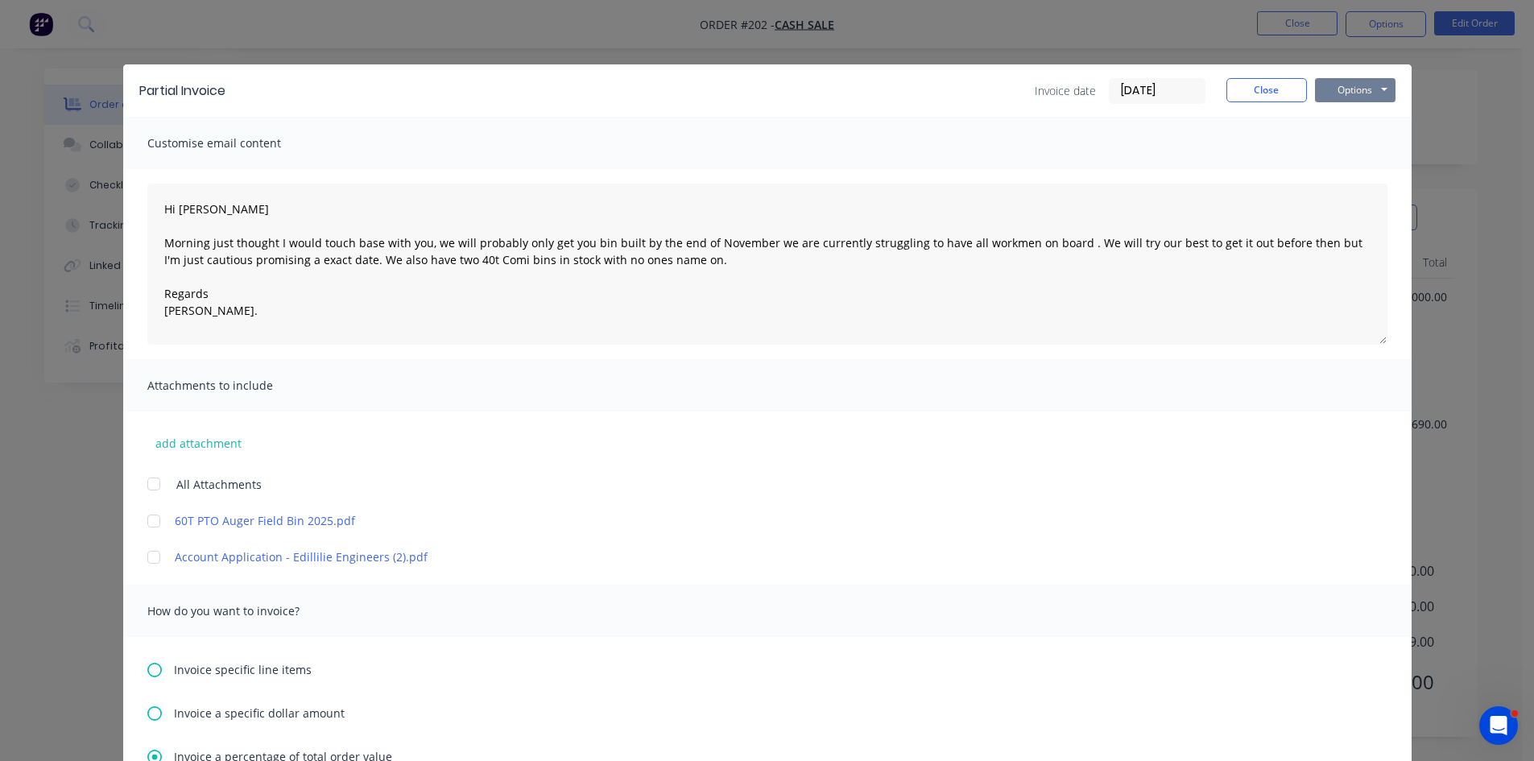
click at [1340, 93] on button "Options" at bounding box center [1355, 90] width 81 height 24
click at [1342, 114] on button "Preview" at bounding box center [1366, 118] width 103 height 27
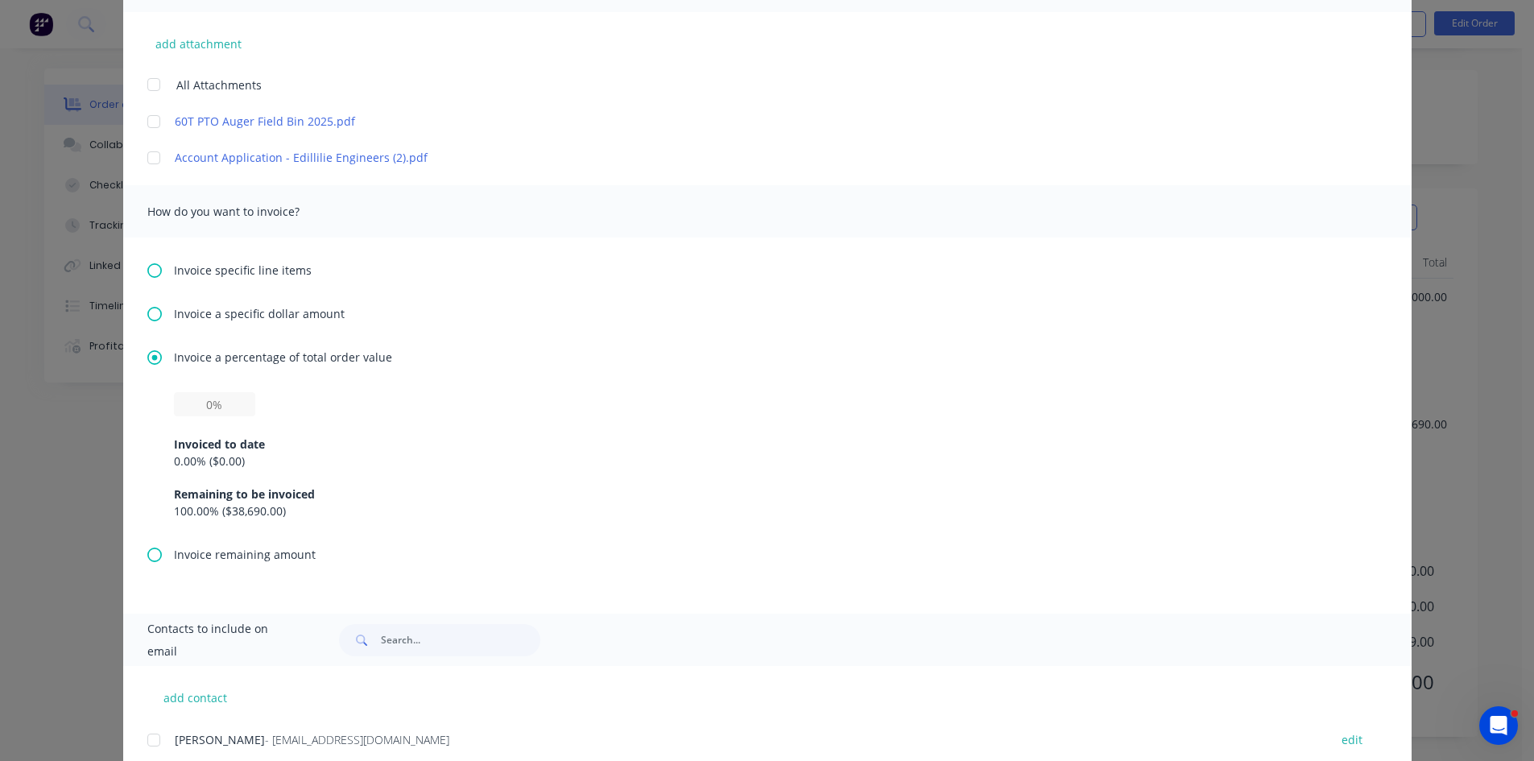
scroll to position [403, 0]
click at [201, 402] on input "text" at bounding box center [214, 401] width 81 height 24
type input "30%"
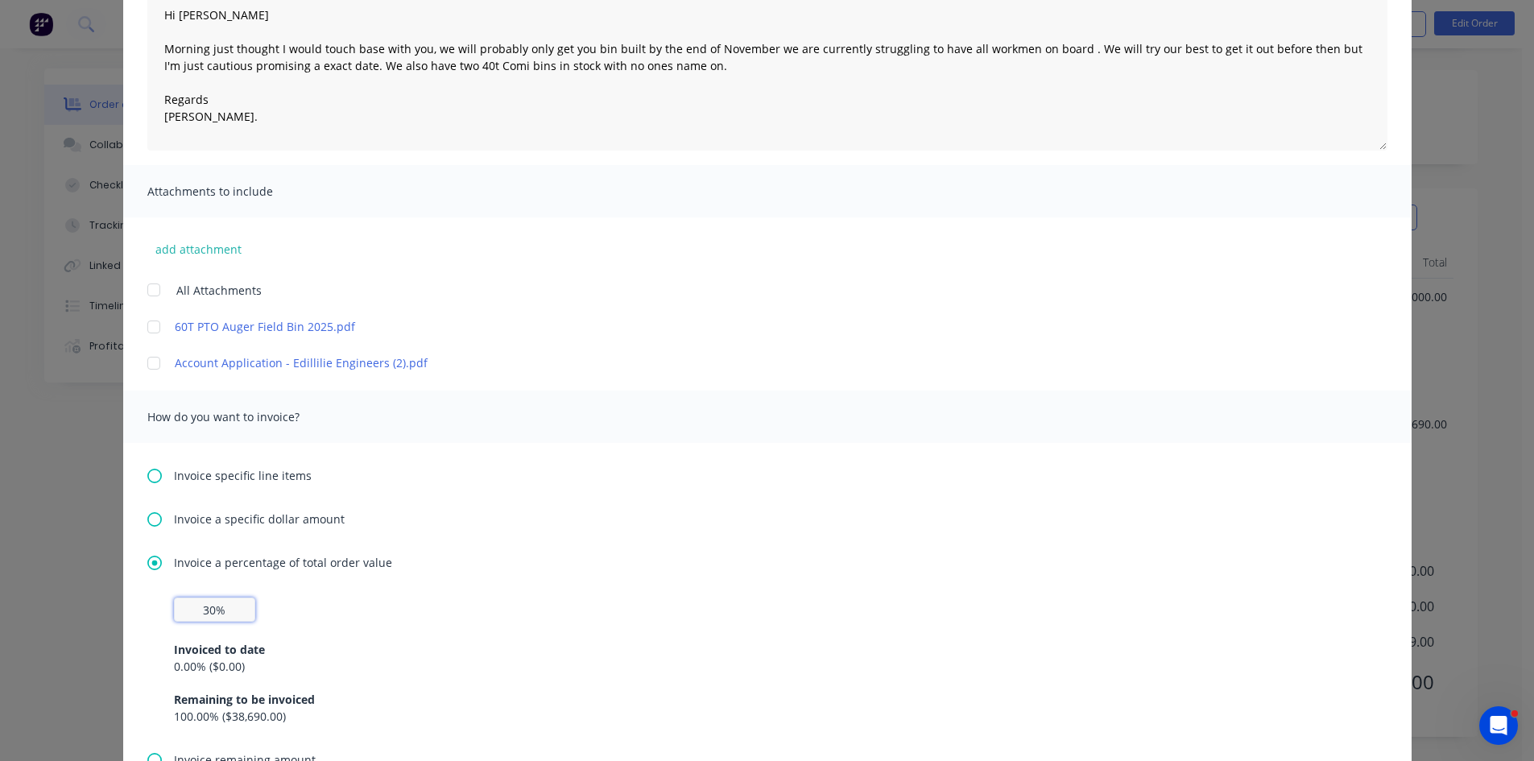
scroll to position [46, 0]
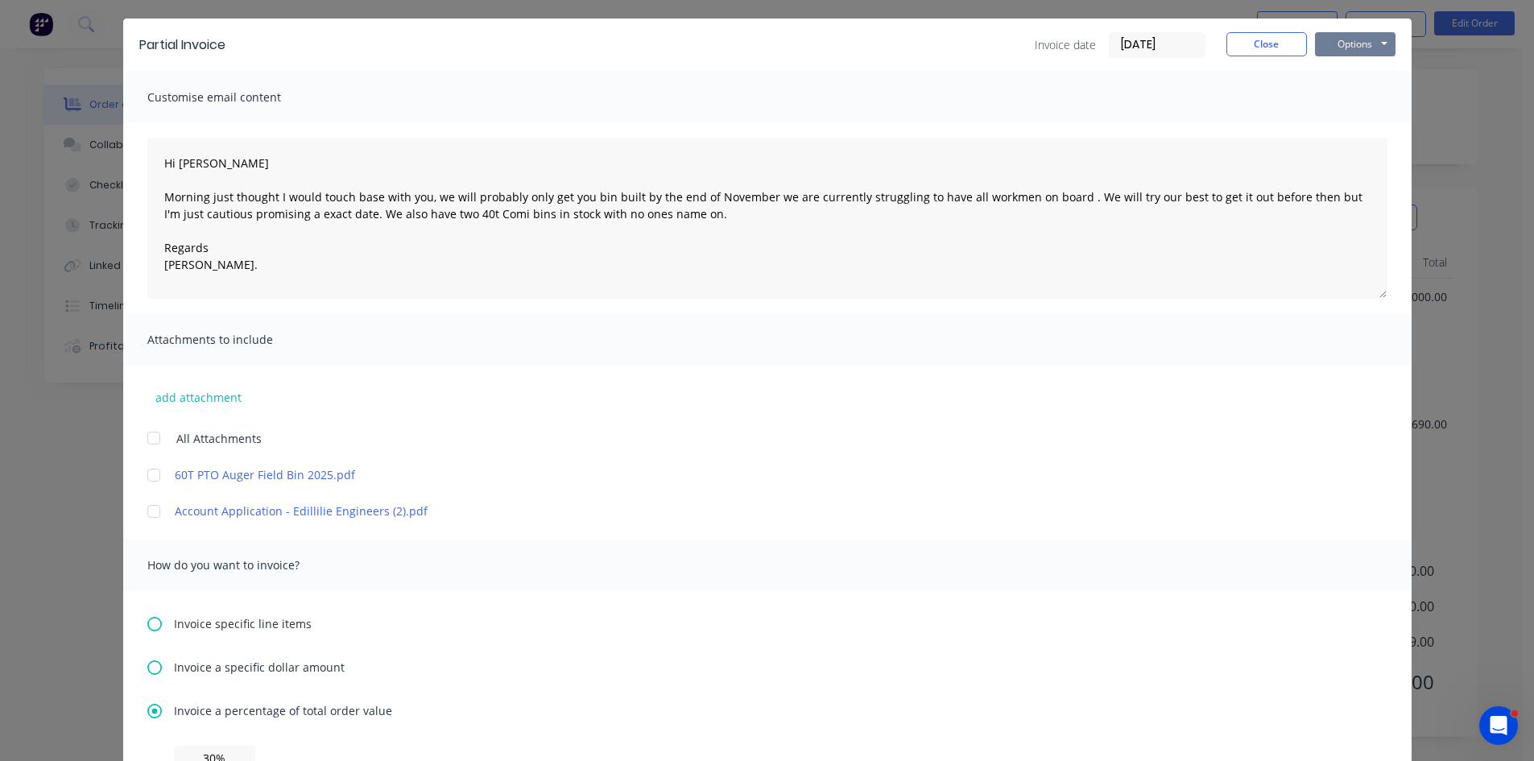
click at [1322, 43] on button "Options" at bounding box center [1355, 44] width 81 height 24
click at [1339, 124] on button "Email" at bounding box center [1366, 126] width 103 height 27
